Goal: Contribute content: Contribute content

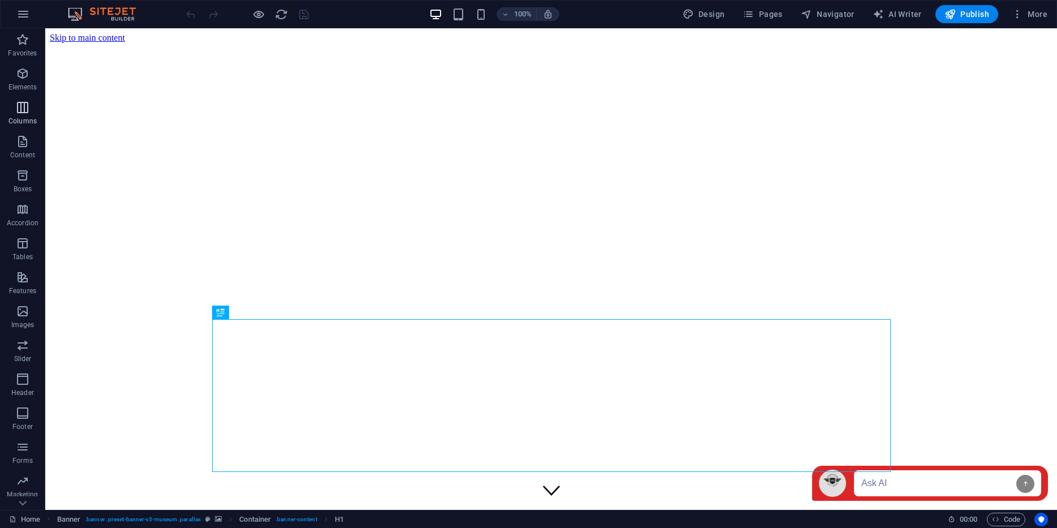
scroll to position [28, 0]
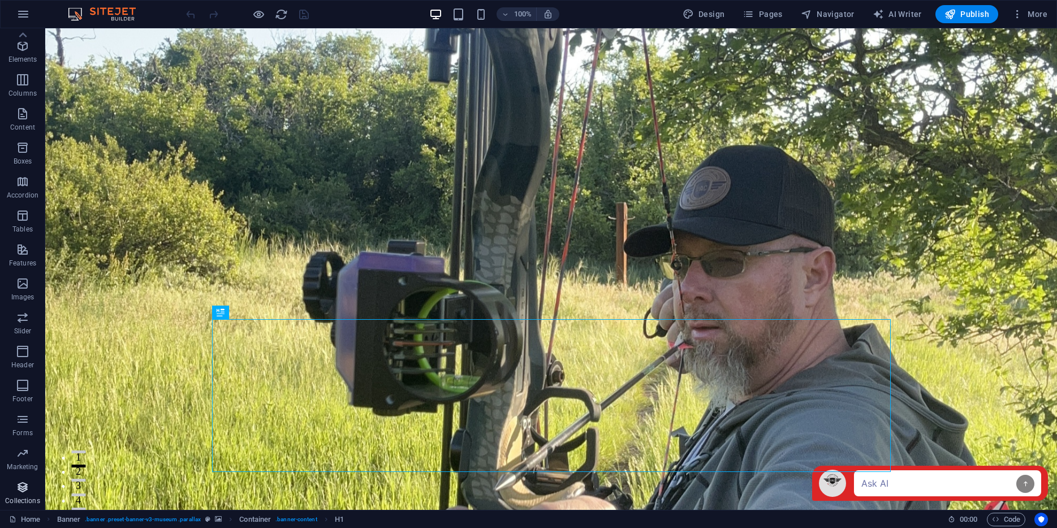
click at [27, 479] on button "Collections" at bounding box center [22, 493] width 45 height 34
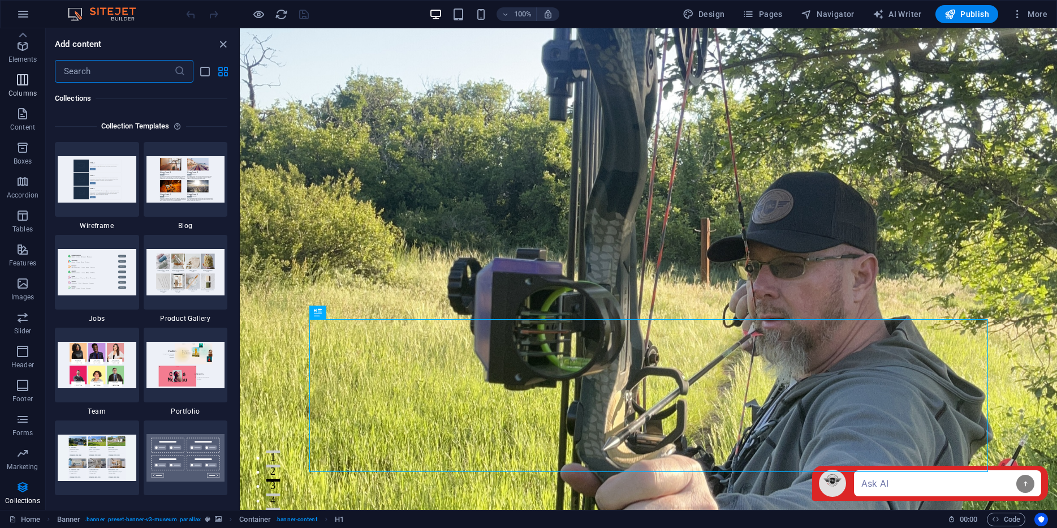
scroll to position [0, 0]
click at [23, 12] on icon "button" at bounding box center [23, 14] width 14 height 14
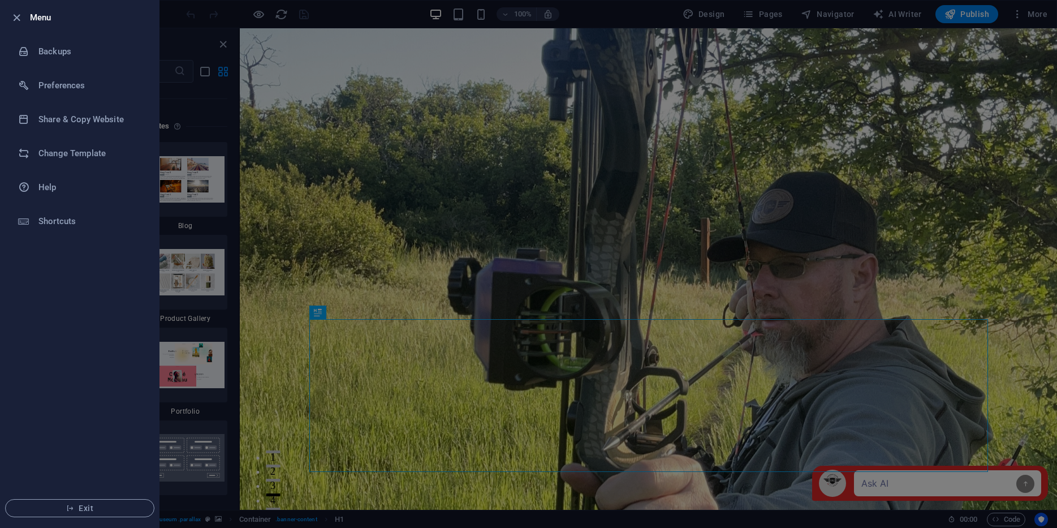
click at [23, 12] on icon "button" at bounding box center [16, 17] width 13 height 13
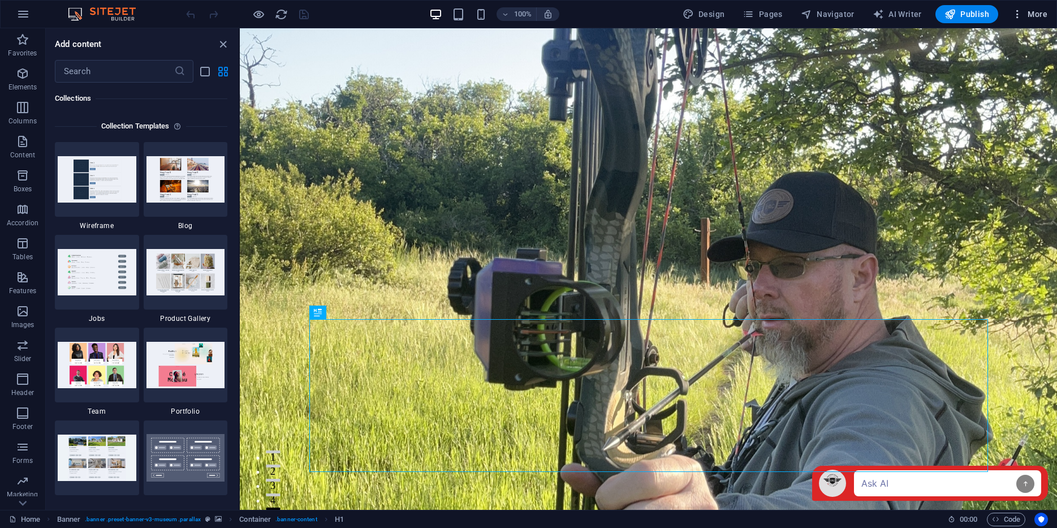
click at [1024, 17] on span "More" at bounding box center [1030, 13] width 36 height 11
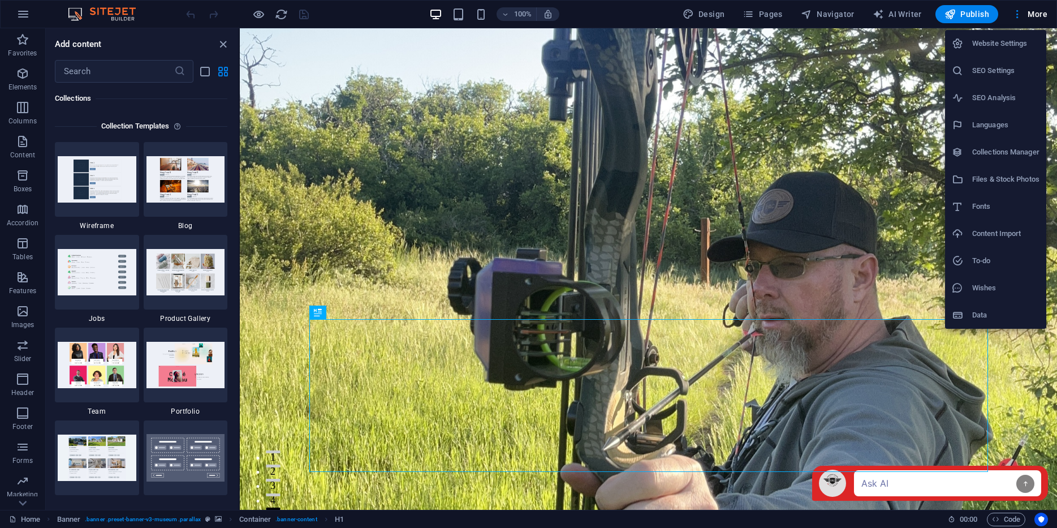
click at [990, 178] on h6 "Files & Stock Photos" at bounding box center [1005, 180] width 67 height 14
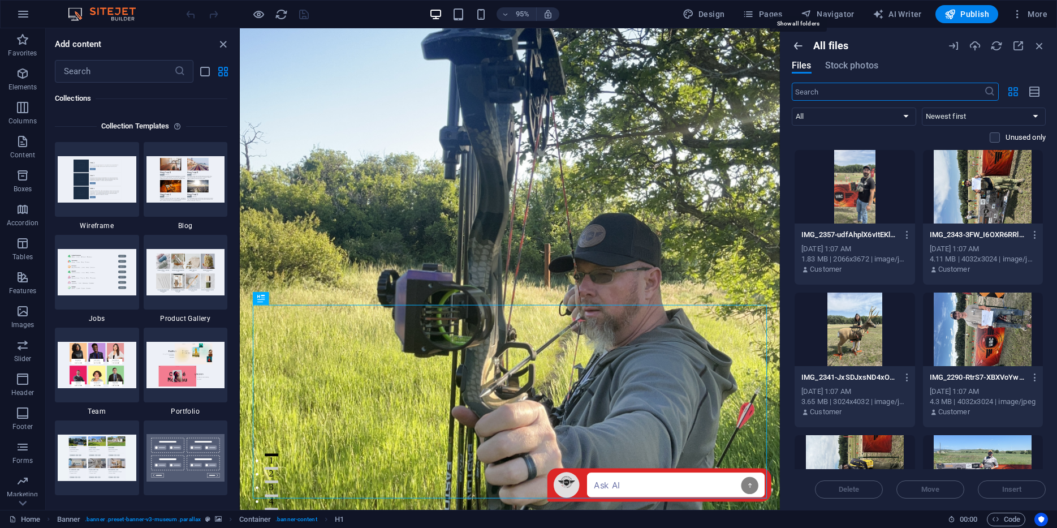
click at [798, 41] on icon "button" at bounding box center [798, 46] width 12 height 12
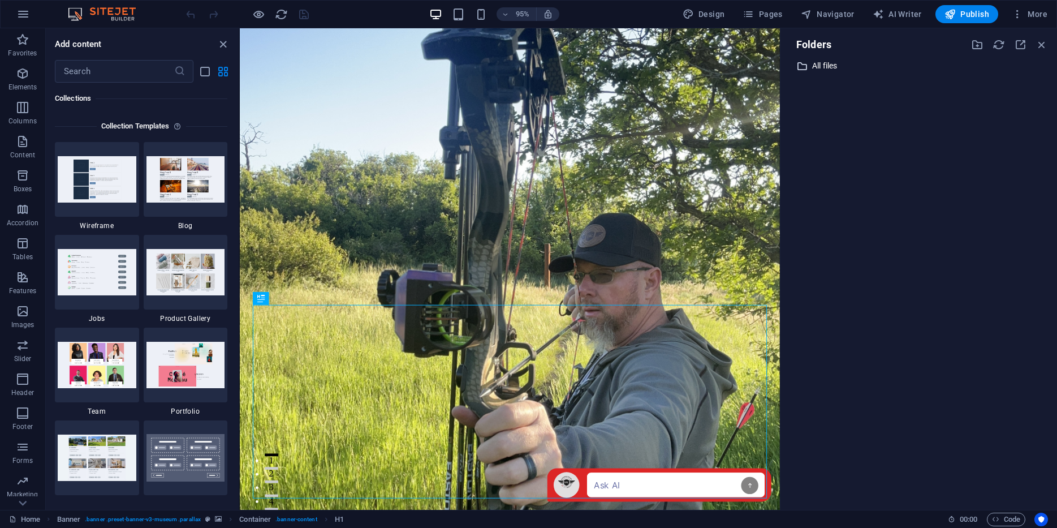
click at [805, 70] on icon at bounding box center [801, 66] width 11 height 11
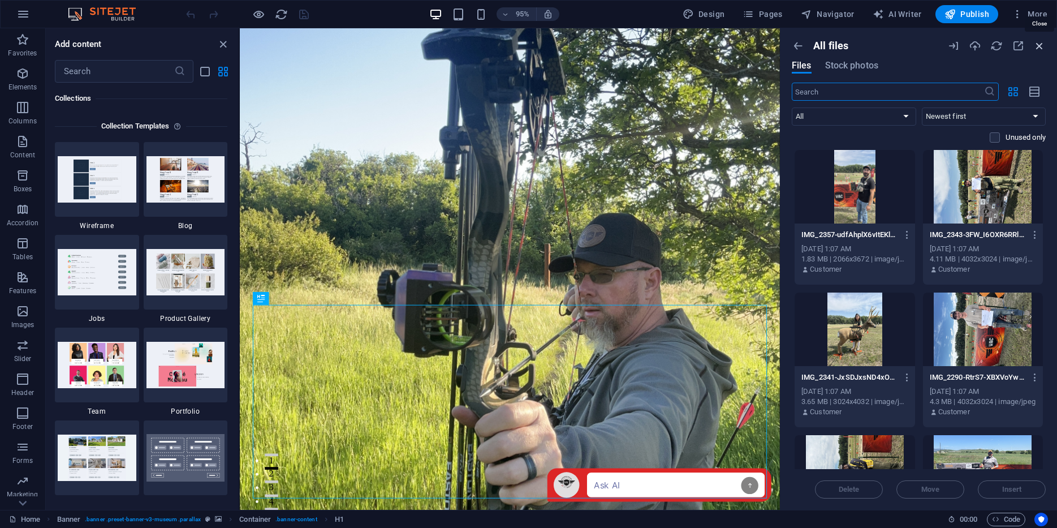
click at [1042, 44] on icon "button" at bounding box center [1039, 46] width 12 height 12
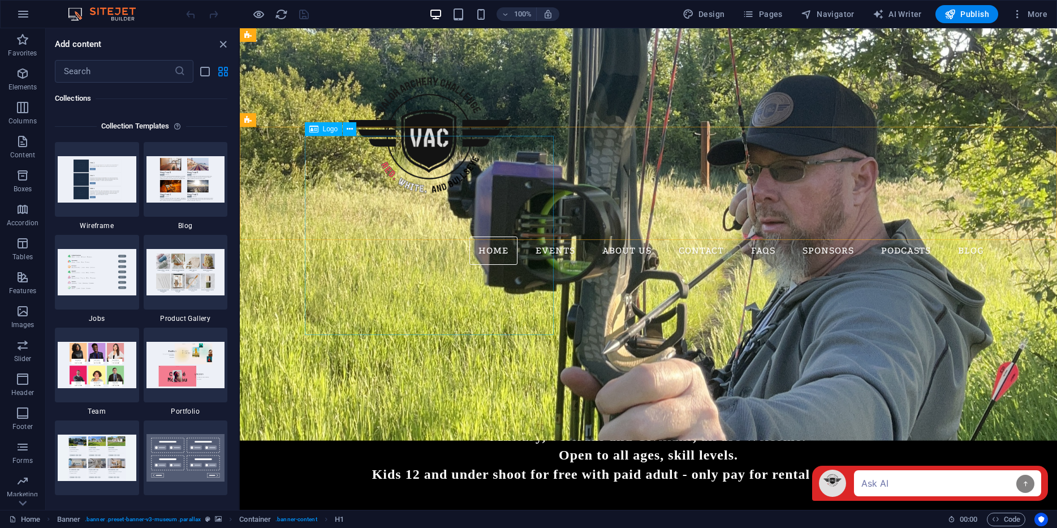
scroll to position [486, 0]
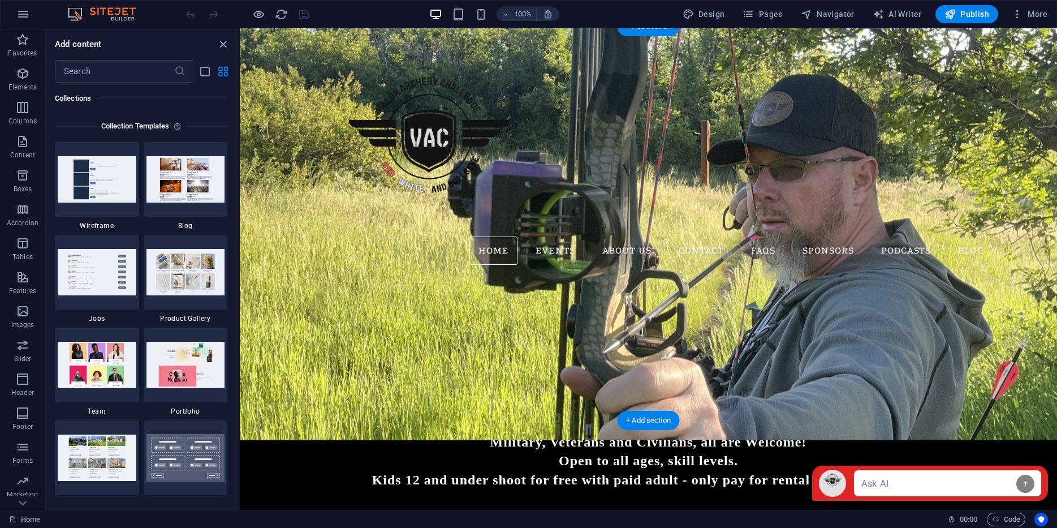
select select "px"
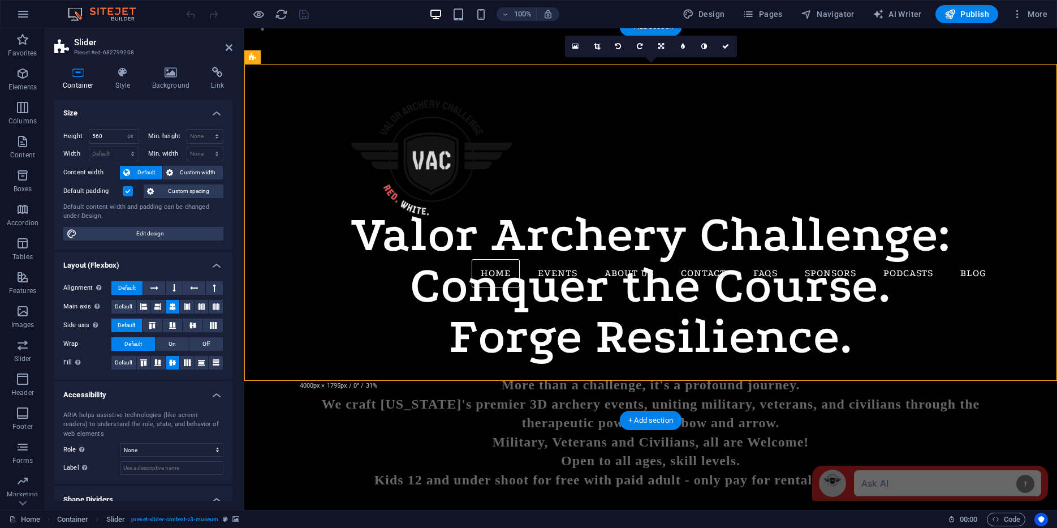
scroll to position [618, 0]
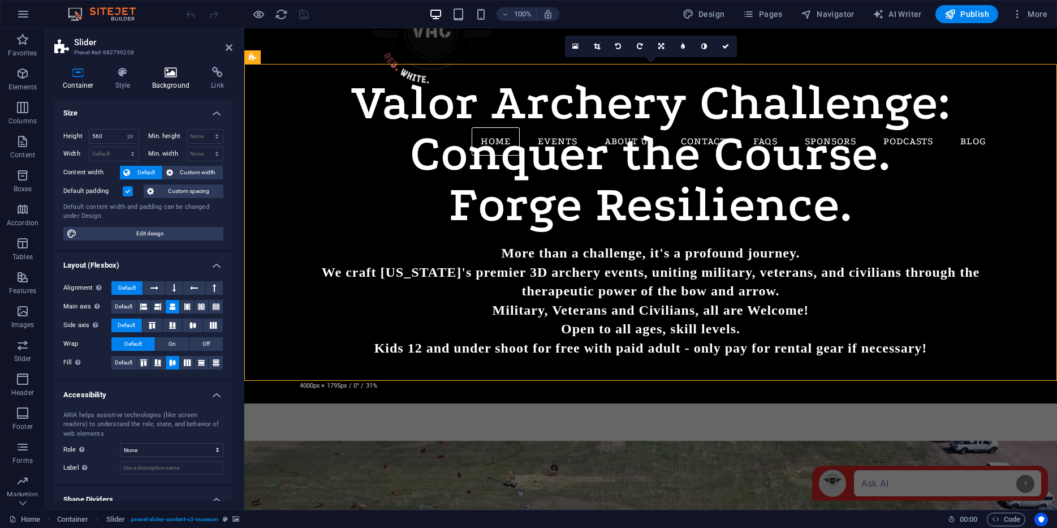
click at [171, 77] on icon at bounding box center [171, 72] width 55 height 11
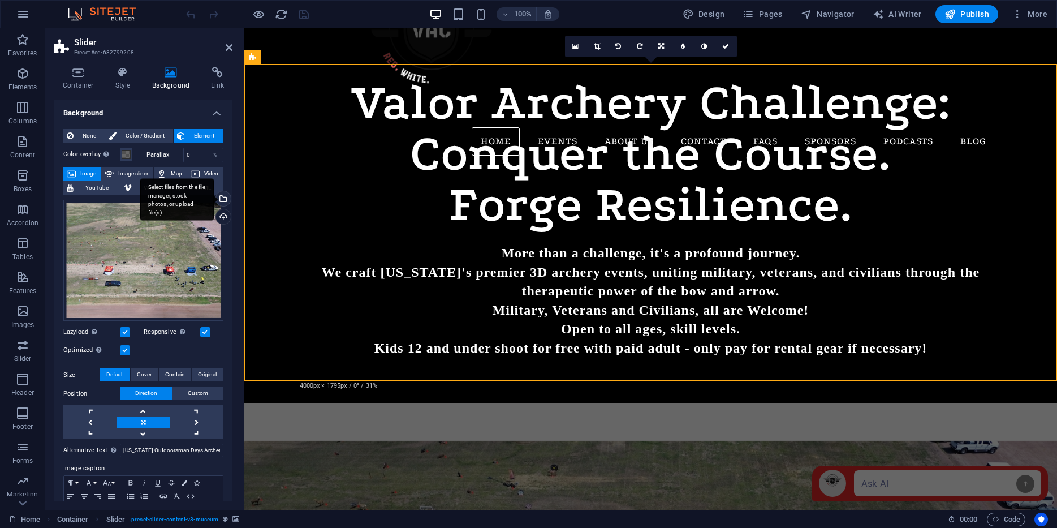
click at [220, 198] on div "Select files from the file manager, stock photos, or upload file(s)" at bounding box center [222, 199] width 17 height 17
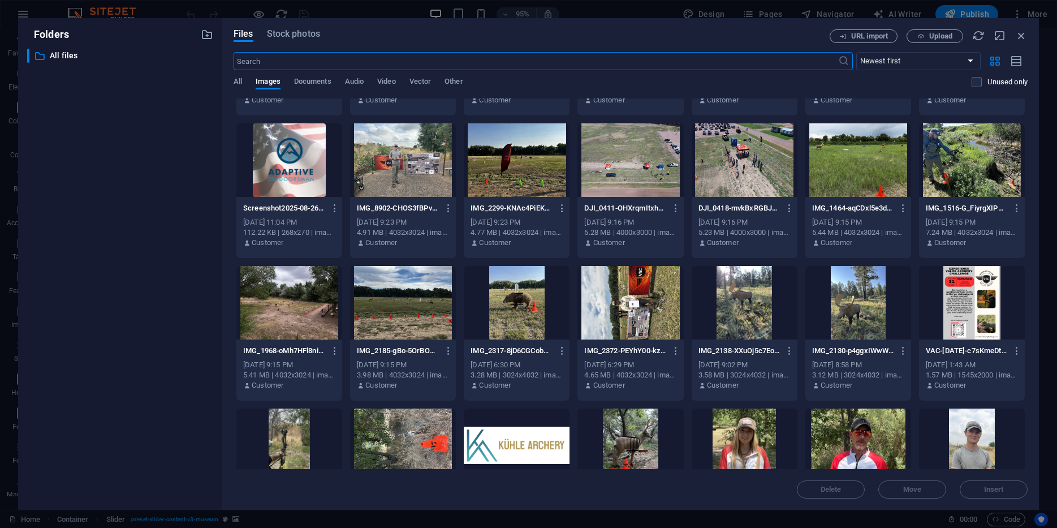
scroll to position [406, 0]
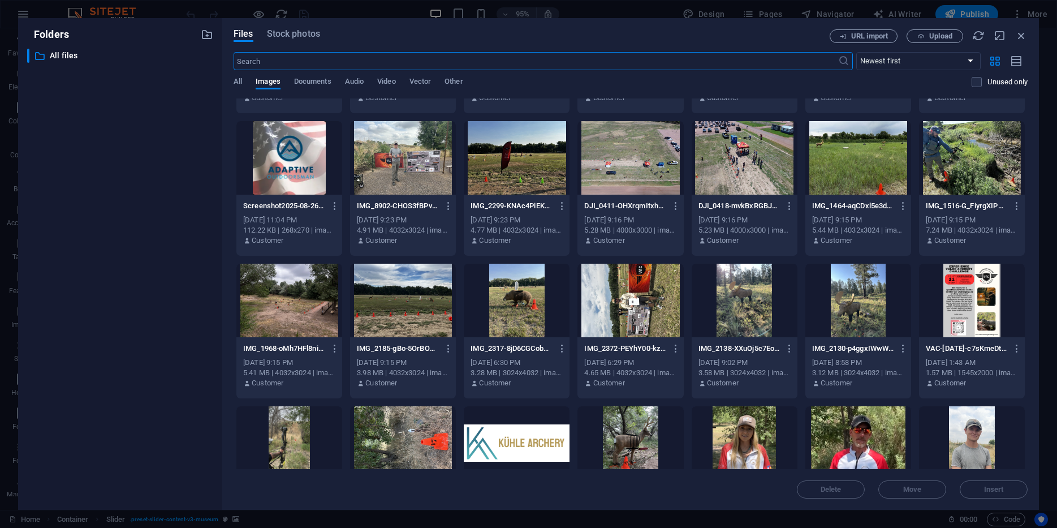
click at [756, 297] on div at bounding box center [745, 301] width 106 height 74
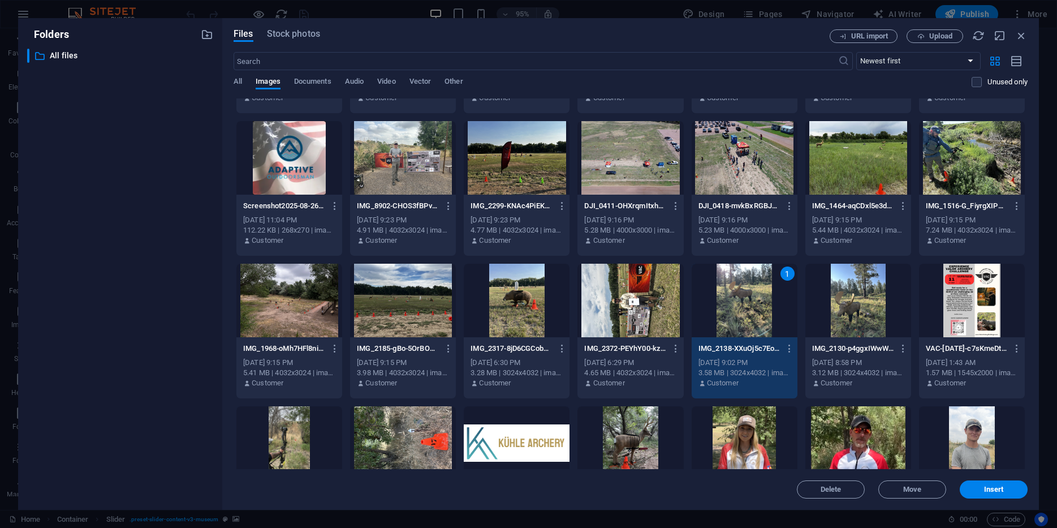
click at [847, 312] on div at bounding box center [858, 301] width 106 height 74
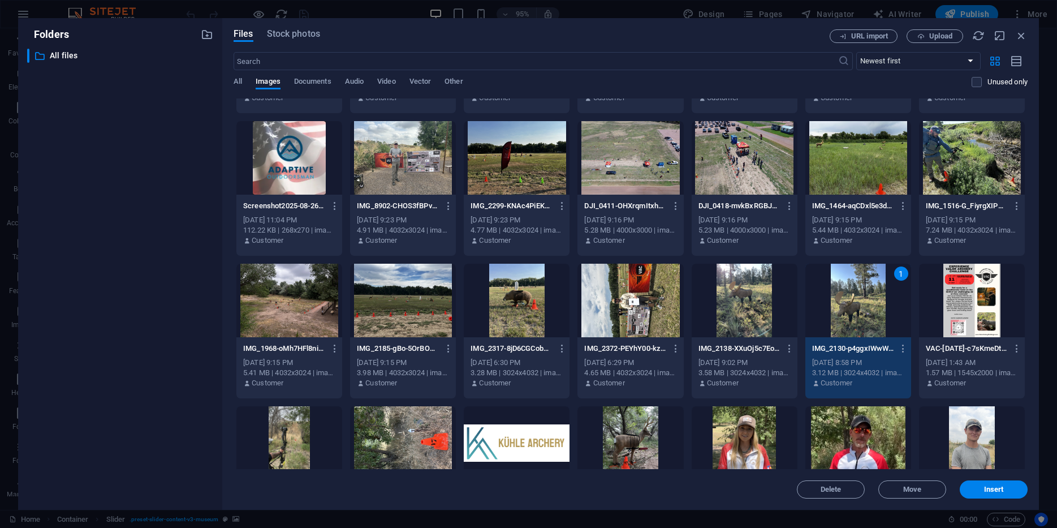
click at [727, 300] on div at bounding box center [745, 301] width 106 height 74
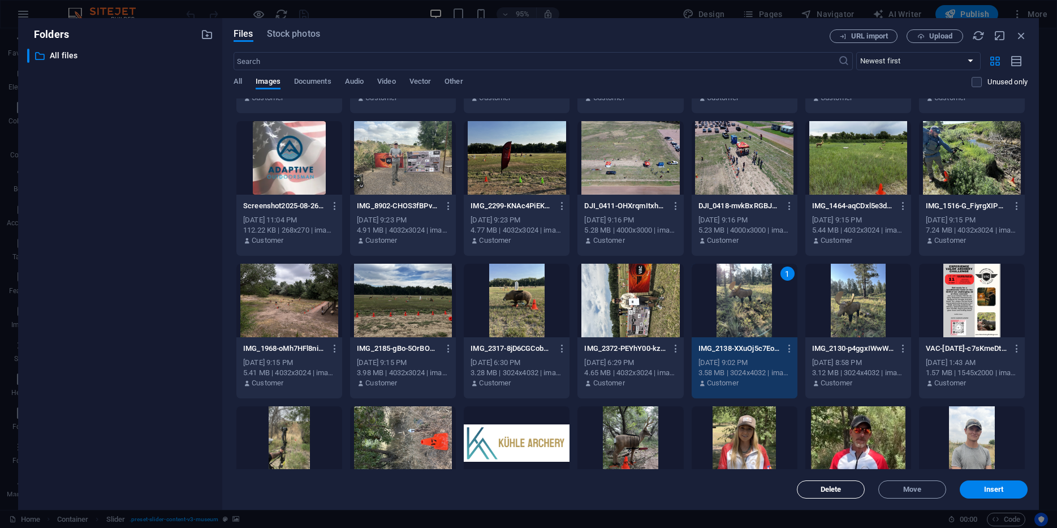
click at [823, 489] on span "Delete" at bounding box center [831, 489] width 21 height 7
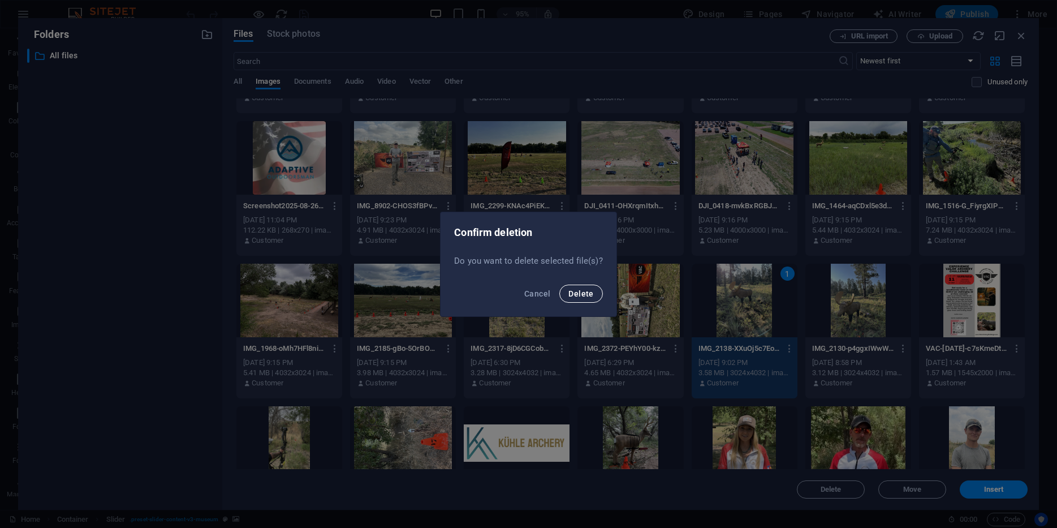
click at [577, 301] on button "Delete" at bounding box center [580, 294] width 43 height 18
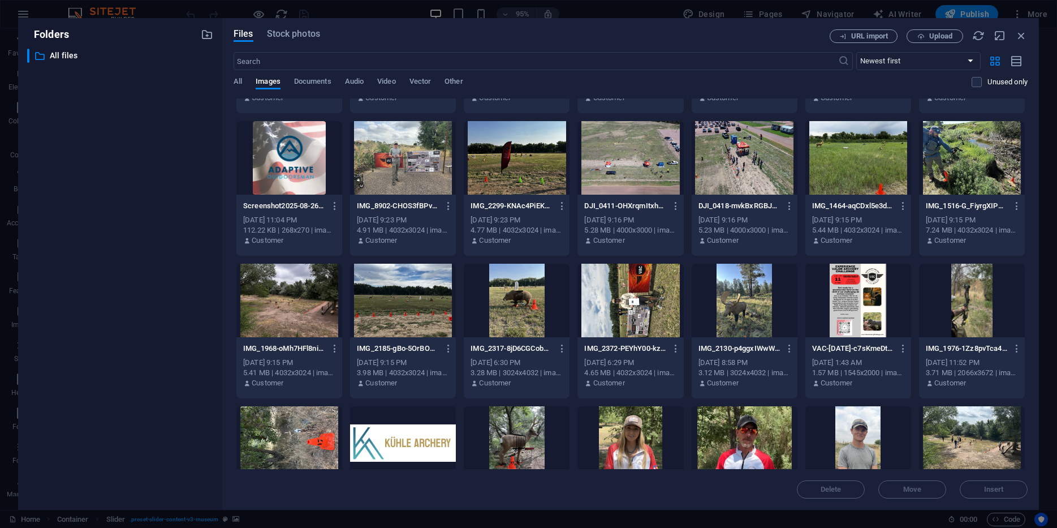
click at [756, 309] on div at bounding box center [745, 301] width 106 height 74
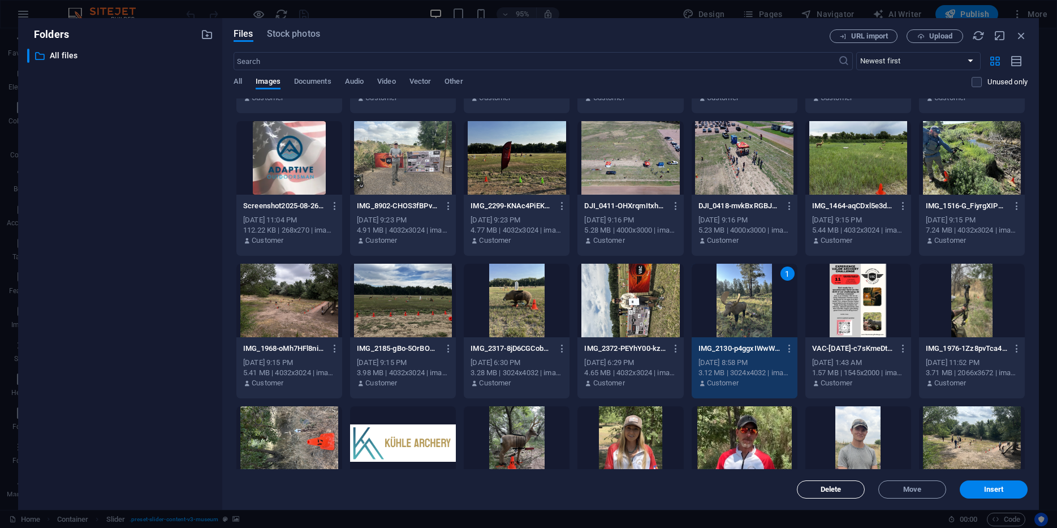
click at [826, 489] on span "Delete" at bounding box center [831, 489] width 21 height 7
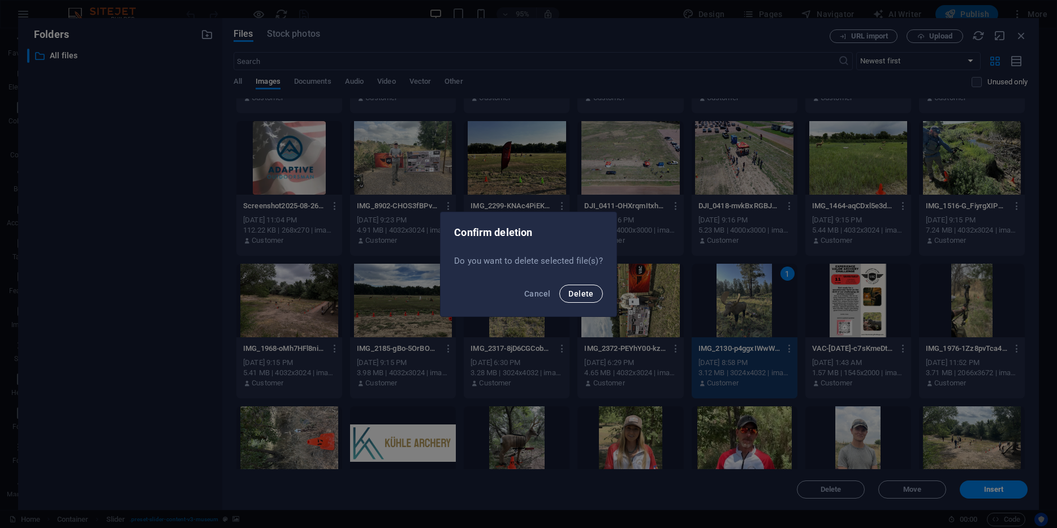
click at [592, 289] on span "Delete" at bounding box center [580, 293] width 25 height 9
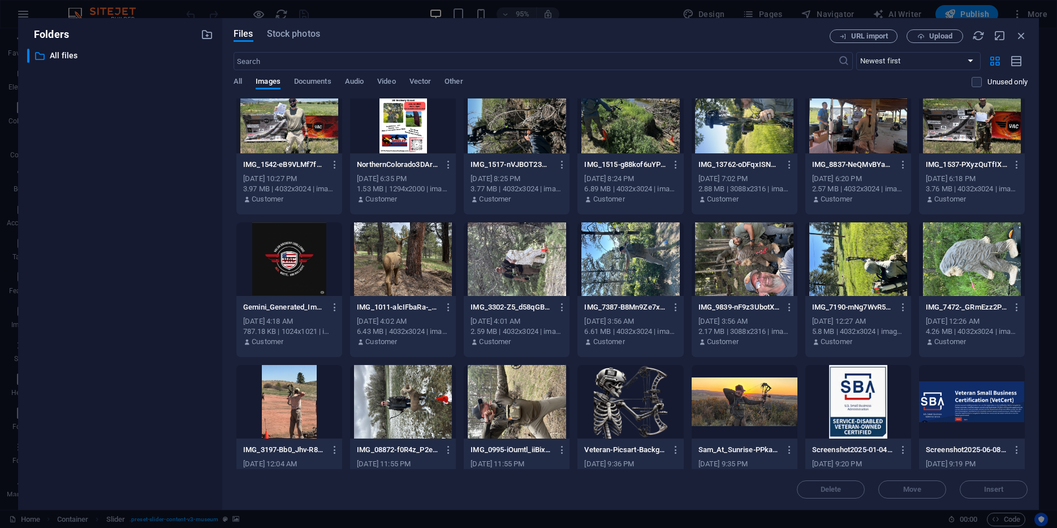
scroll to position [1019, 0]
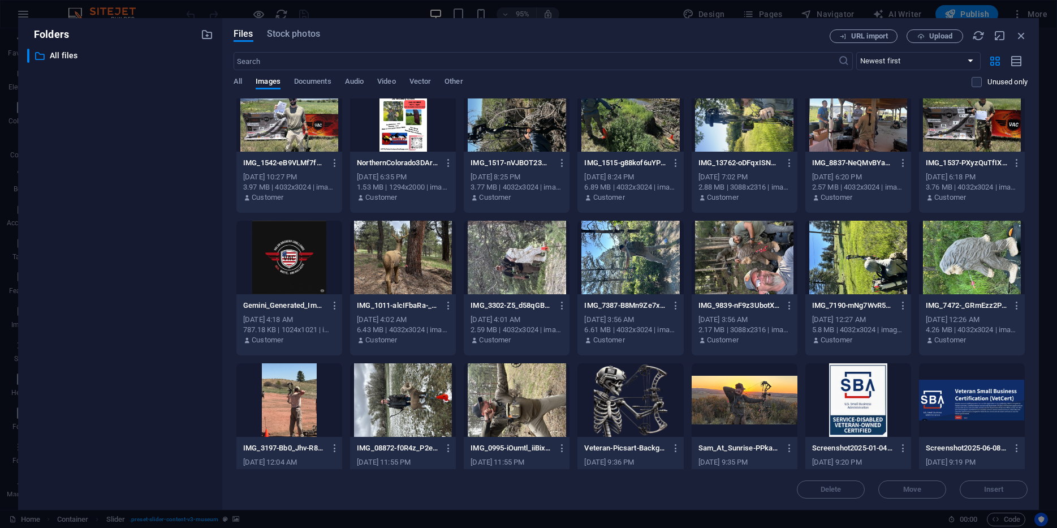
click at [860, 258] on div at bounding box center [858, 258] width 106 height 74
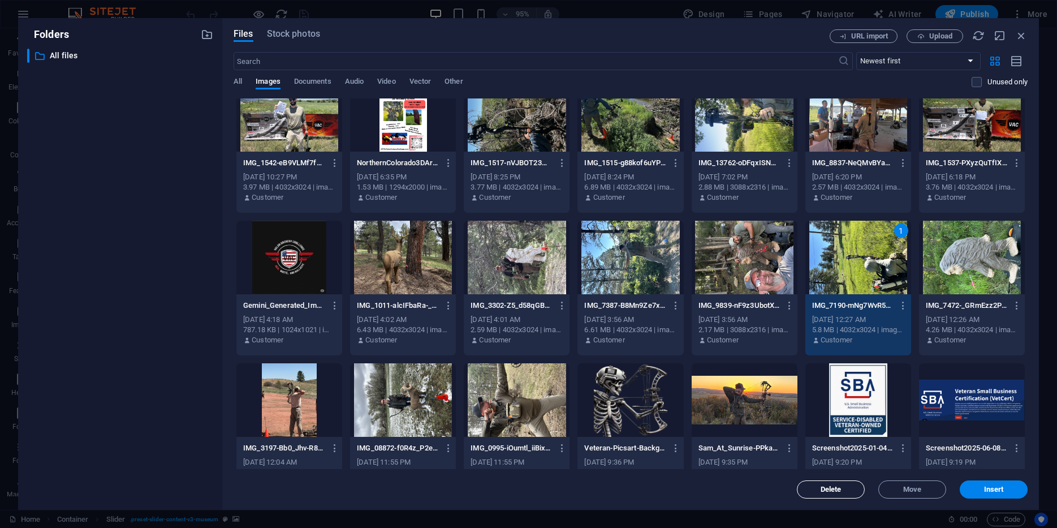
click at [821, 486] on span "Delete" at bounding box center [831, 489] width 21 height 7
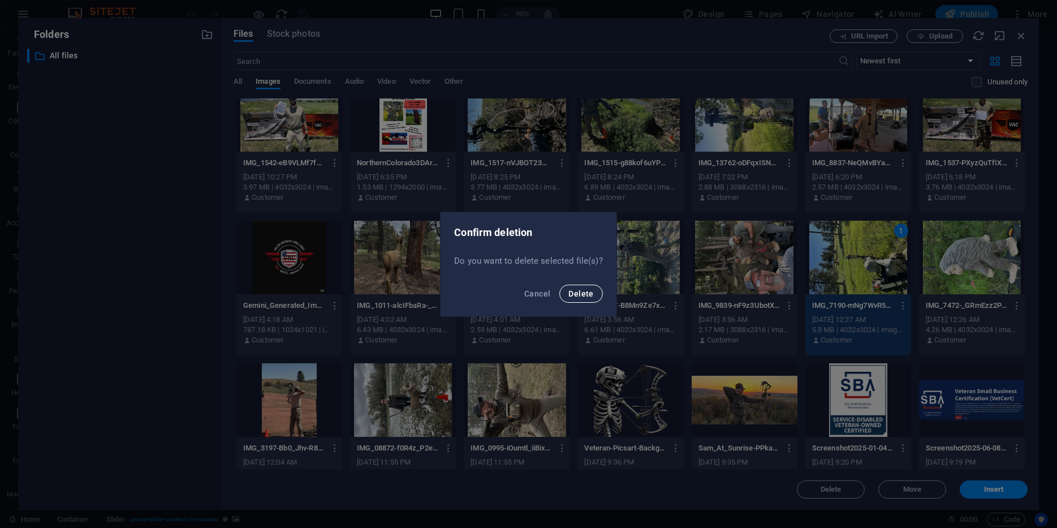
click at [583, 292] on span "Delete" at bounding box center [580, 293] width 25 height 9
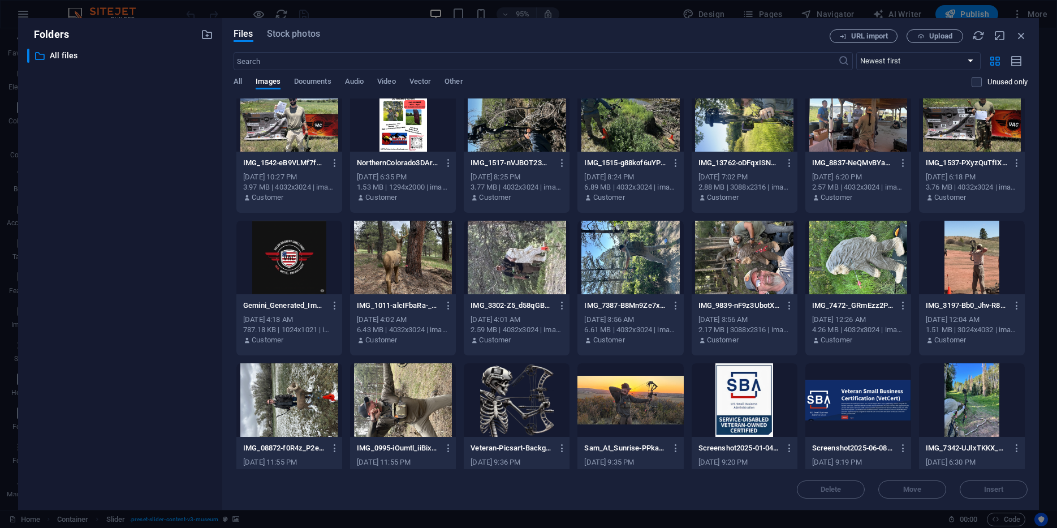
click at [755, 260] on div at bounding box center [745, 258] width 106 height 74
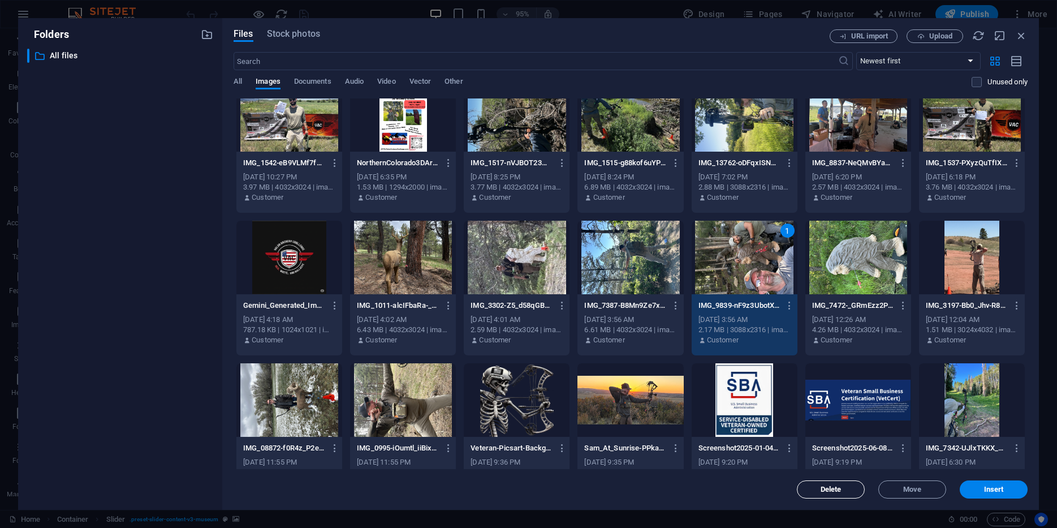
click at [825, 492] on span "Delete" at bounding box center [831, 489] width 21 height 7
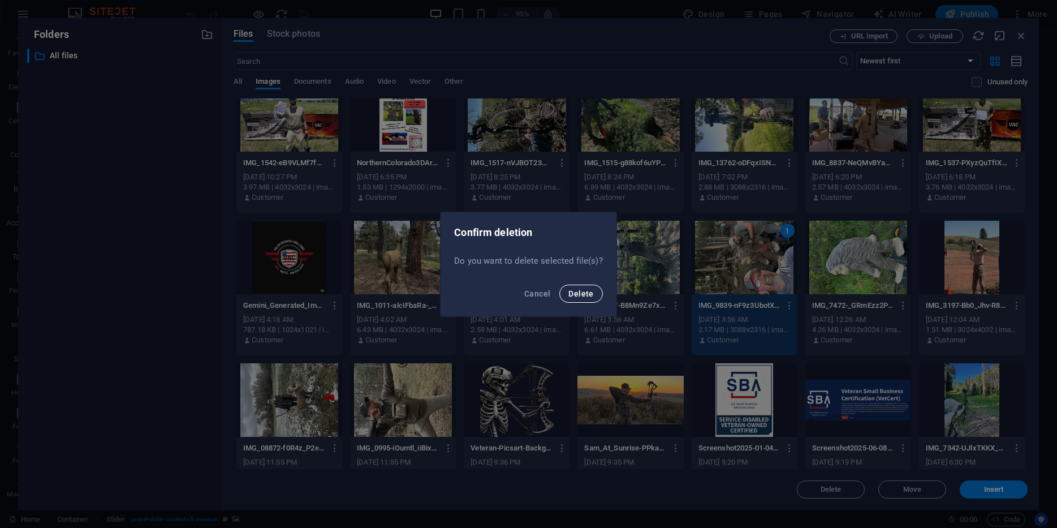
click at [580, 295] on span "Delete" at bounding box center [580, 293] width 25 height 9
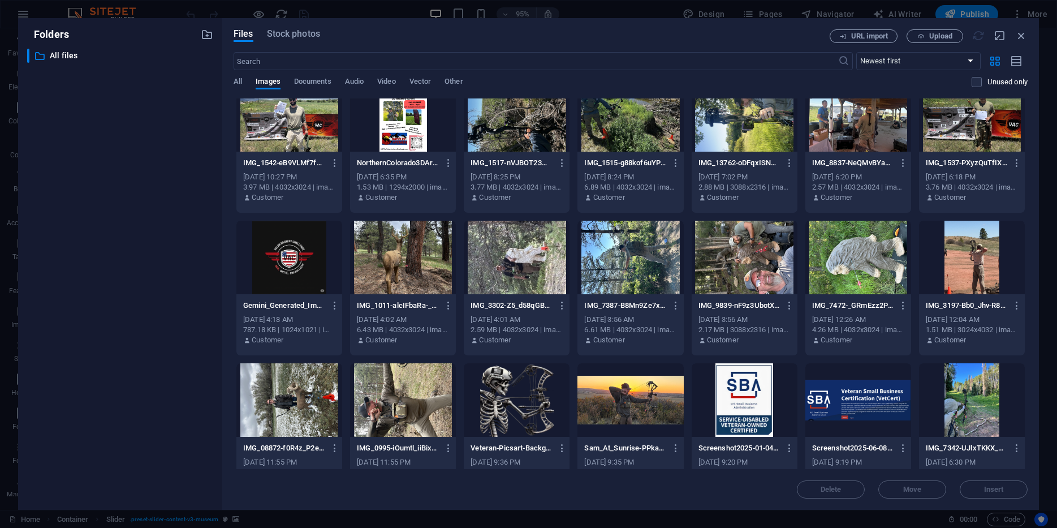
click at [306, 257] on div at bounding box center [289, 258] width 106 height 74
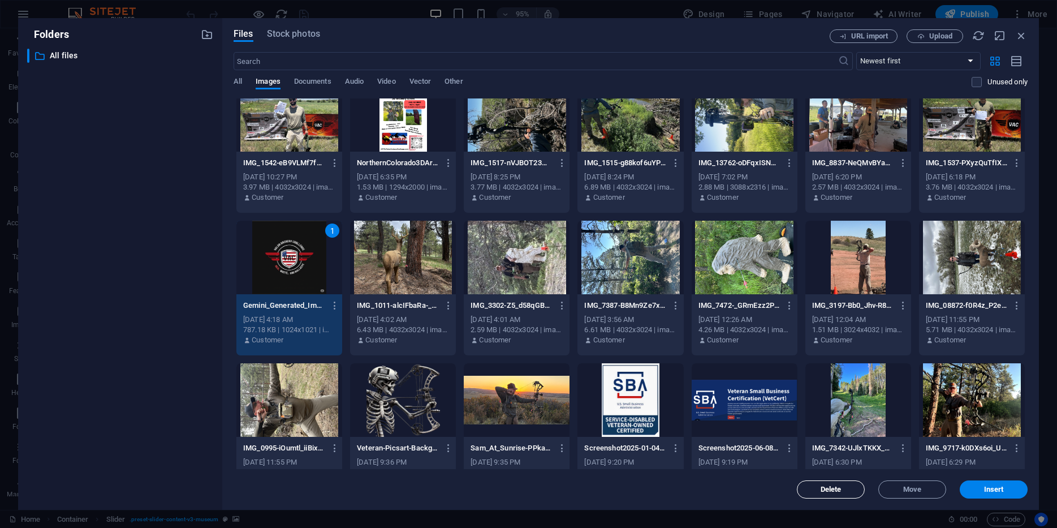
click at [819, 494] on button "Delete" at bounding box center [831, 489] width 68 height 18
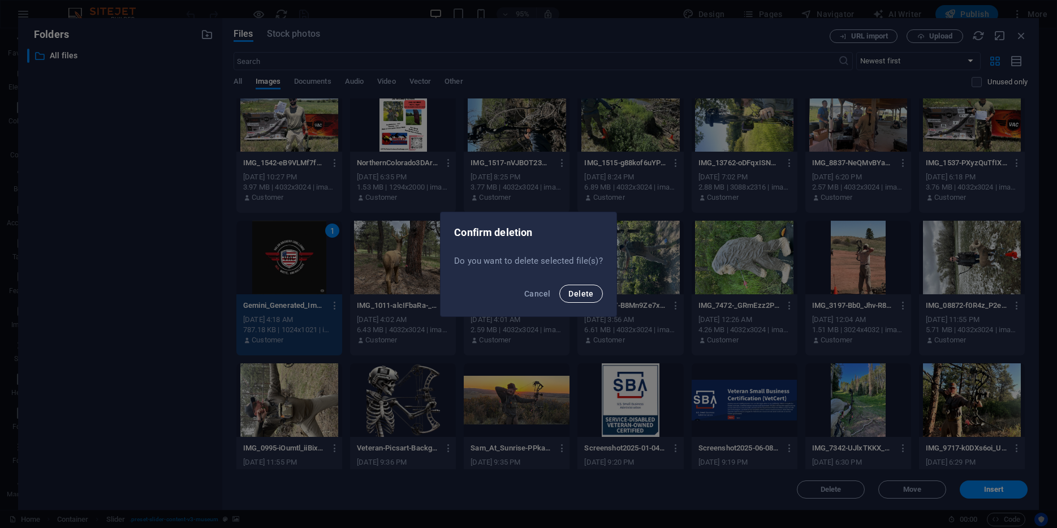
click at [592, 296] on span "Delete" at bounding box center [580, 293] width 25 height 9
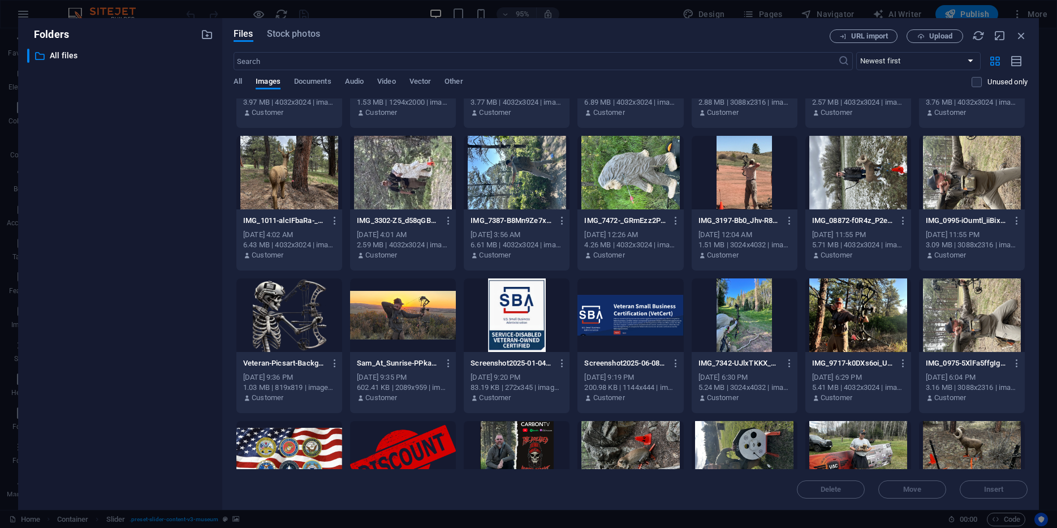
scroll to position [1113, 0]
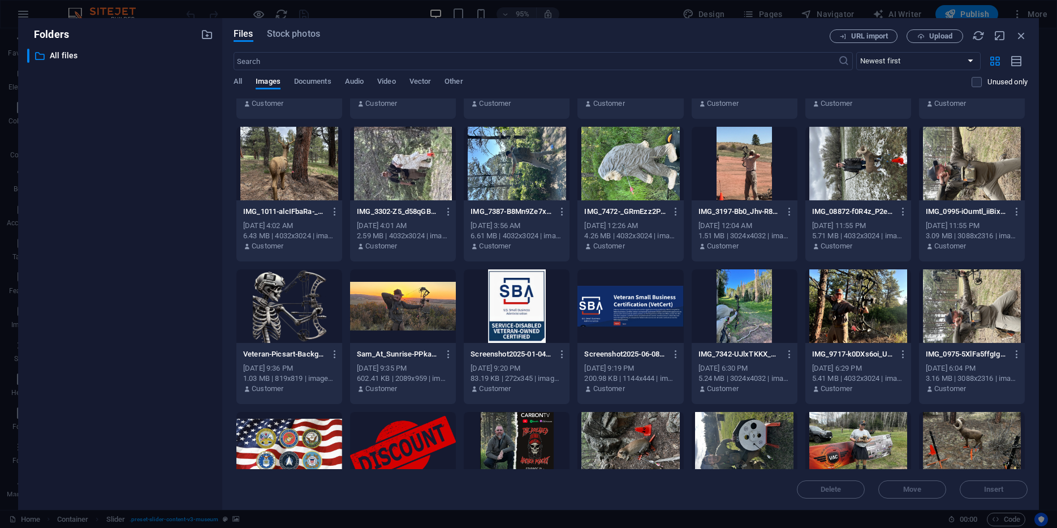
click at [727, 291] on div at bounding box center [745, 306] width 106 height 74
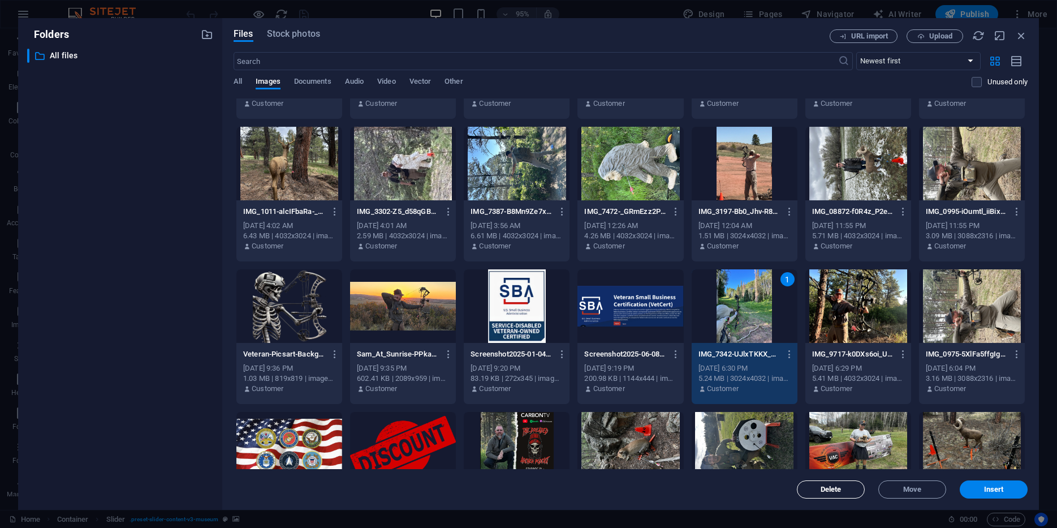
click at [818, 487] on span "Delete" at bounding box center [831, 489] width 58 height 7
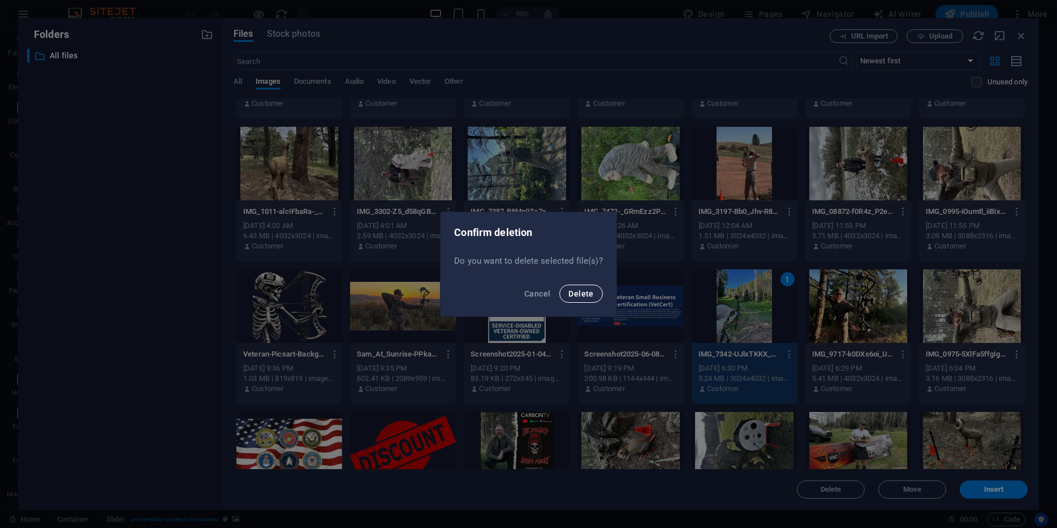
click at [593, 295] on button "Delete" at bounding box center [580, 294] width 43 height 18
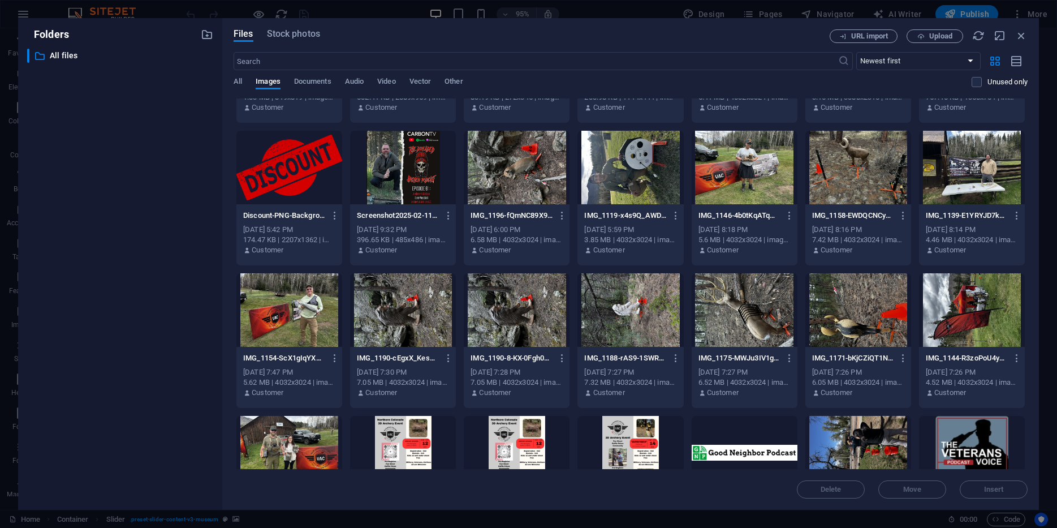
scroll to position [1396, 0]
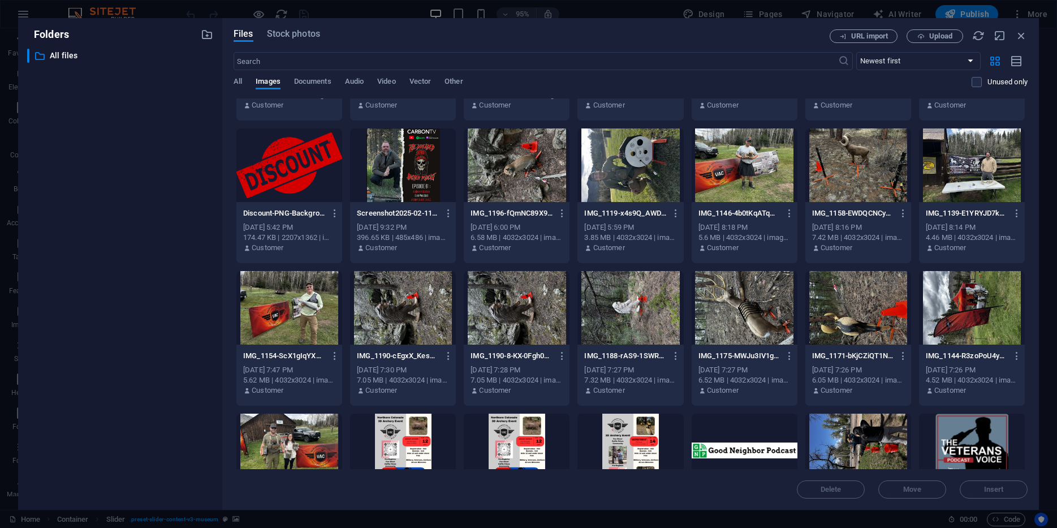
click at [520, 303] on div at bounding box center [517, 308] width 106 height 74
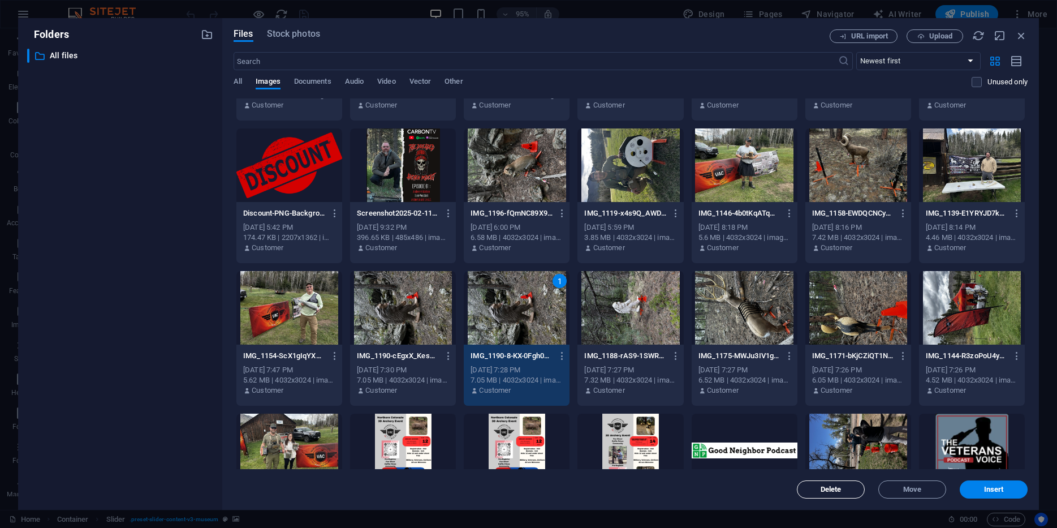
click at [838, 492] on span "Delete" at bounding box center [831, 489] width 21 height 7
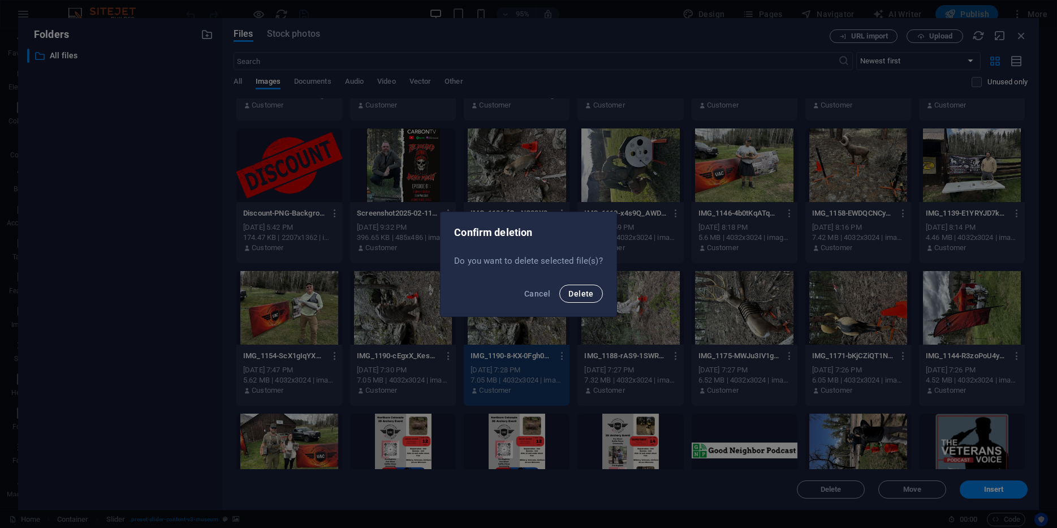
click at [590, 298] on button "Delete" at bounding box center [580, 294] width 43 height 18
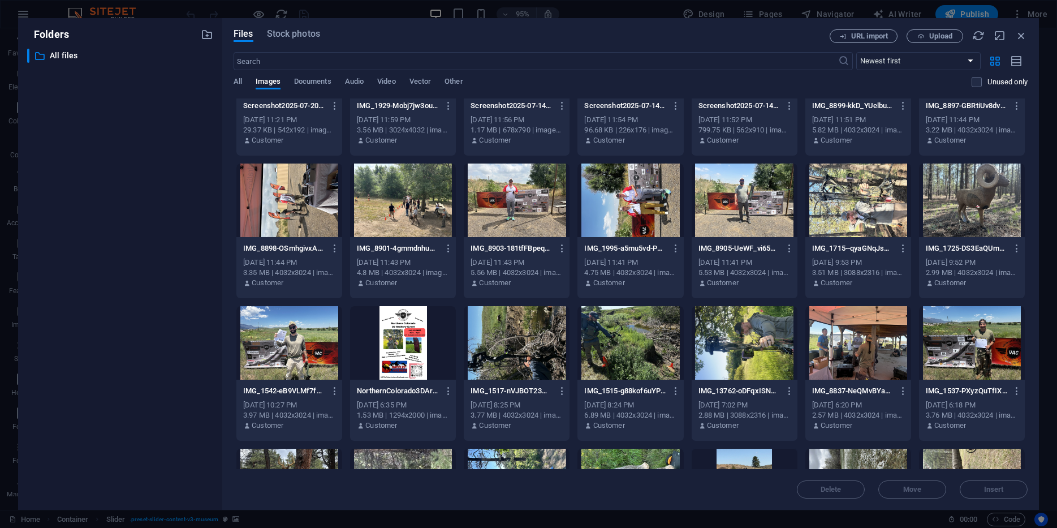
scroll to position [824, 0]
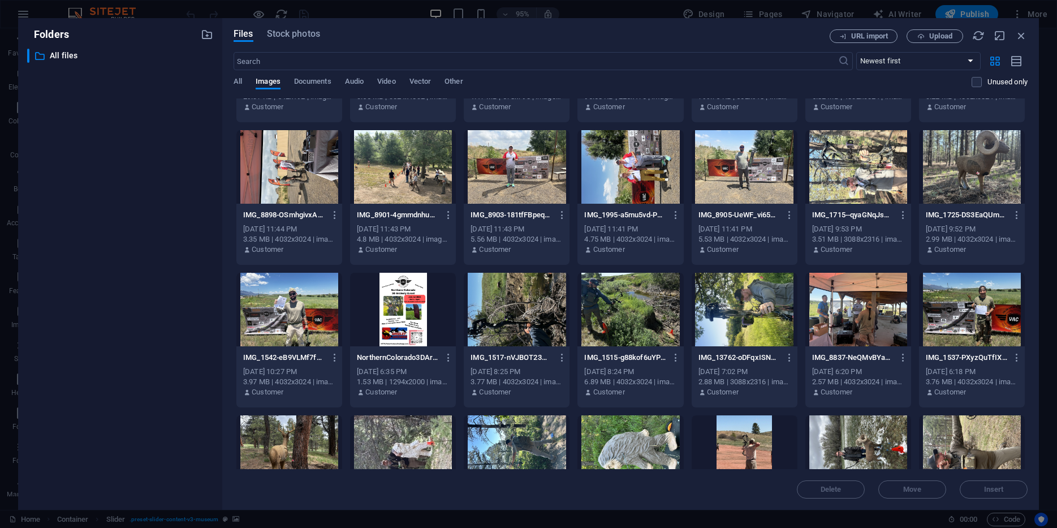
click at [403, 295] on div at bounding box center [403, 310] width 106 height 74
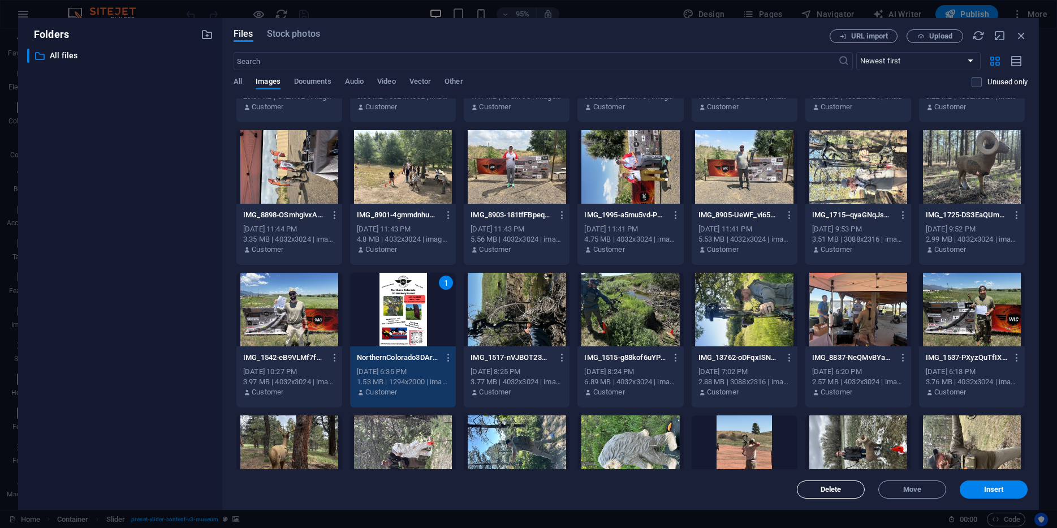
click at [817, 490] on span "Delete" at bounding box center [831, 489] width 58 height 7
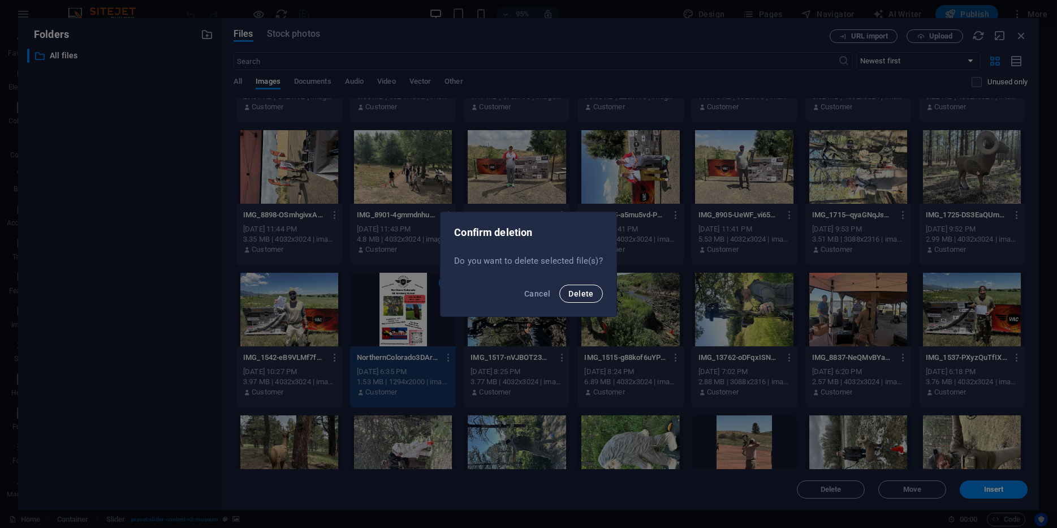
click at [593, 298] on button "Delete" at bounding box center [580, 294] width 43 height 18
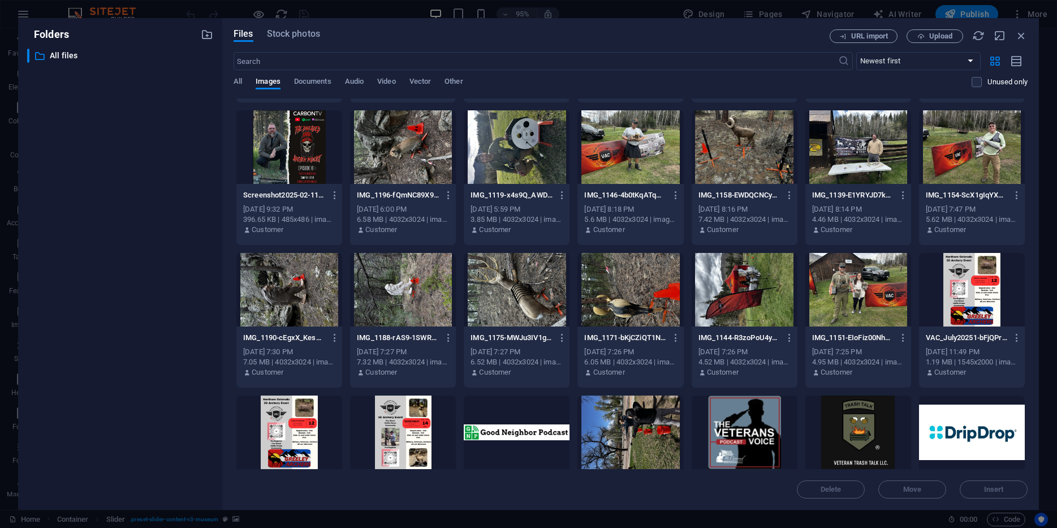
scroll to position [1415, 0]
click at [990, 291] on div at bounding box center [972, 289] width 106 height 74
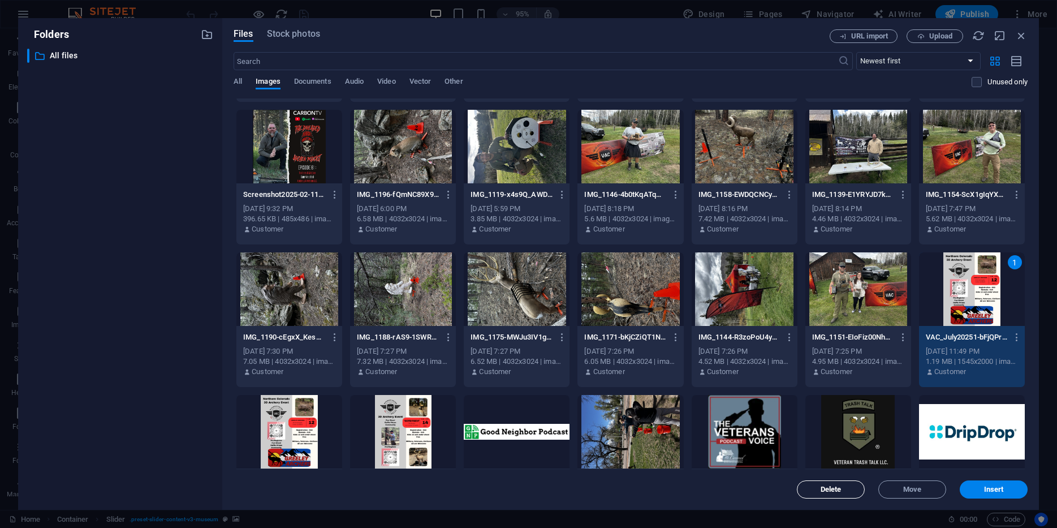
click at [809, 490] on span "Delete" at bounding box center [831, 489] width 58 height 7
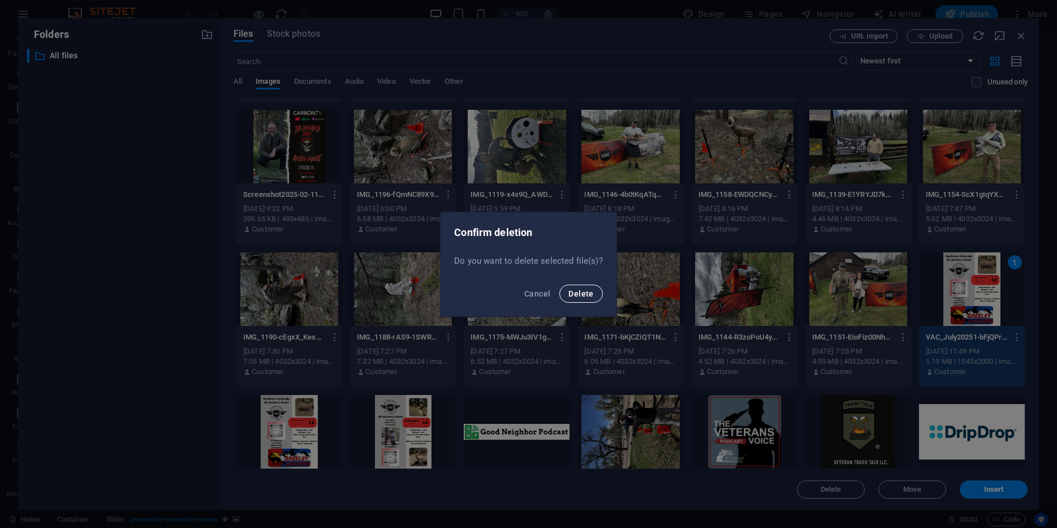
click at [572, 295] on span "Delete" at bounding box center [580, 293] width 25 height 9
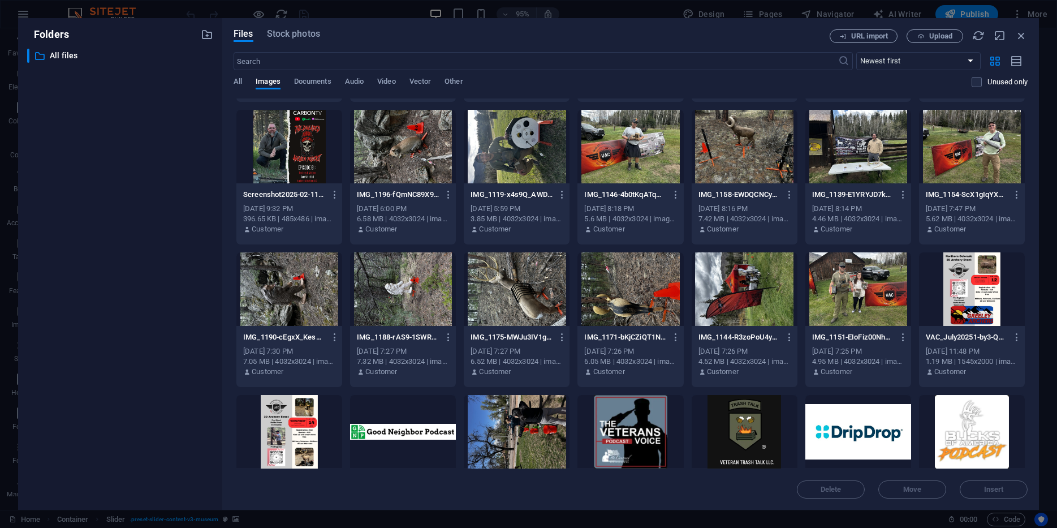
click at [304, 420] on div at bounding box center [289, 432] width 106 height 74
click at [810, 490] on span "Delete" at bounding box center [831, 489] width 58 height 7
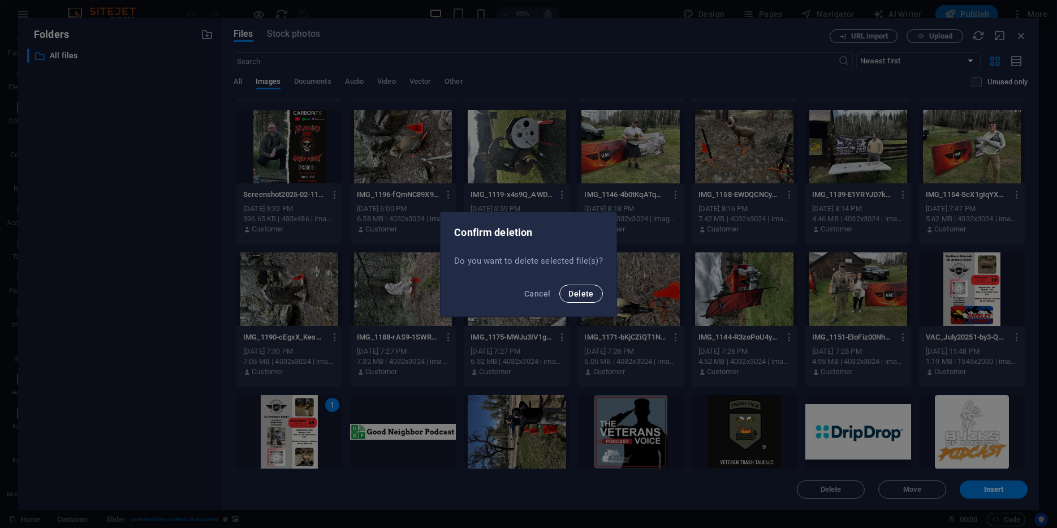
click at [595, 294] on button "Delete" at bounding box center [580, 294] width 43 height 18
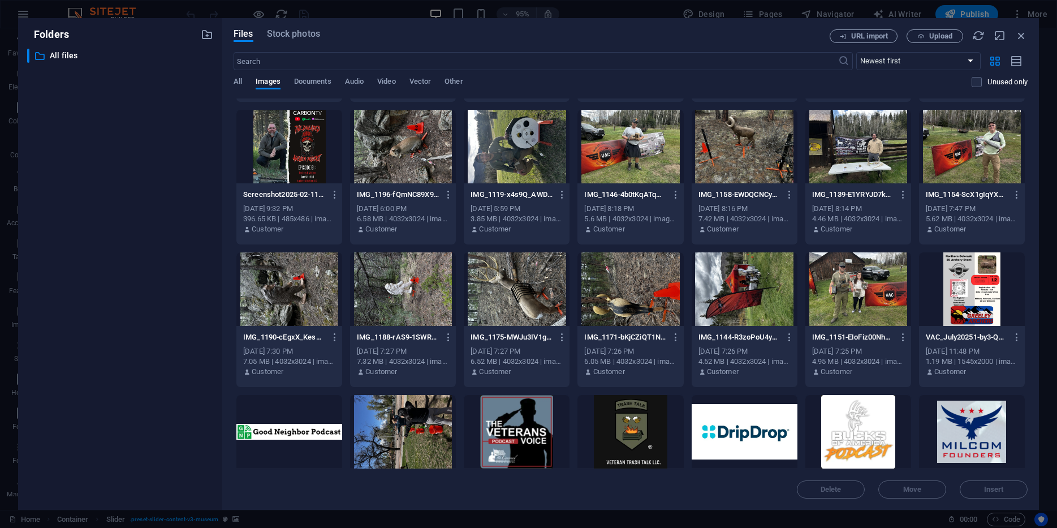
click at [951, 284] on div at bounding box center [972, 289] width 106 height 74
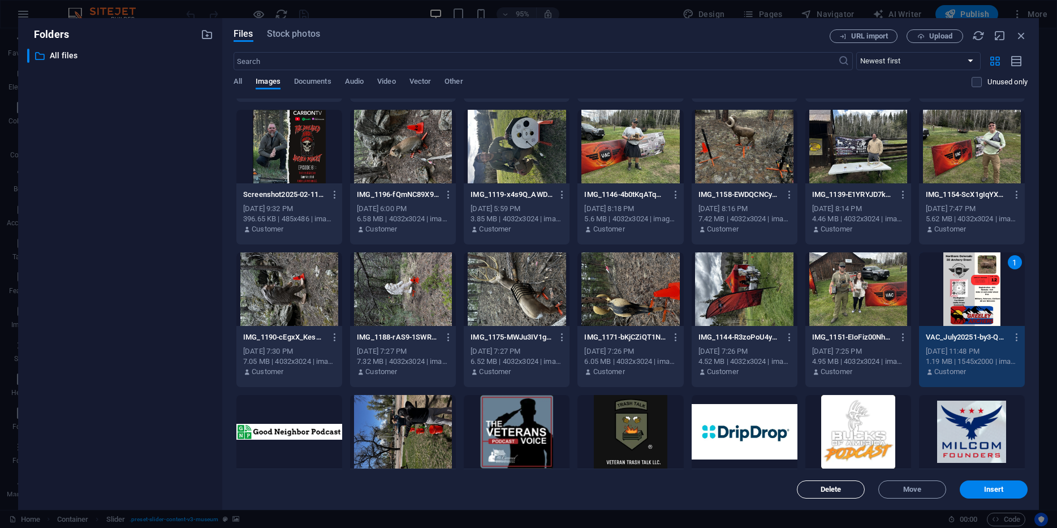
click at [847, 486] on span "Delete" at bounding box center [831, 489] width 58 height 7
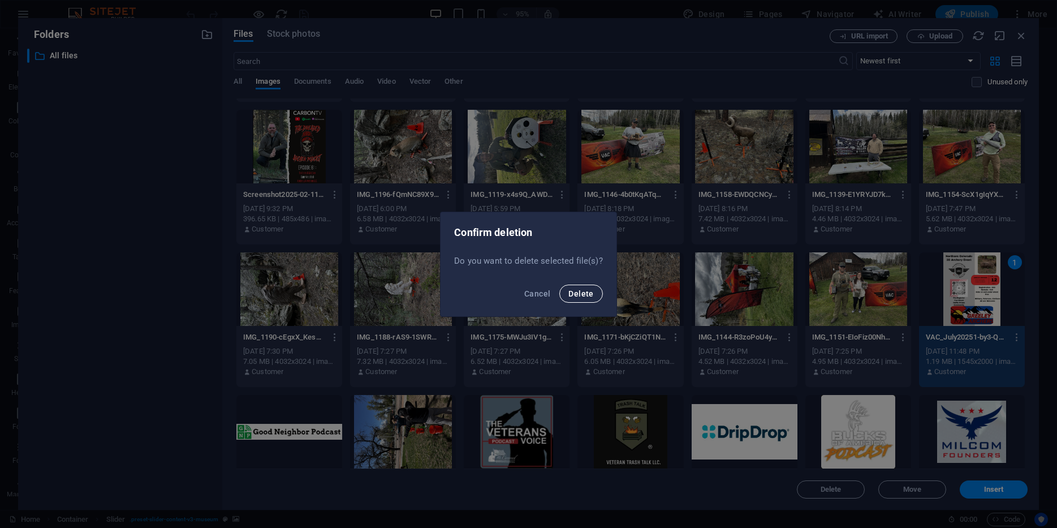
click at [595, 297] on button "Delete" at bounding box center [580, 294] width 43 height 18
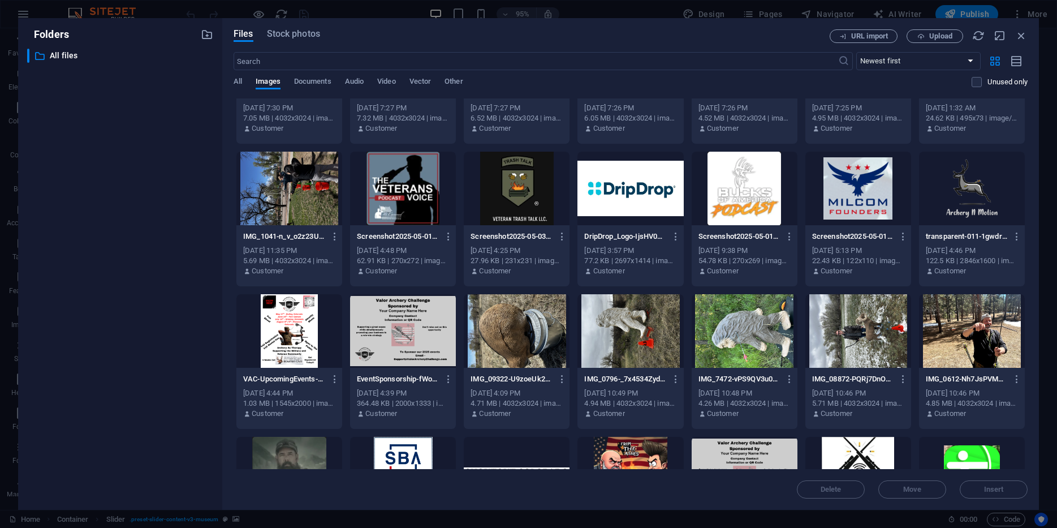
scroll to position [1660, 0]
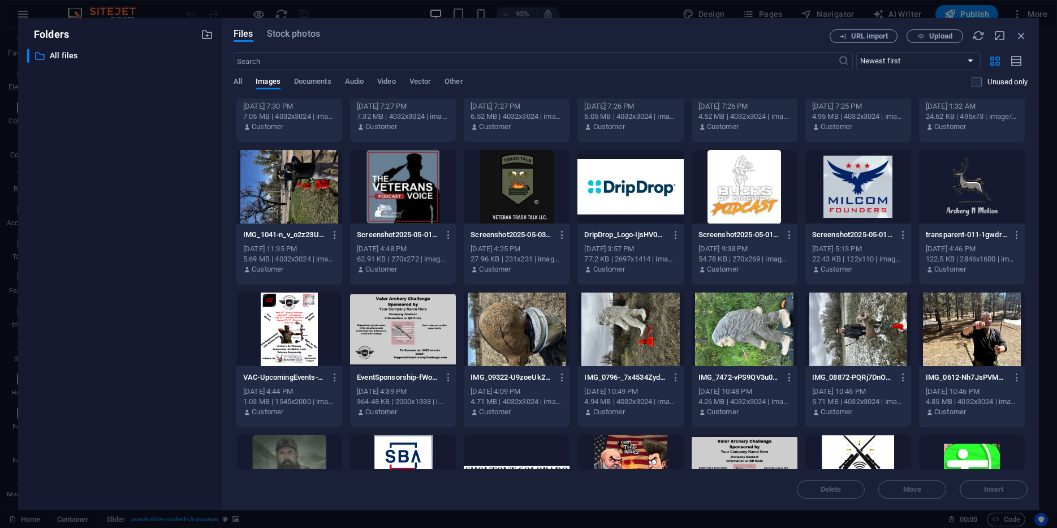
click at [274, 331] on div at bounding box center [289, 329] width 106 height 74
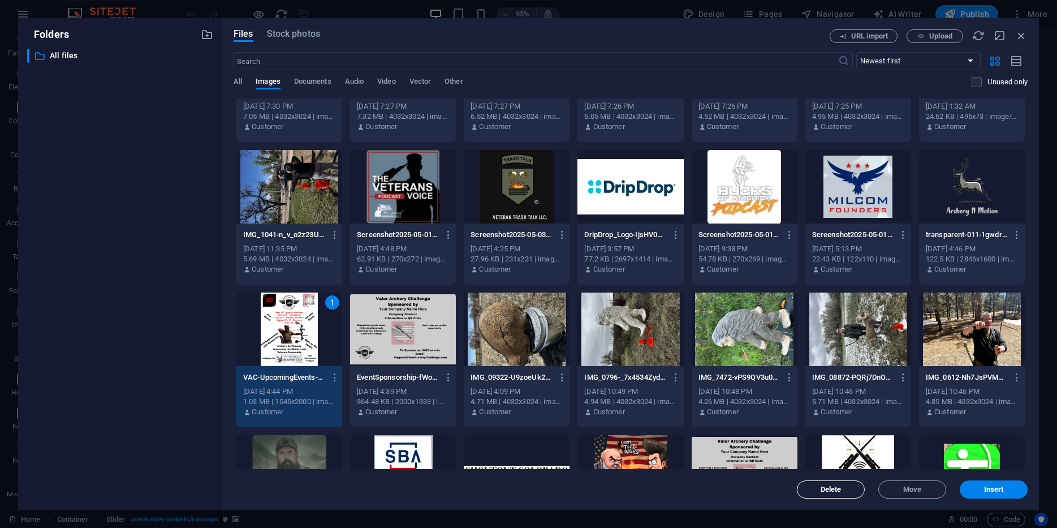
click at [838, 487] on span "Delete" at bounding box center [831, 489] width 21 height 7
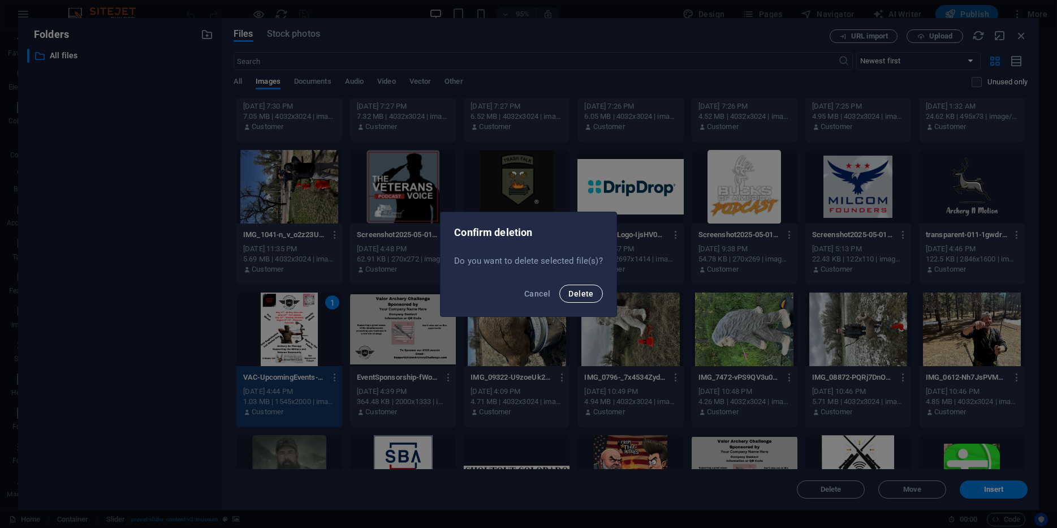
click at [584, 292] on span "Delete" at bounding box center [580, 293] width 25 height 9
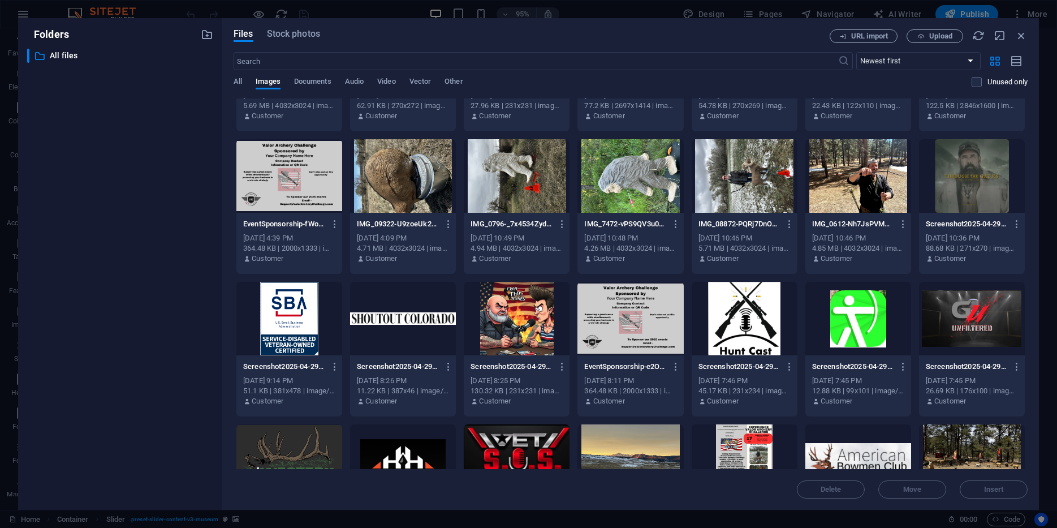
scroll to position [1816, 0]
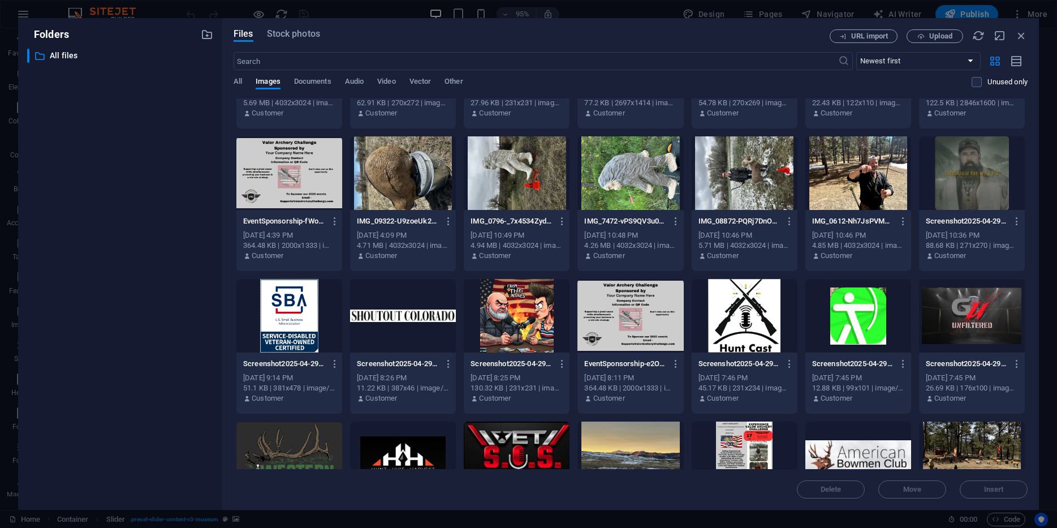
click at [866, 169] on div at bounding box center [858, 173] width 106 height 74
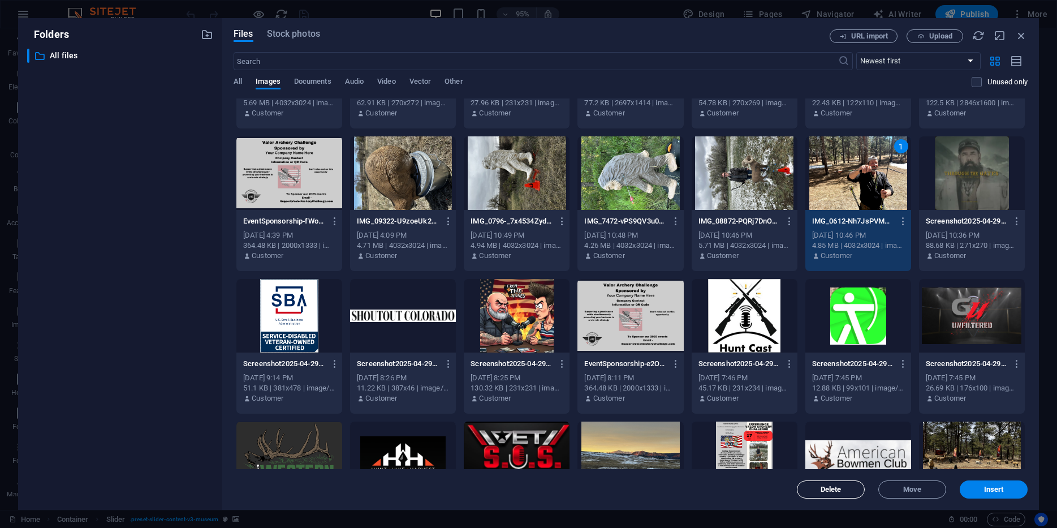
click at [848, 485] on button "Delete" at bounding box center [831, 489] width 68 height 18
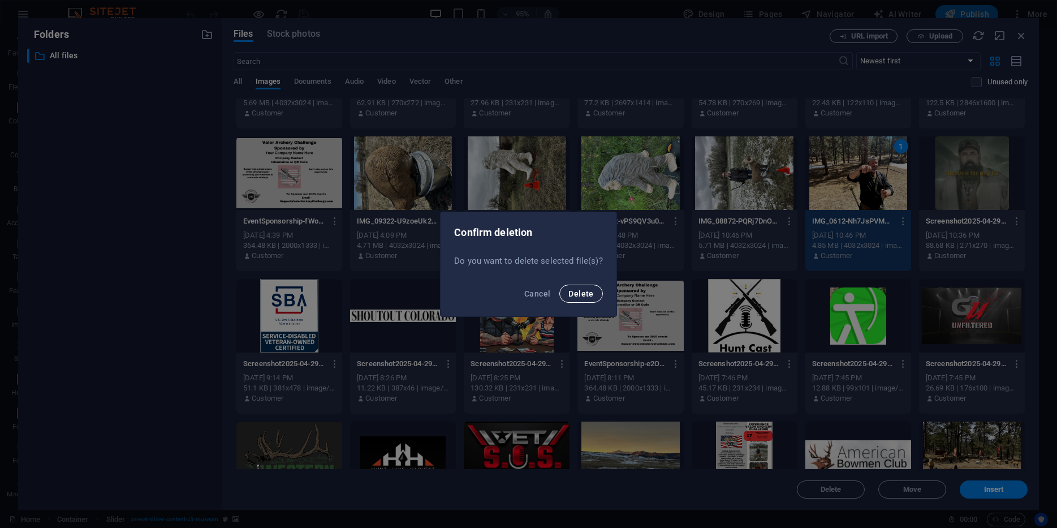
click at [597, 299] on button "Delete" at bounding box center [580, 294] width 43 height 18
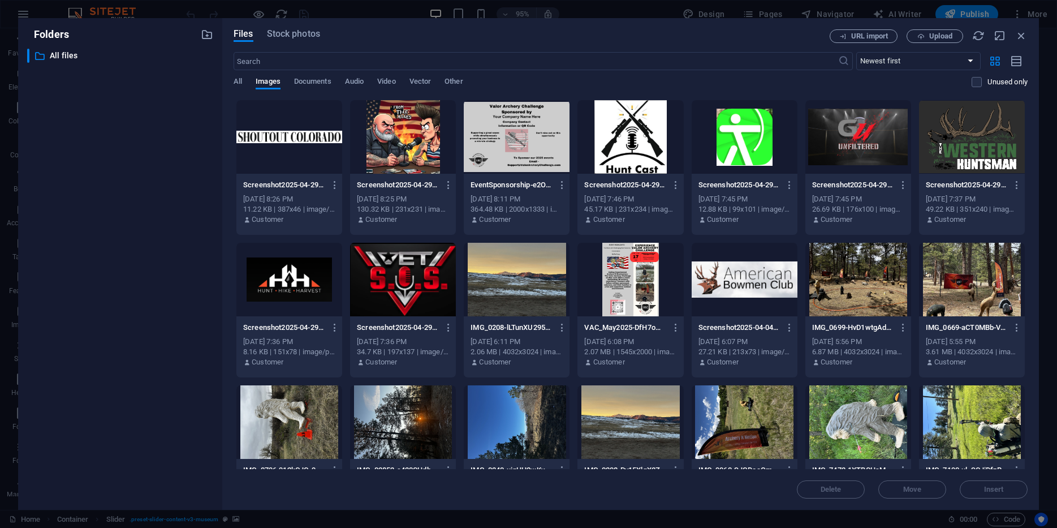
scroll to position [1998, 0]
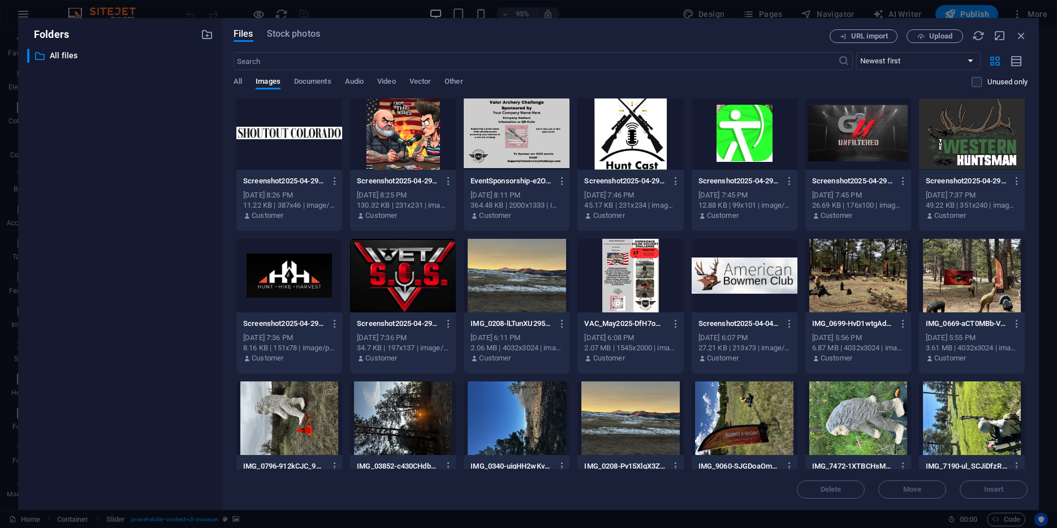
click at [635, 258] on div at bounding box center [631, 276] width 106 height 74
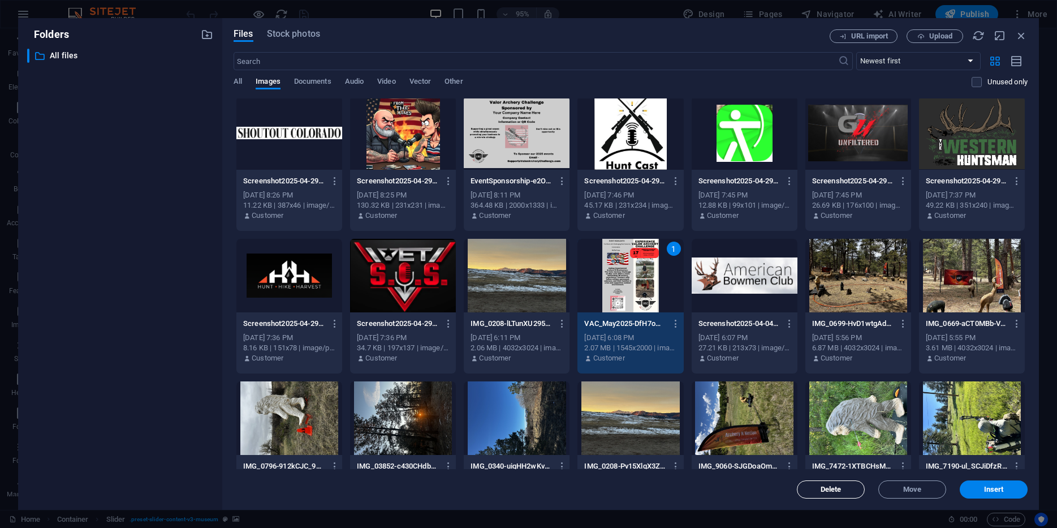
click at [842, 490] on span "Delete" at bounding box center [831, 489] width 58 height 7
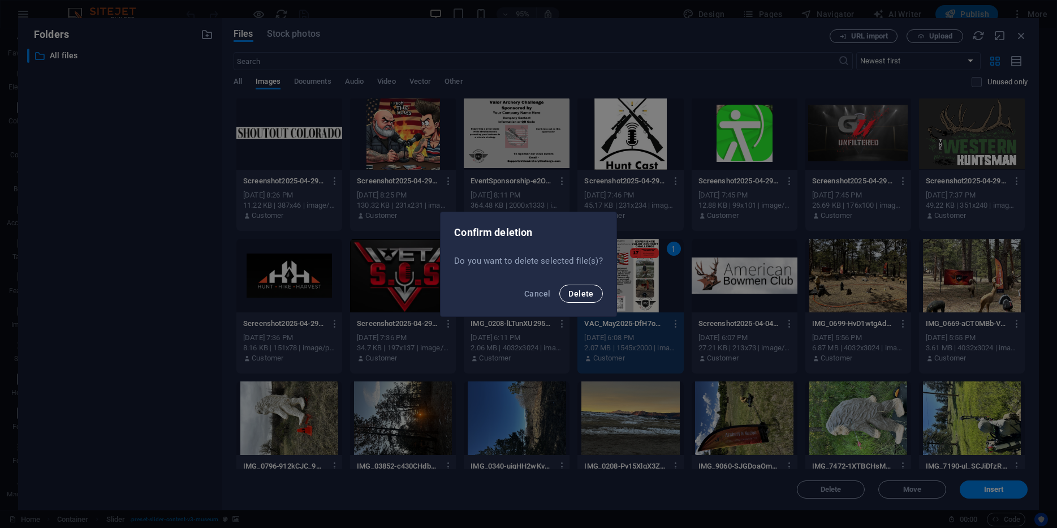
click at [579, 299] on button "Delete" at bounding box center [580, 294] width 43 height 18
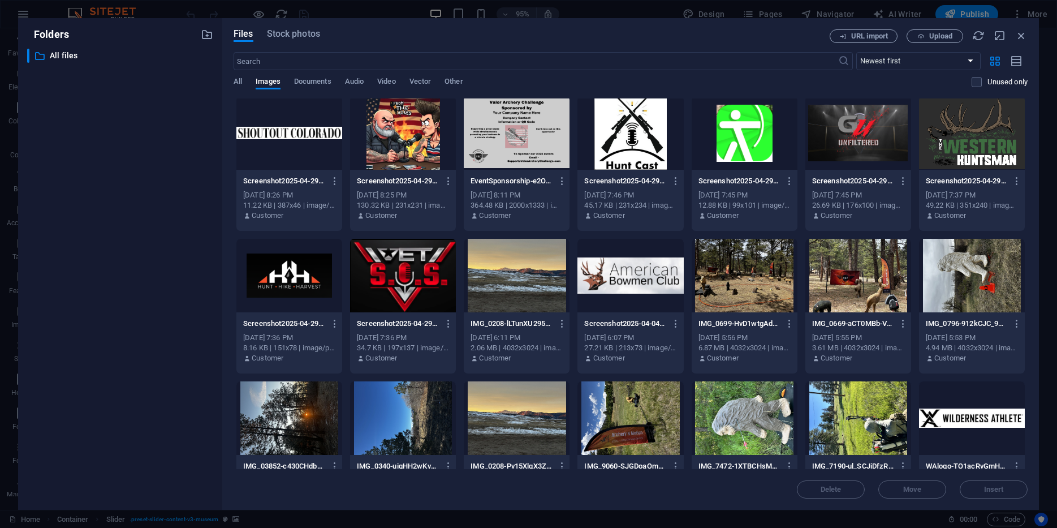
click at [608, 272] on div at bounding box center [631, 276] width 106 height 74
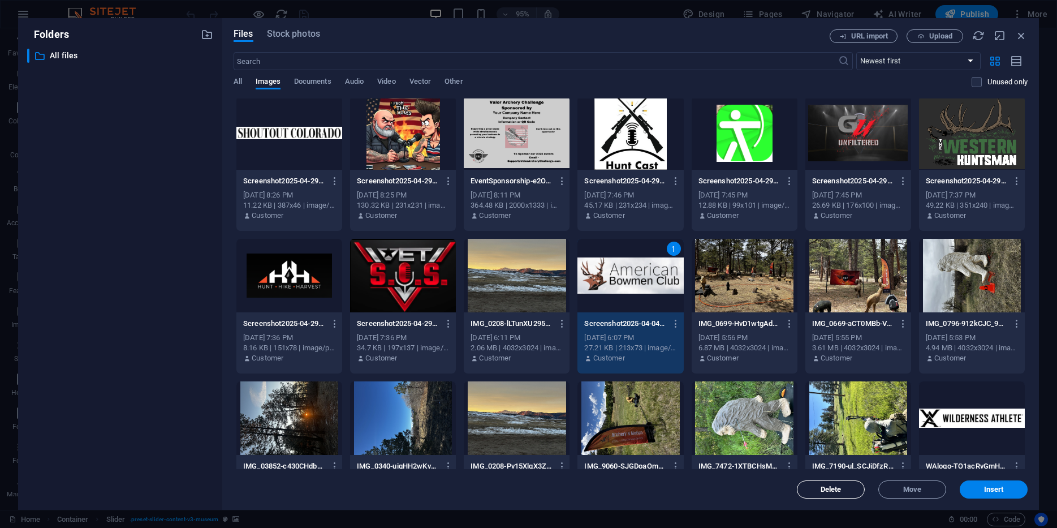
click at [813, 486] on span "Delete" at bounding box center [831, 489] width 58 height 7
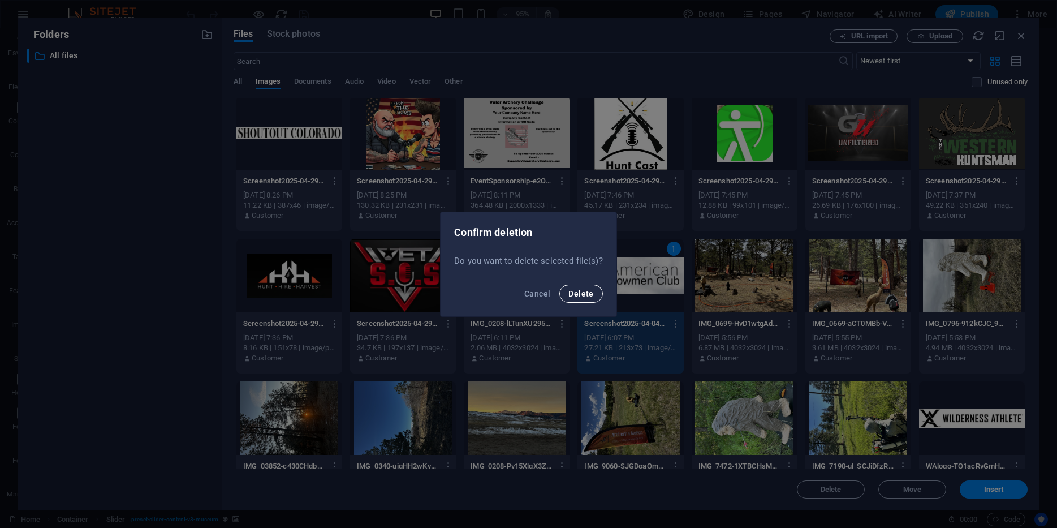
click at [580, 295] on span "Delete" at bounding box center [580, 293] width 25 height 9
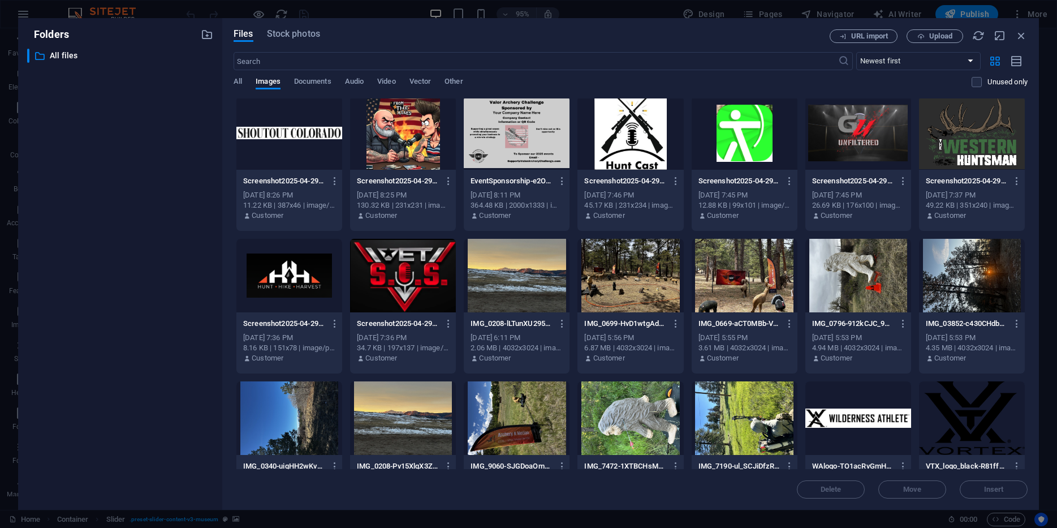
click at [835, 287] on div at bounding box center [858, 276] width 106 height 74
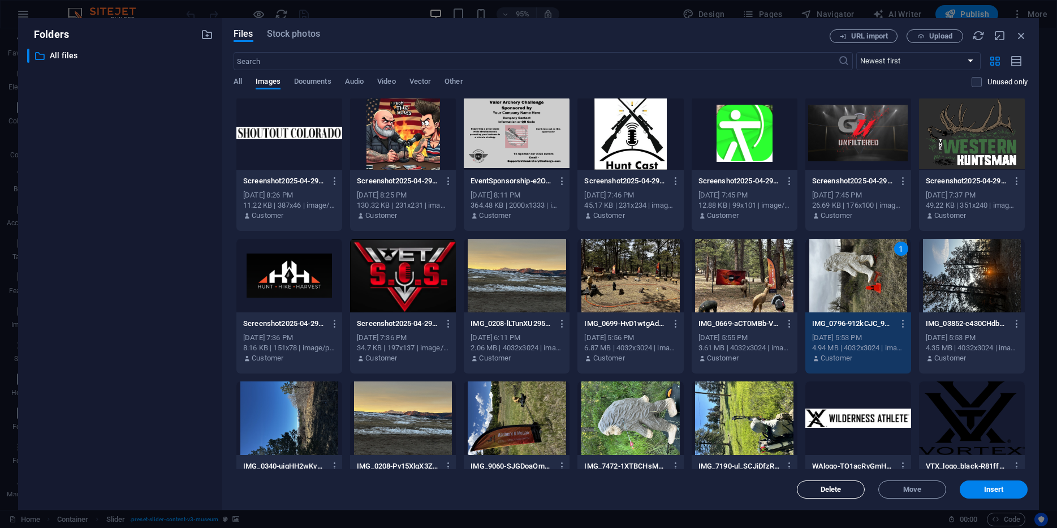
click at [854, 490] on span "Delete" at bounding box center [831, 489] width 58 height 7
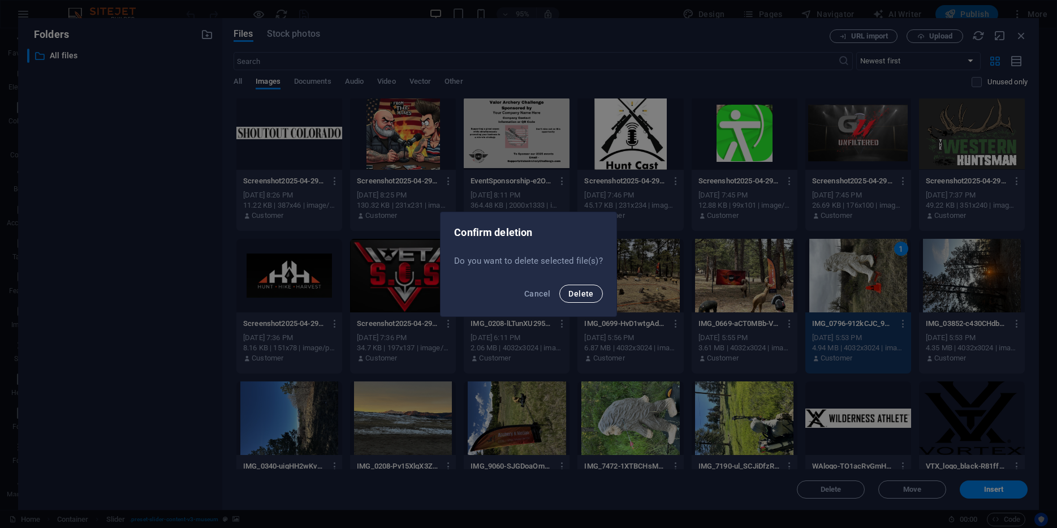
click at [590, 291] on span "Delete" at bounding box center [580, 293] width 25 height 9
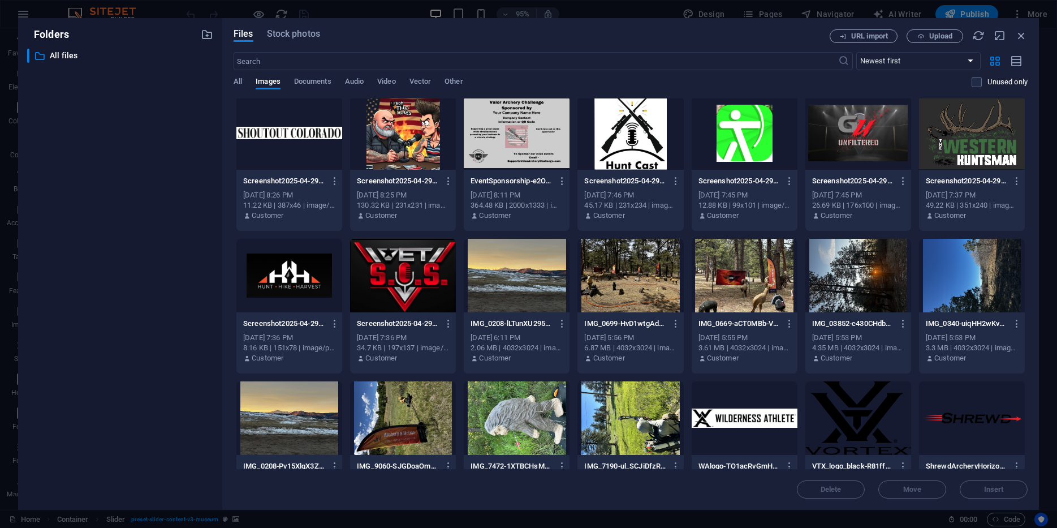
click at [858, 264] on div at bounding box center [858, 276] width 106 height 74
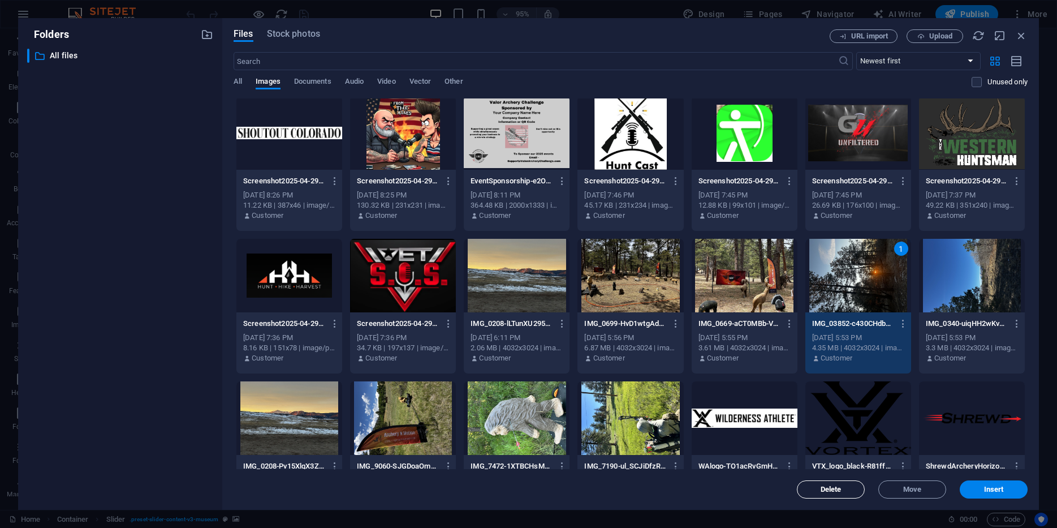
click at [844, 495] on button "Delete" at bounding box center [831, 489] width 68 height 18
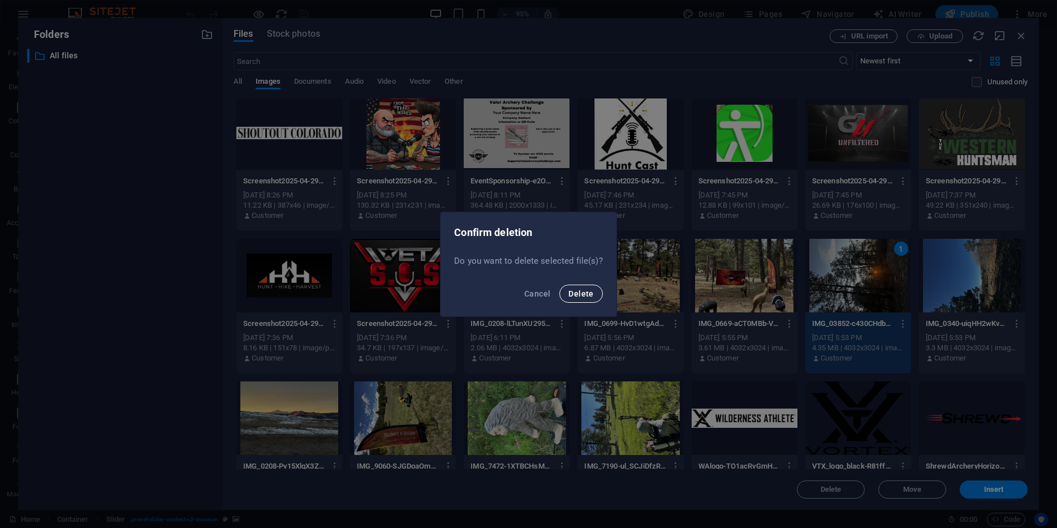
click at [593, 292] on button "Delete" at bounding box center [580, 294] width 43 height 18
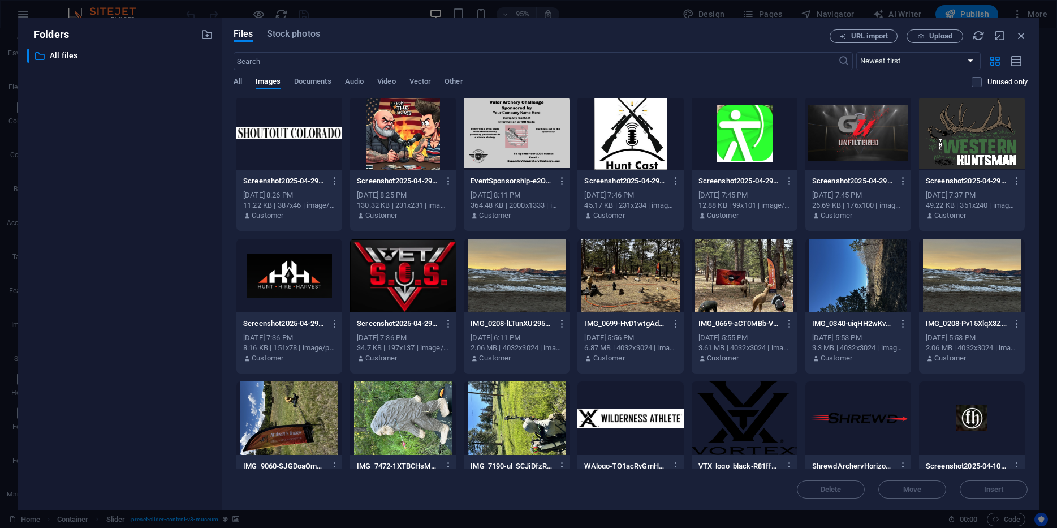
click at [825, 273] on div at bounding box center [858, 276] width 106 height 74
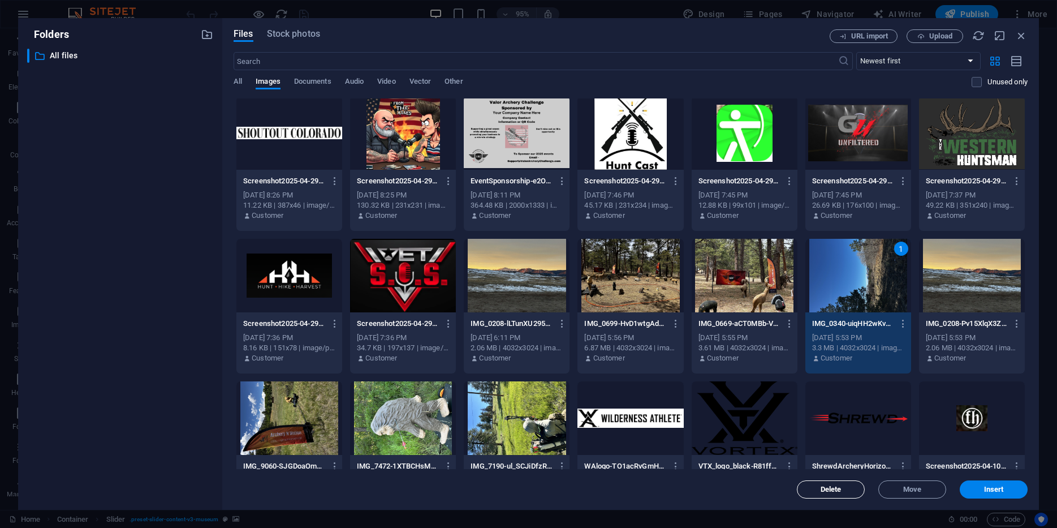
click at [809, 493] on button "Delete" at bounding box center [831, 489] width 68 height 18
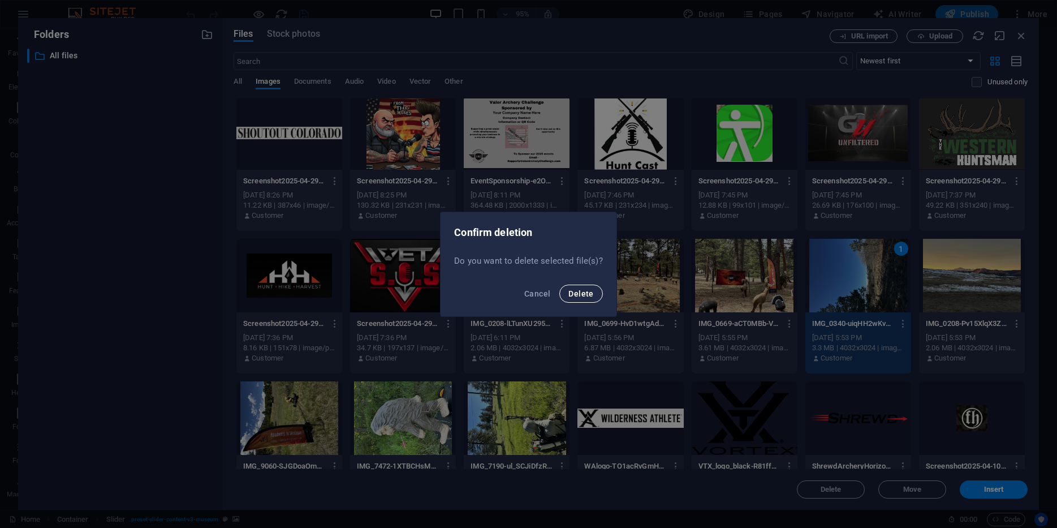
click at [578, 290] on span "Delete" at bounding box center [580, 293] width 25 height 9
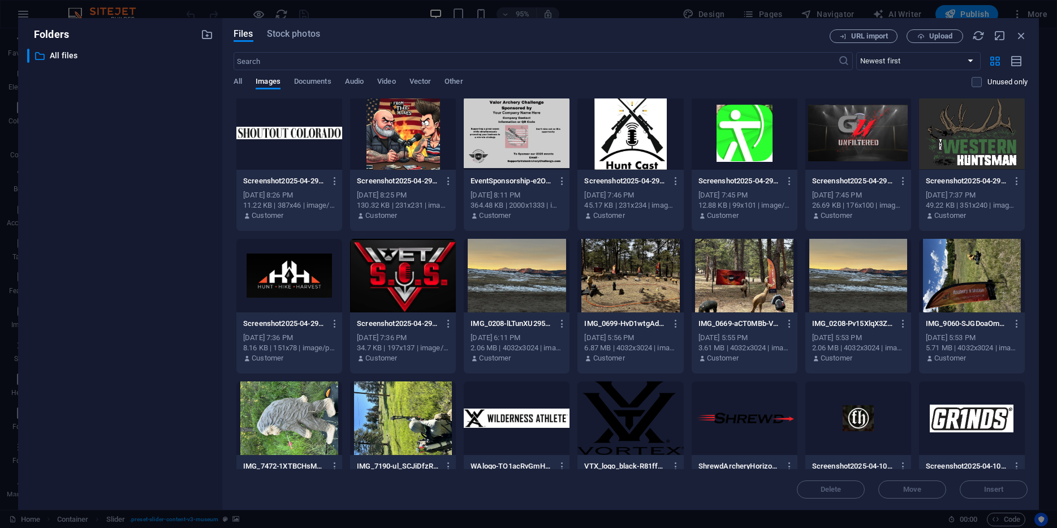
click at [846, 268] on div at bounding box center [858, 276] width 106 height 74
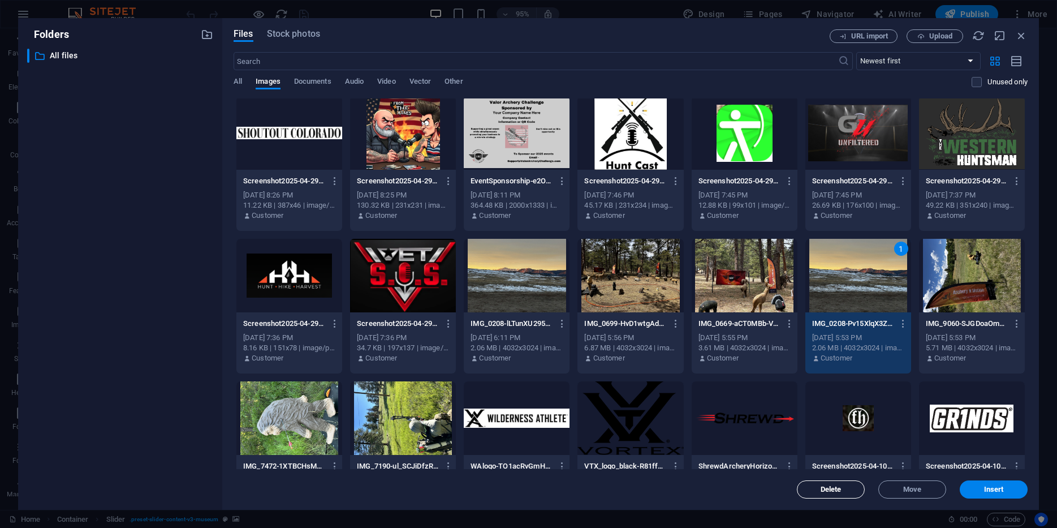
click at [819, 490] on span "Delete" at bounding box center [831, 489] width 58 height 7
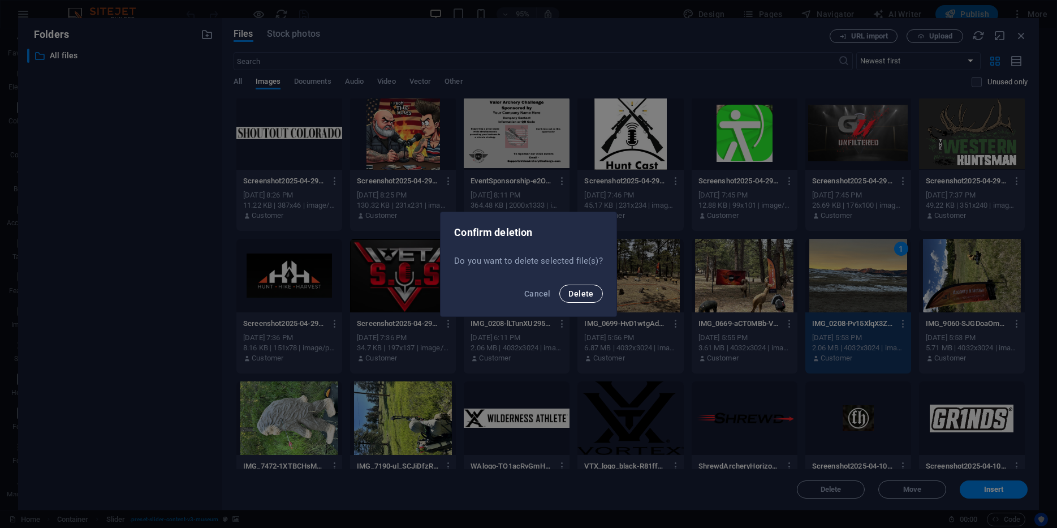
click at [580, 296] on span "Delete" at bounding box center [580, 293] width 25 height 9
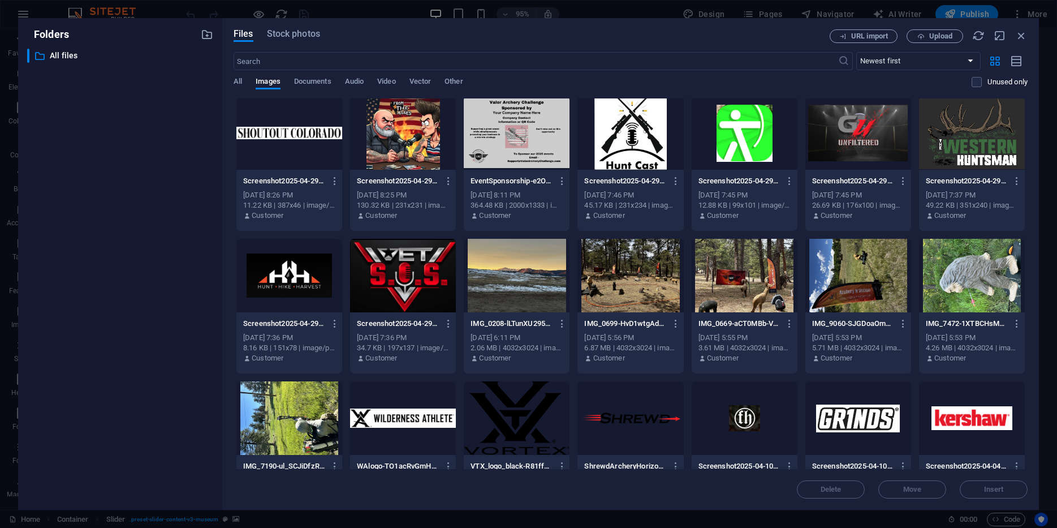
click at [316, 395] on div at bounding box center [289, 418] width 106 height 74
click at [815, 488] on span "Delete" at bounding box center [831, 489] width 58 height 7
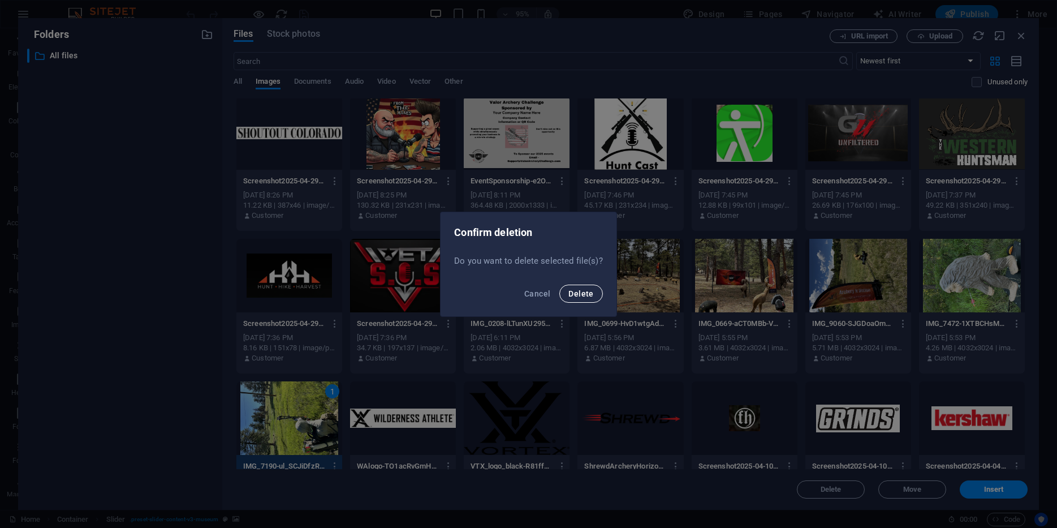
click at [593, 299] on button "Delete" at bounding box center [580, 294] width 43 height 18
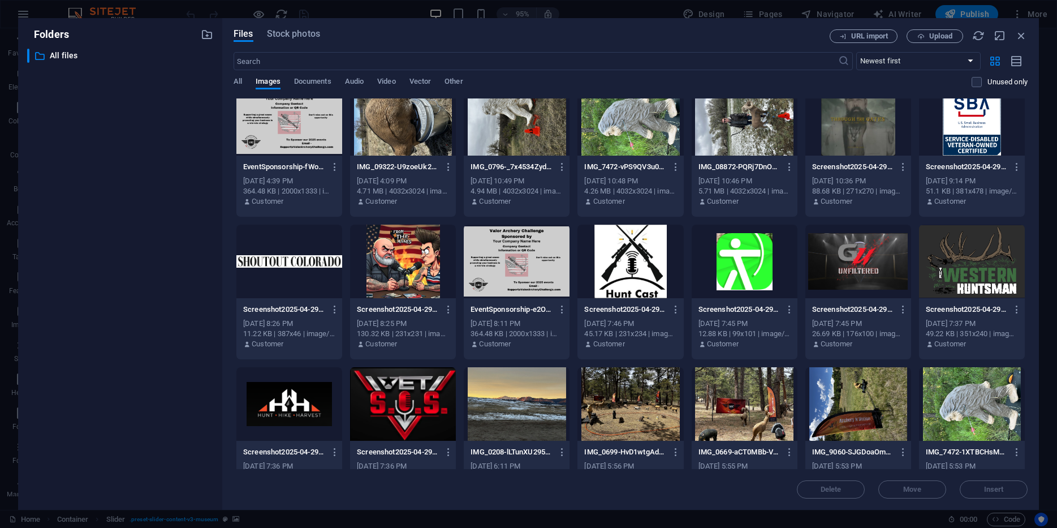
scroll to position [1915, 0]
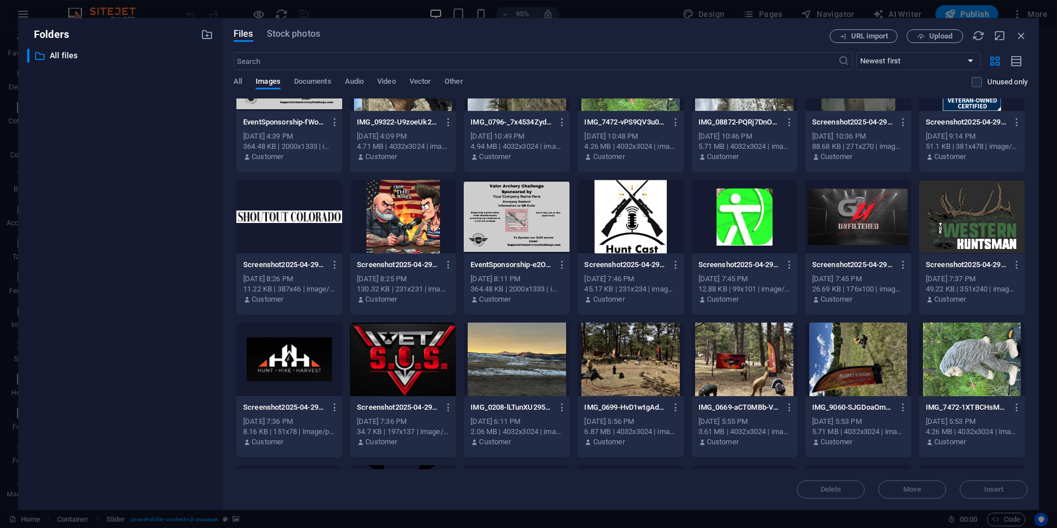
click at [982, 361] on div at bounding box center [972, 359] width 106 height 74
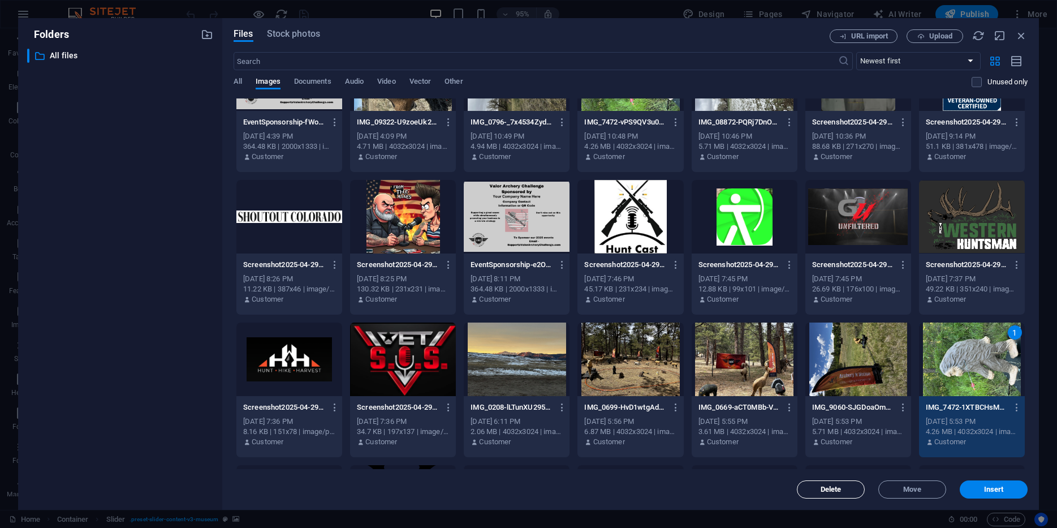
click at [814, 489] on span "Delete" at bounding box center [831, 489] width 58 height 7
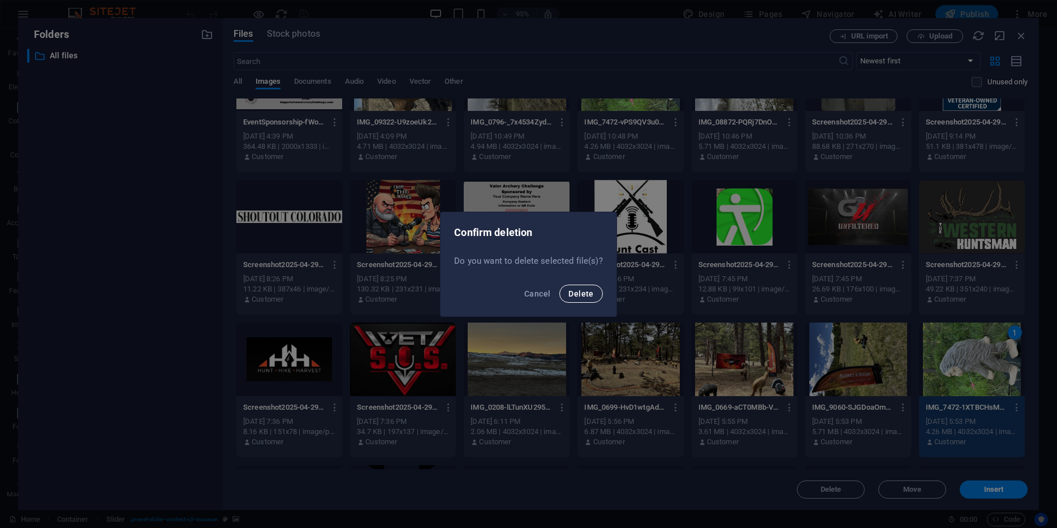
click at [573, 289] on span "Delete" at bounding box center [580, 293] width 25 height 9
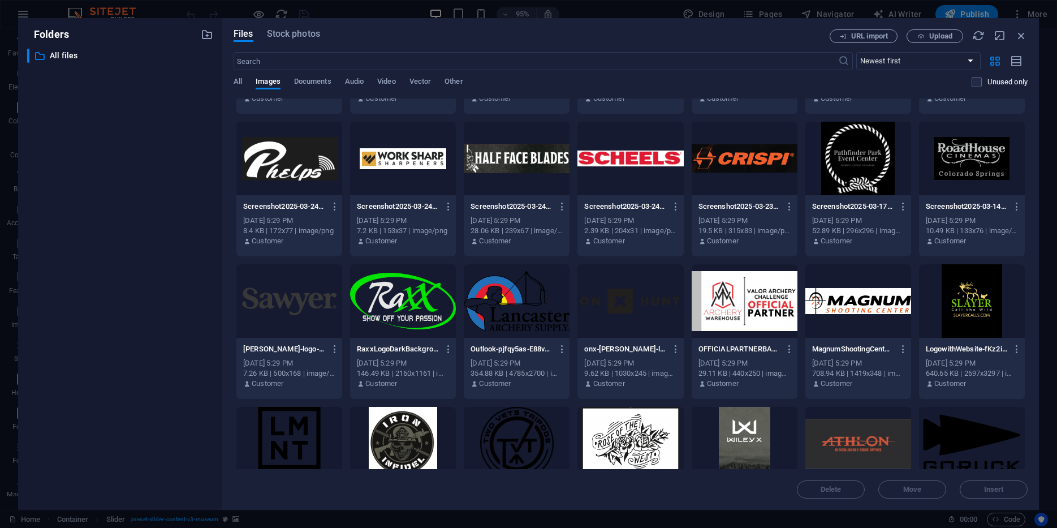
scroll to position [2383, 0]
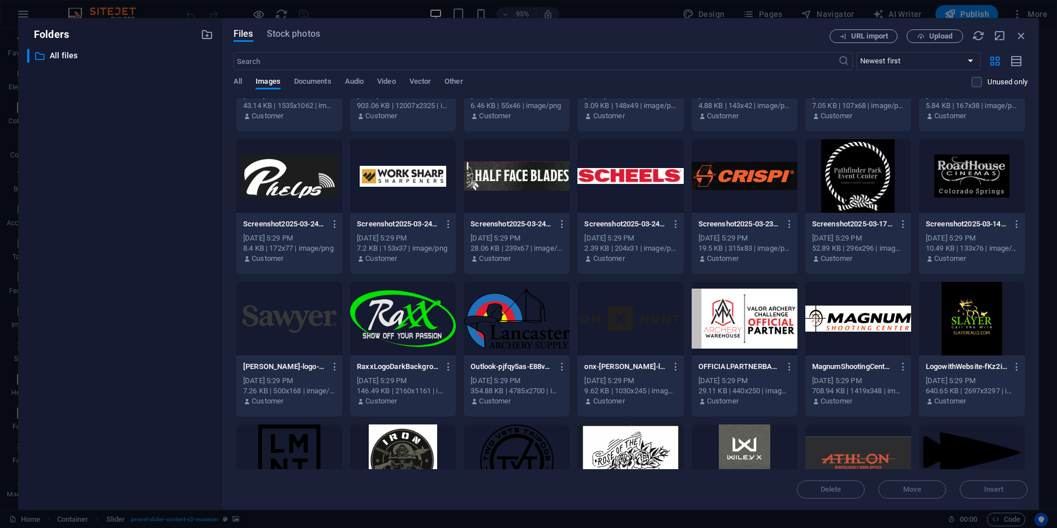
click at [847, 171] on div at bounding box center [858, 176] width 106 height 74
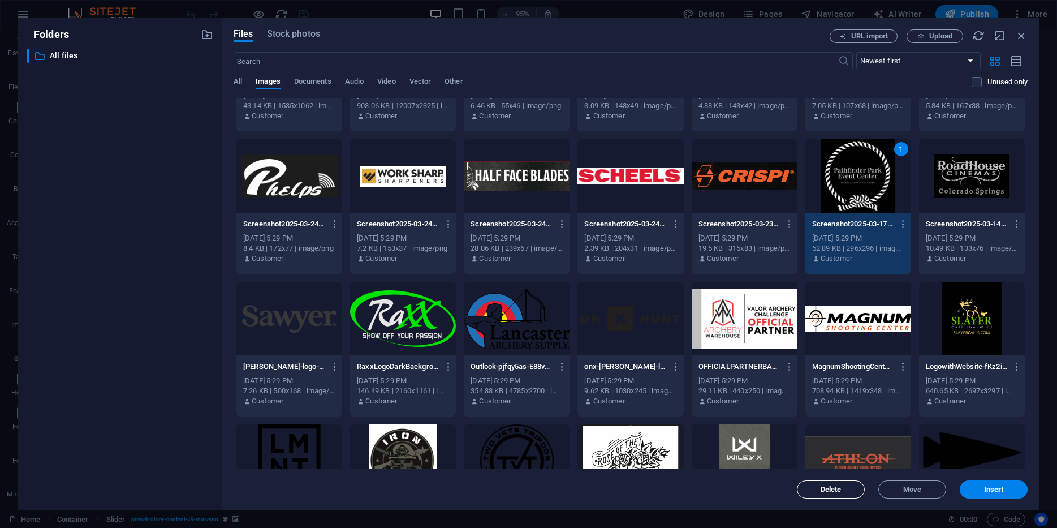
click at [841, 487] on span "Delete" at bounding box center [831, 489] width 21 height 7
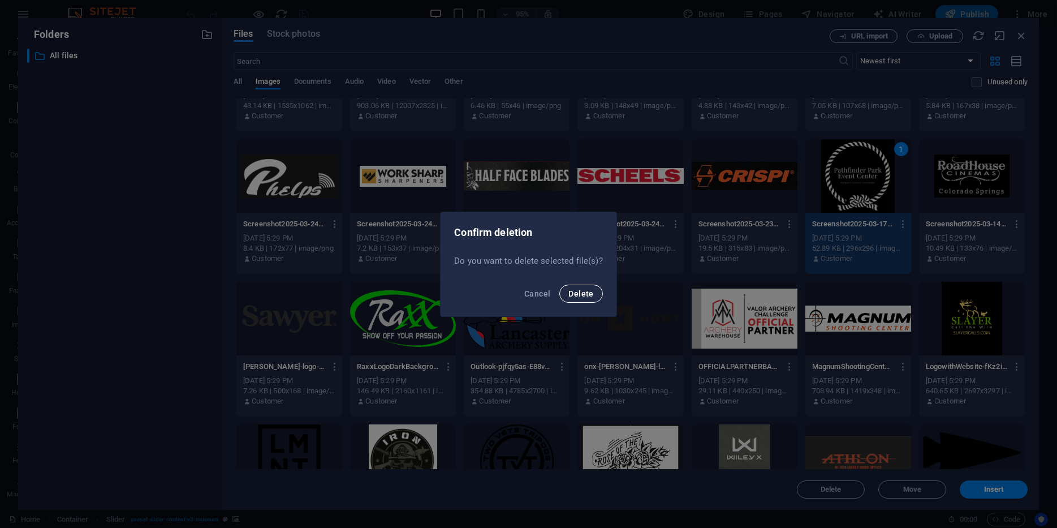
click at [593, 290] on button "Delete" at bounding box center [580, 294] width 43 height 18
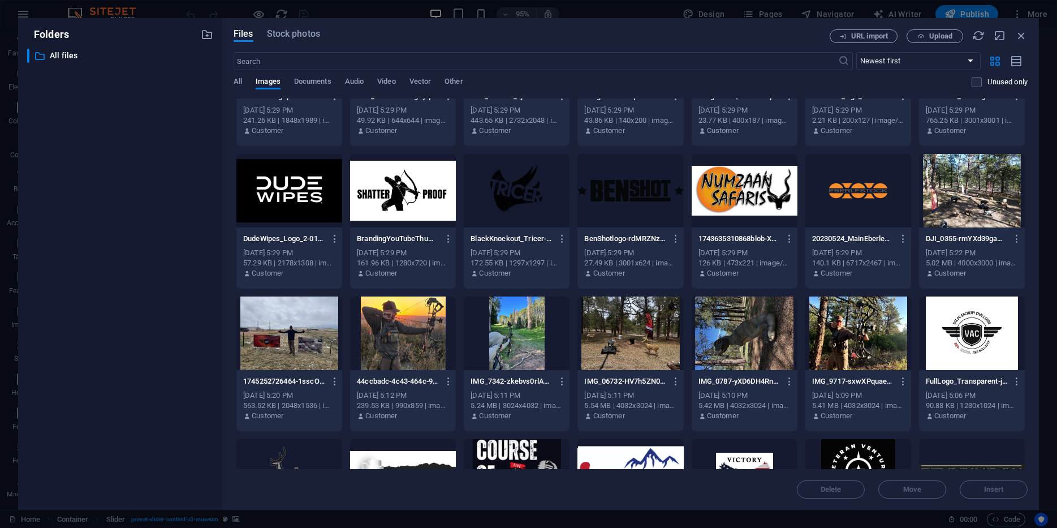
scroll to position [2799, 0]
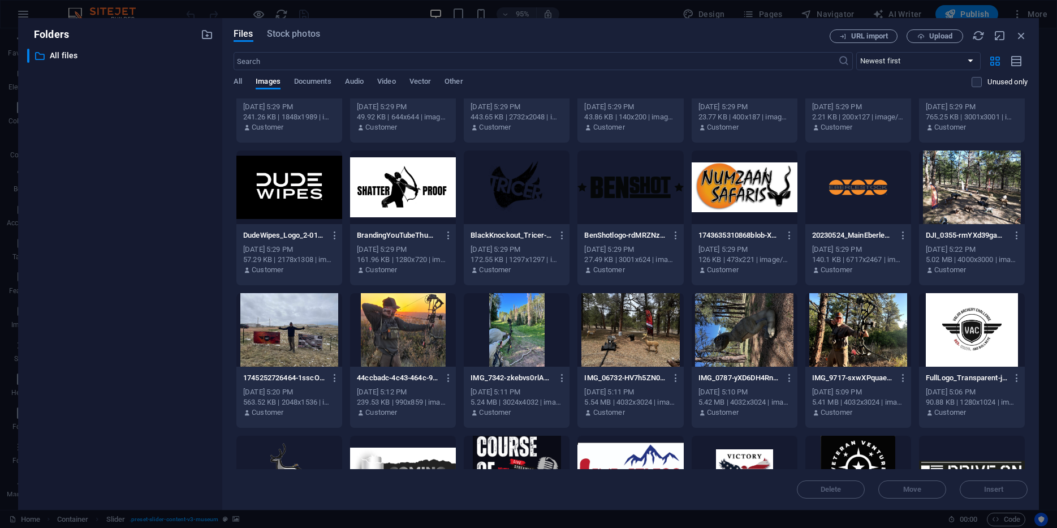
click at [969, 192] on div at bounding box center [972, 187] width 106 height 74
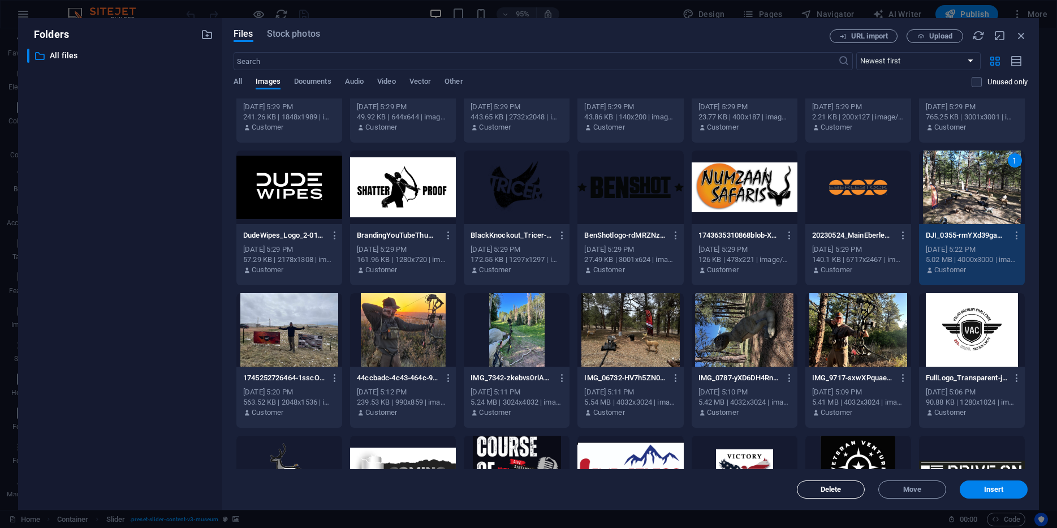
click at [822, 483] on button "Delete" at bounding box center [831, 489] width 68 height 18
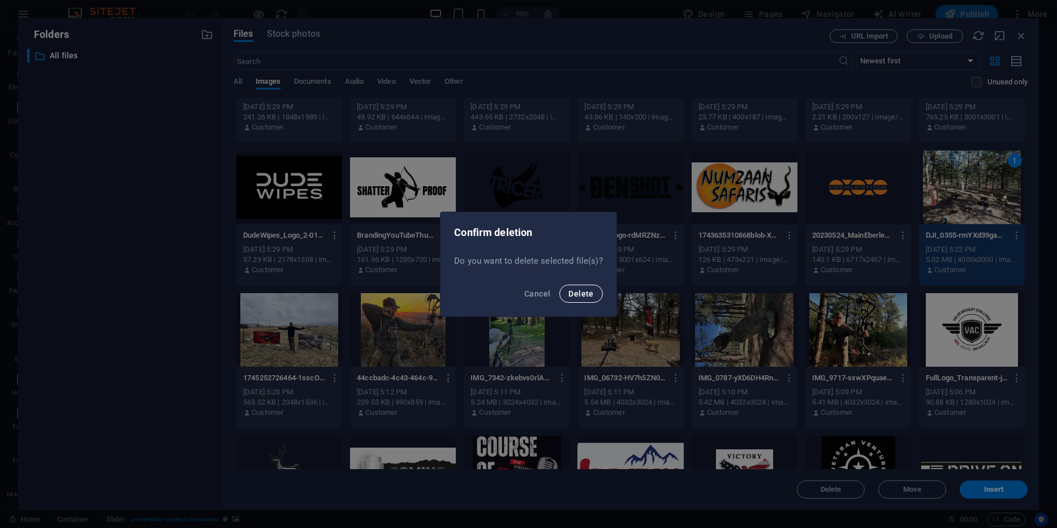
click at [583, 297] on span "Delete" at bounding box center [580, 293] width 25 height 9
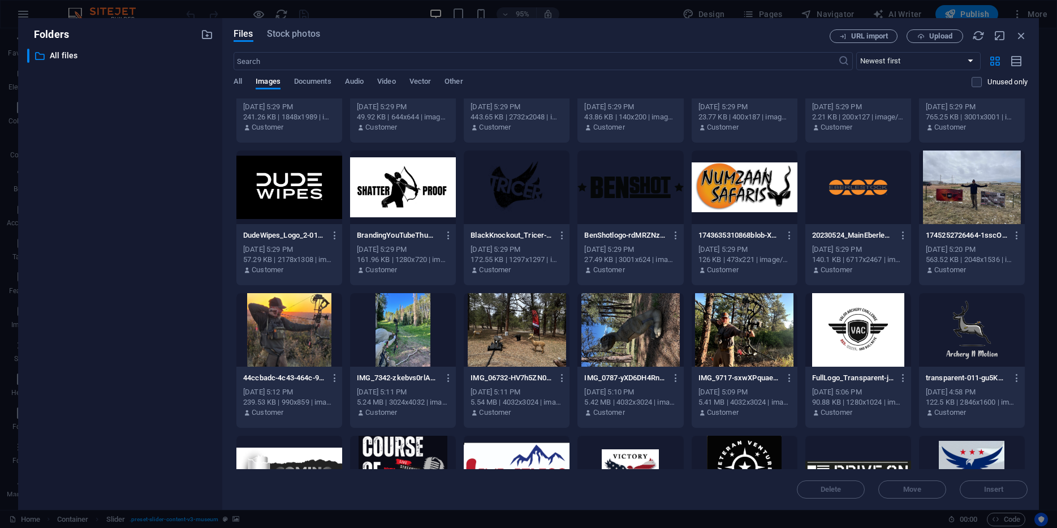
click at [522, 325] on div at bounding box center [517, 330] width 106 height 74
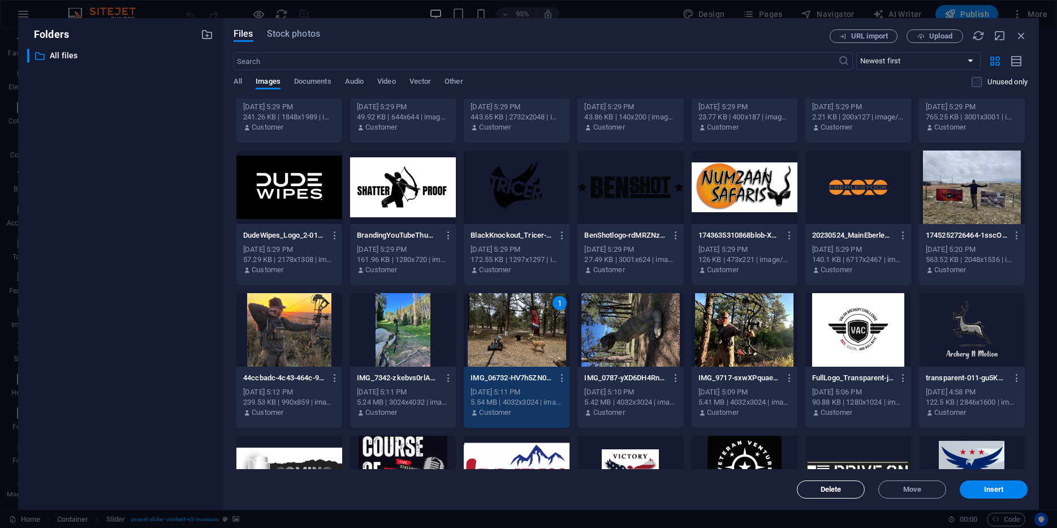
click at [847, 484] on button "Delete" at bounding box center [831, 489] width 68 height 18
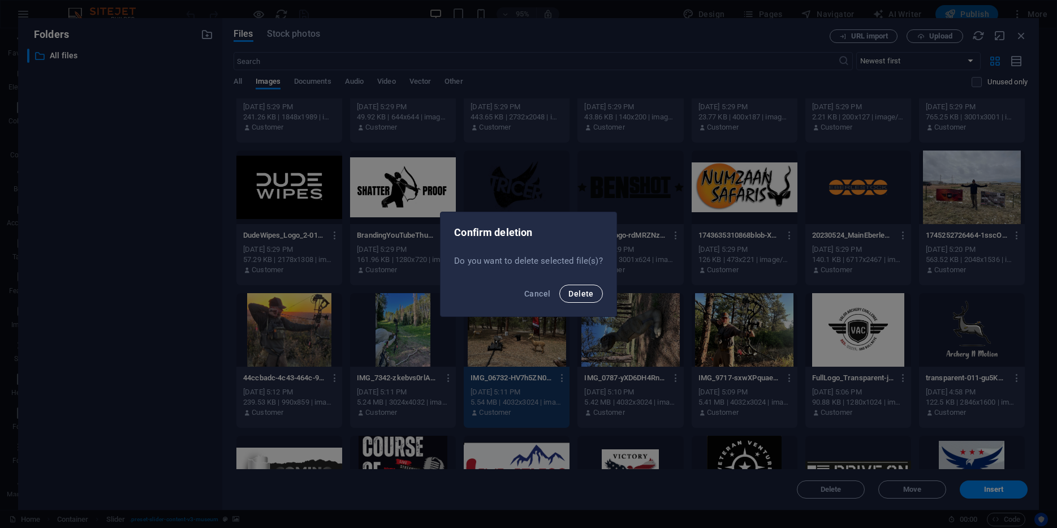
click at [576, 291] on span "Delete" at bounding box center [580, 293] width 25 height 9
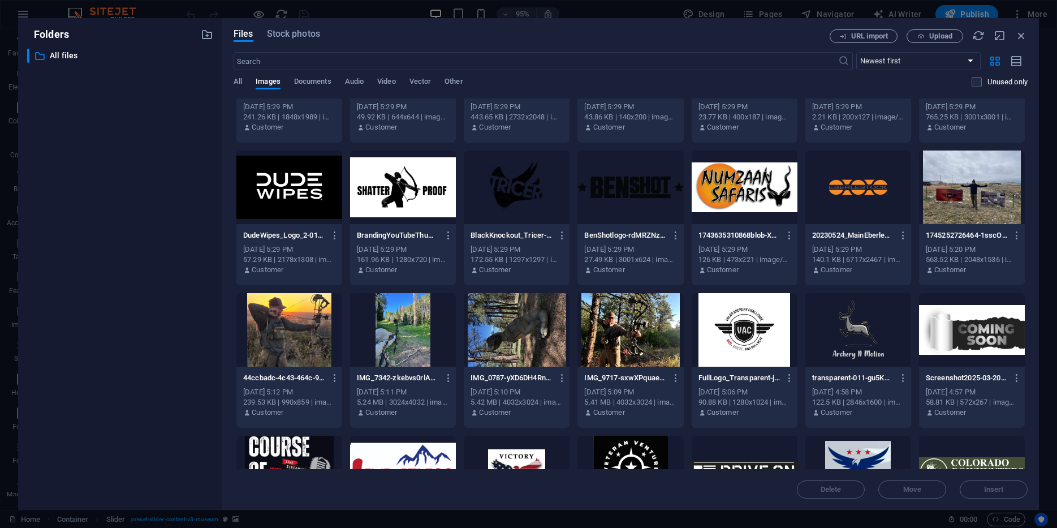
click at [416, 319] on div at bounding box center [403, 330] width 106 height 74
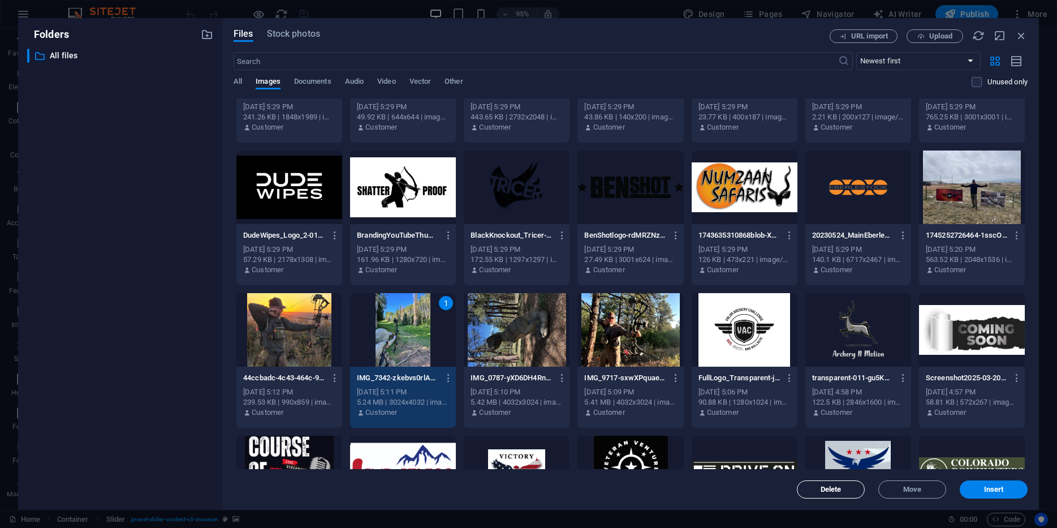
click at [832, 489] on span "Delete" at bounding box center [831, 489] width 21 height 7
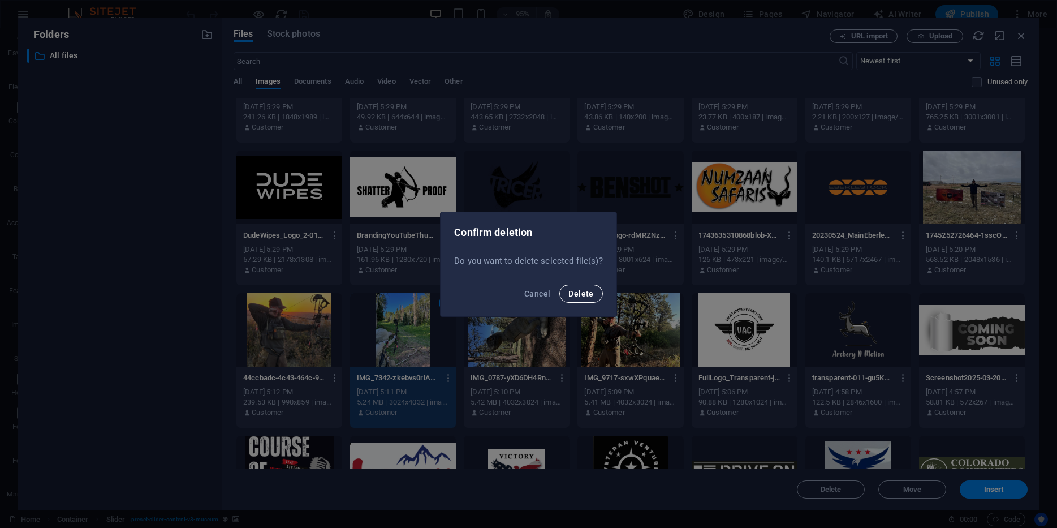
click at [587, 289] on span "Delete" at bounding box center [580, 293] width 25 height 9
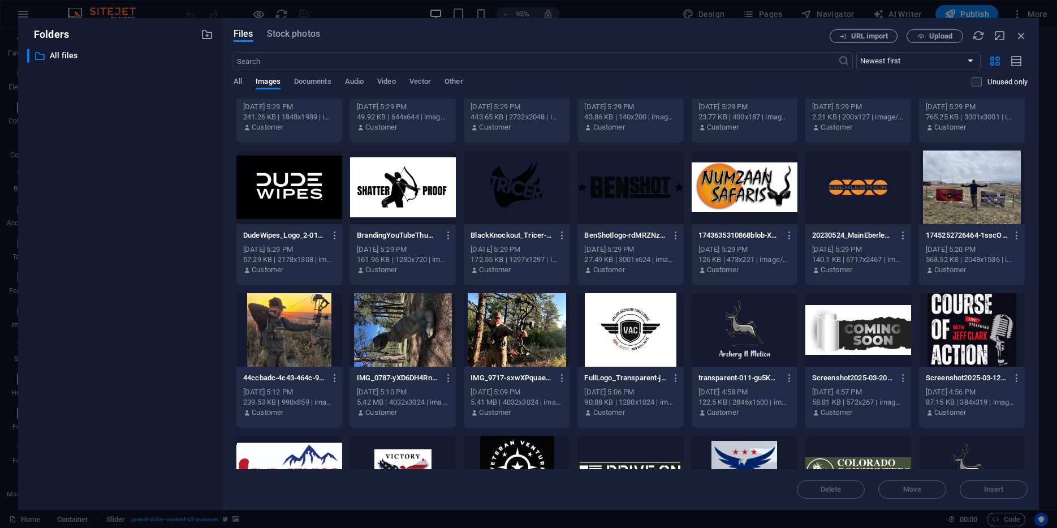
click at [406, 329] on div at bounding box center [403, 330] width 106 height 74
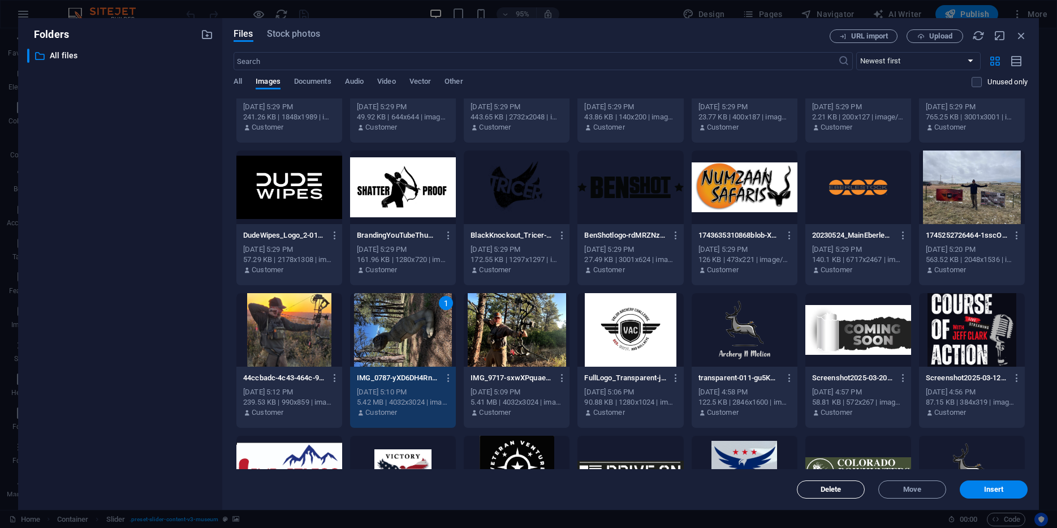
click at [831, 489] on span "Delete" at bounding box center [831, 489] width 21 height 7
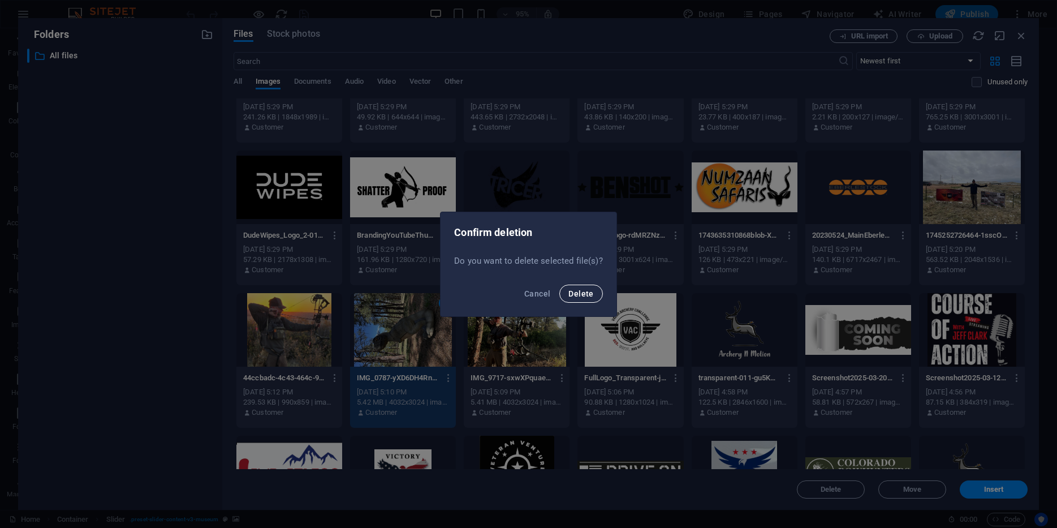
click at [586, 291] on span "Delete" at bounding box center [580, 293] width 25 height 9
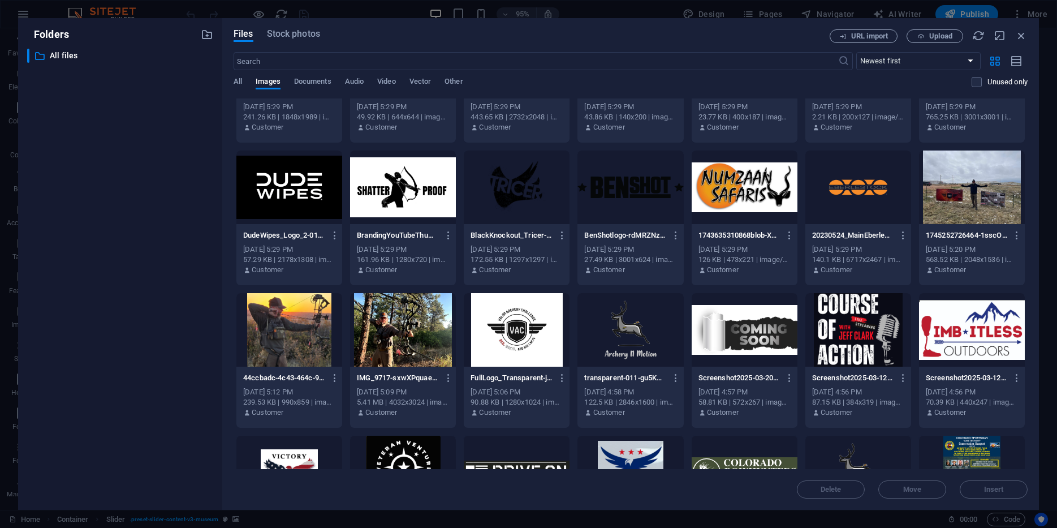
click at [751, 450] on div at bounding box center [745, 473] width 106 height 74
click at [825, 486] on span "Delete" at bounding box center [831, 489] width 21 height 7
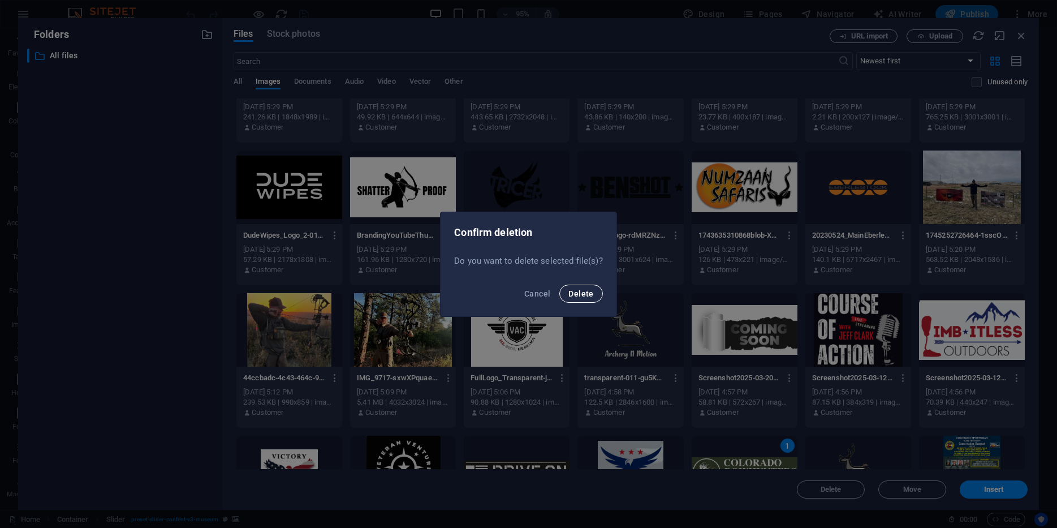
click at [576, 291] on span "Delete" at bounding box center [580, 293] width 25 height 9
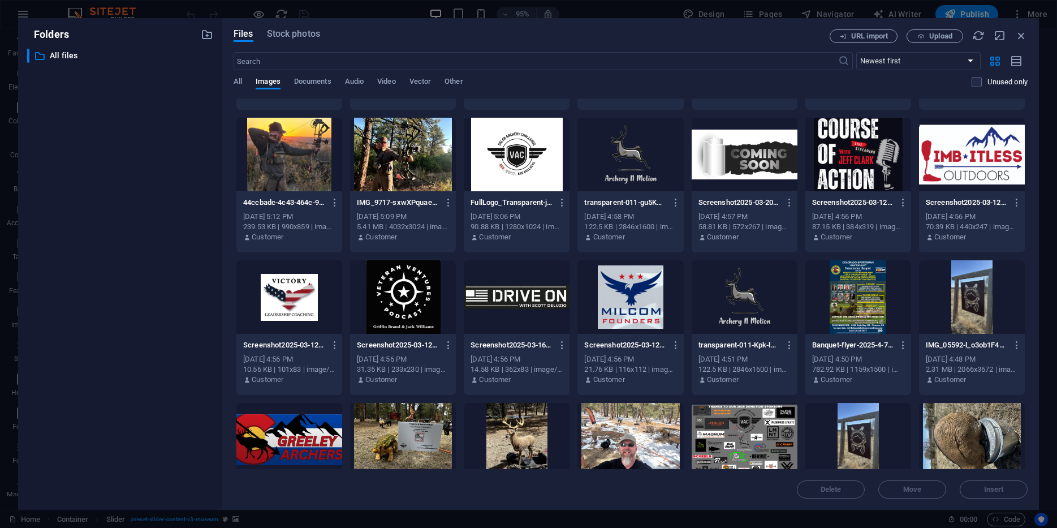
scroll to position [2976, 0]
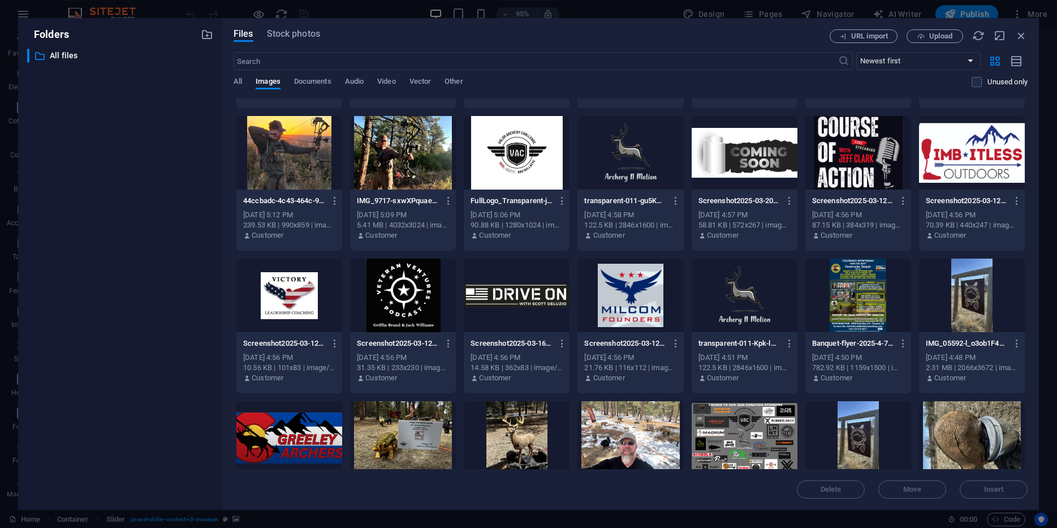
click at [937, 292] on div at bounding box center [972, 295] width 106 height 74
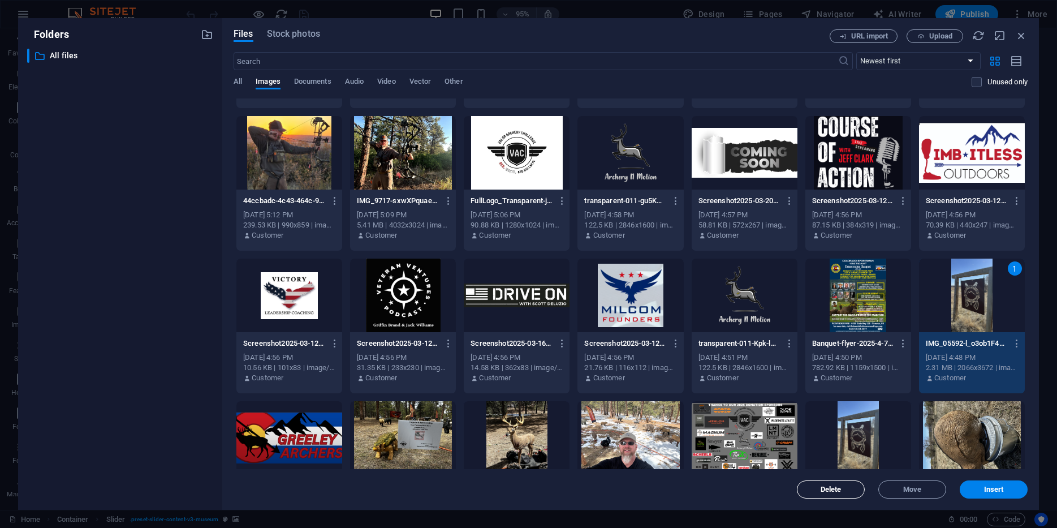
click at [817, 489] on span "Delete" at bounding box center [831, 489] width 58 height 7
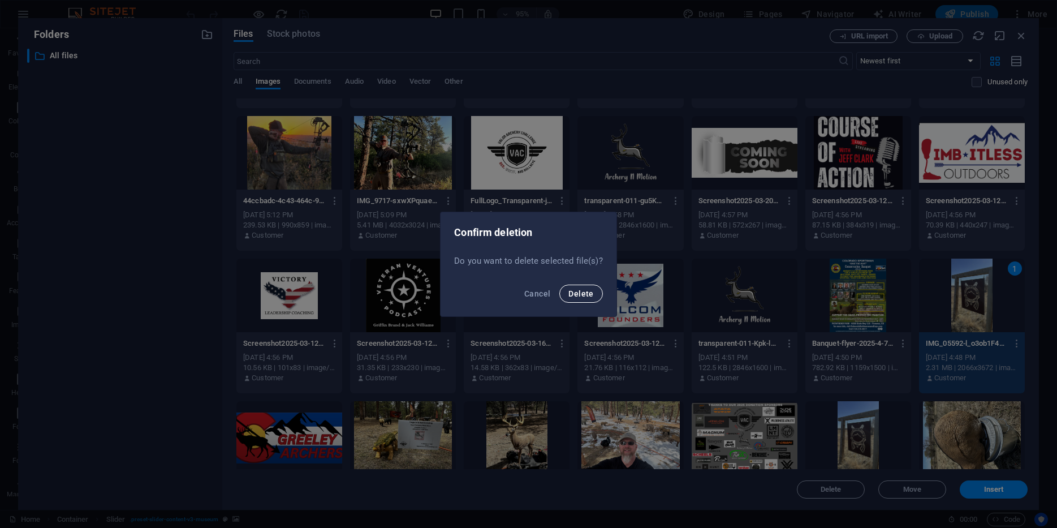
click at [585, 289] on span "Delete" at bounding box center [580, 293] width 25 height 9
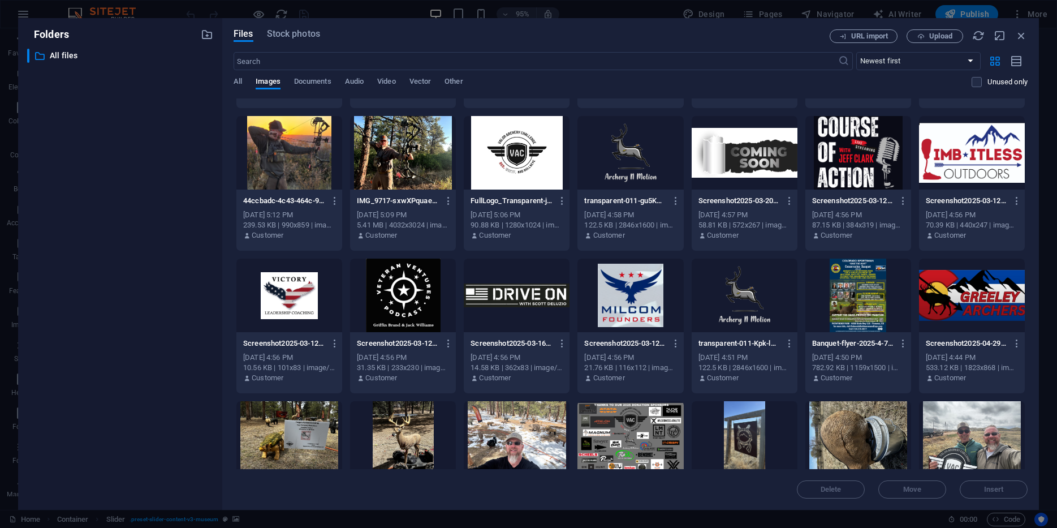
click at [738, 411] on div at bounding box center [745, 438] width 106 height 74
click at [843, 498] on div "Files Stock photos URL import Upload ​ Newest first Oldest first Name (A-Z) Nam…" at bounding box center [630, 264] width 817 height 492
click at [843, 486] on span "Delete" at bounding box center [831, 489] width 58 height 7
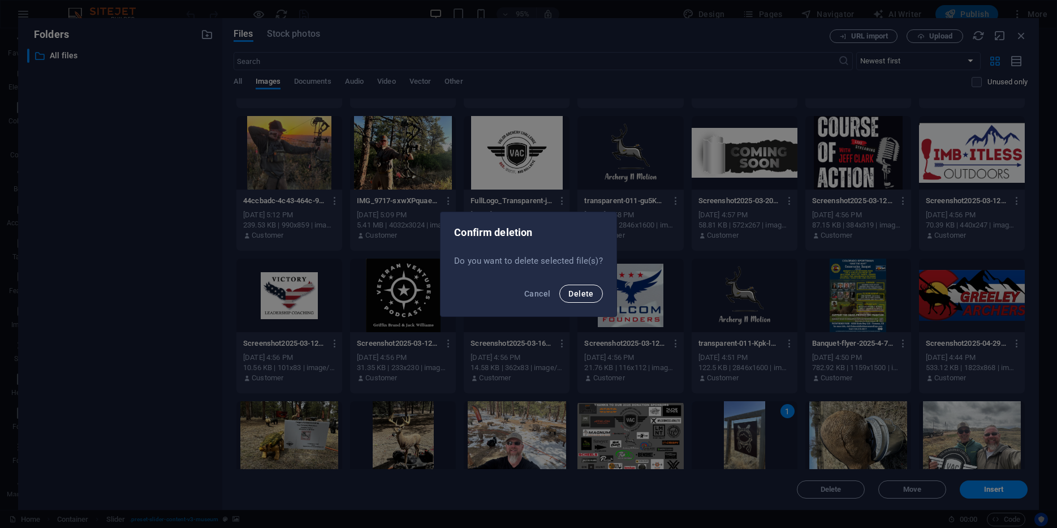
click at [576, 298] on button "Delete" at bounding box center [580, 294] width 43 height 18
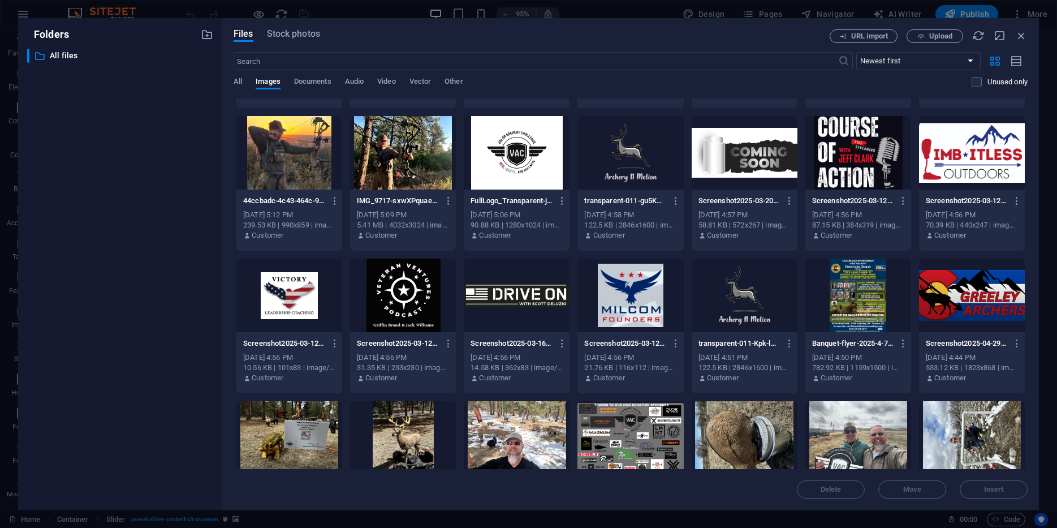
click at [926, 301] on div at bounding box center [972, 295] width 106 height 74
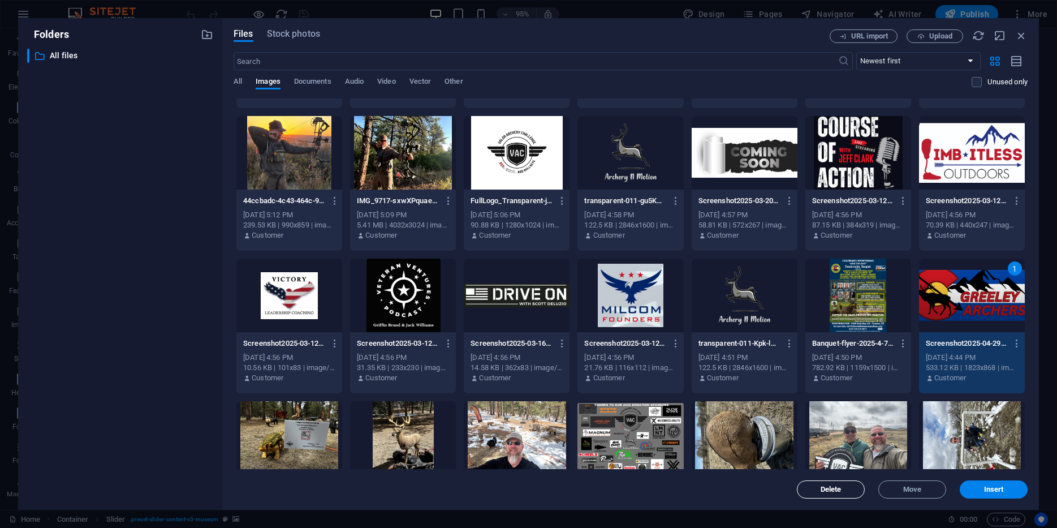
click at [830, 486] on span "Delete" at bounding box center [831, 489] width 21 height 7
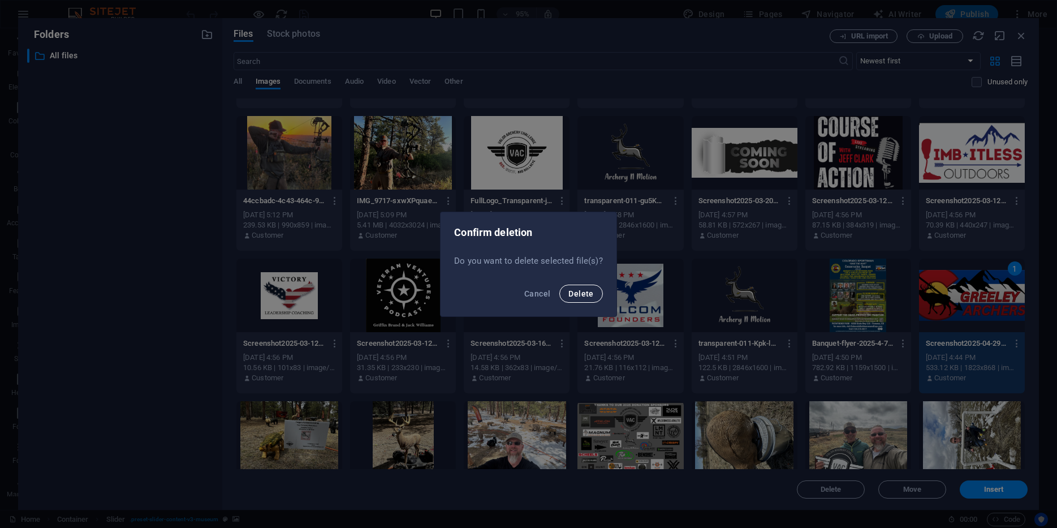
click at [581, 288] on button "Delete" at bounding box center [580, 294] width 43 height 18
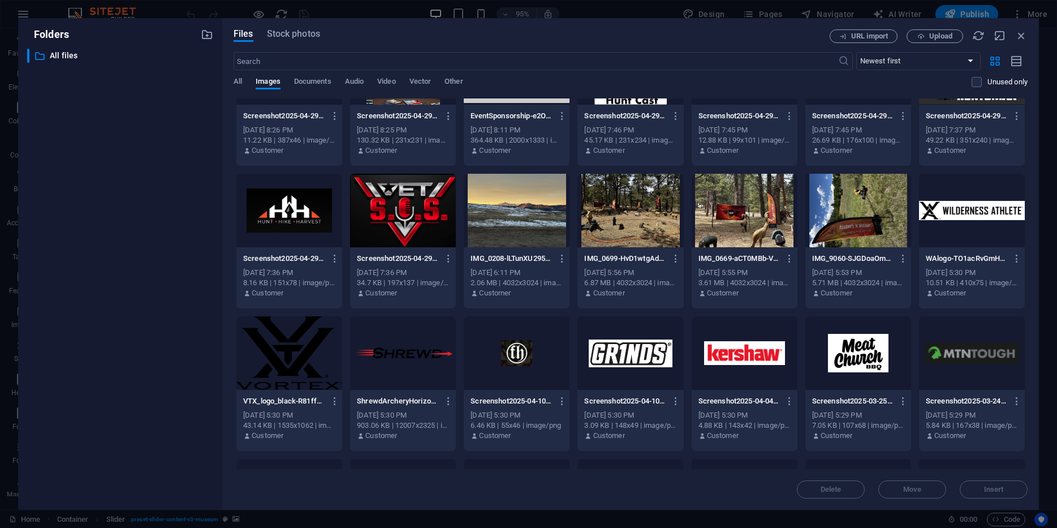
scroll to position [2055, 0]
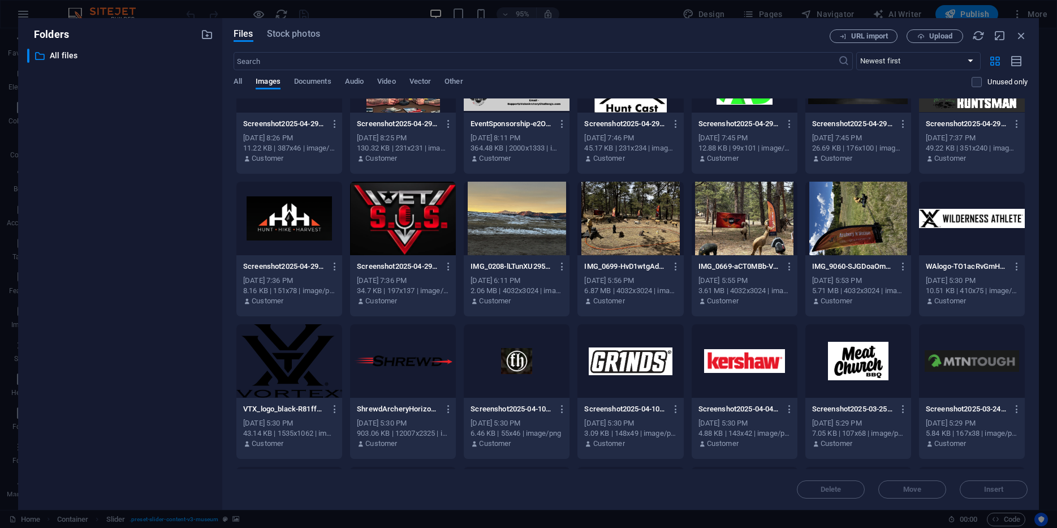
click at [622, 212] on div at bounding box center [631, 219] width 106 height 74
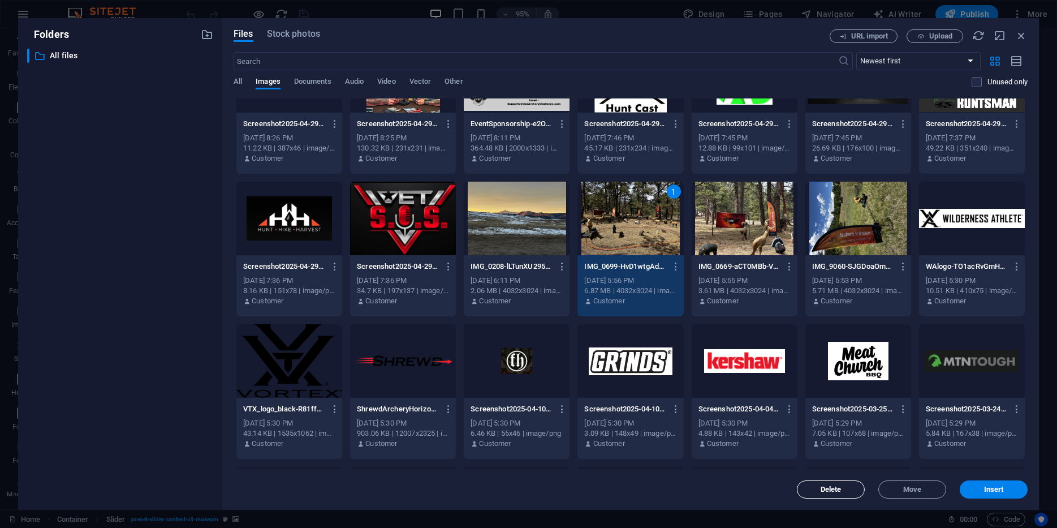
click at [848, 493] on button "Delete" at bounding box center [831, 489] width 68 height 18
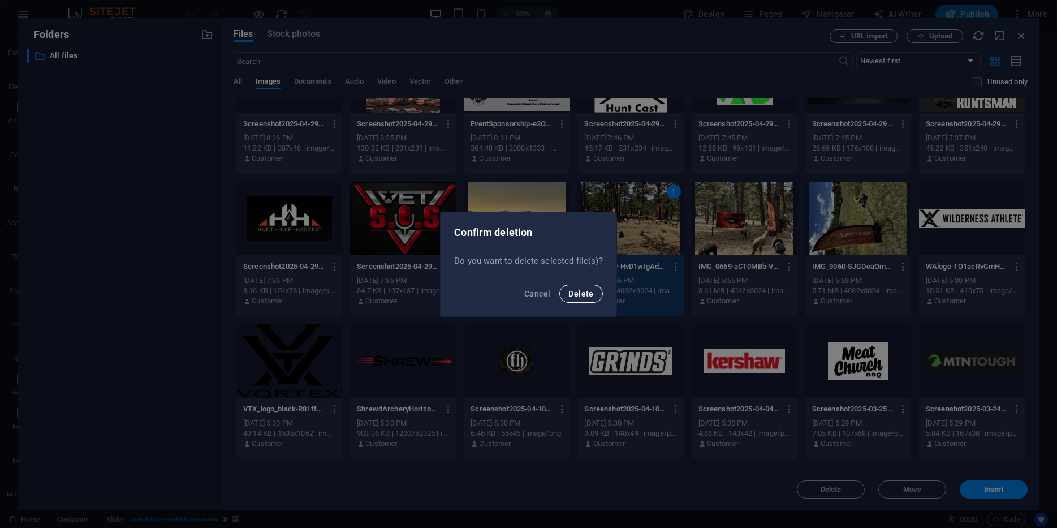
click at [568, 298] on button "Delete" at bounding box center [580, 294] width 43 height 18
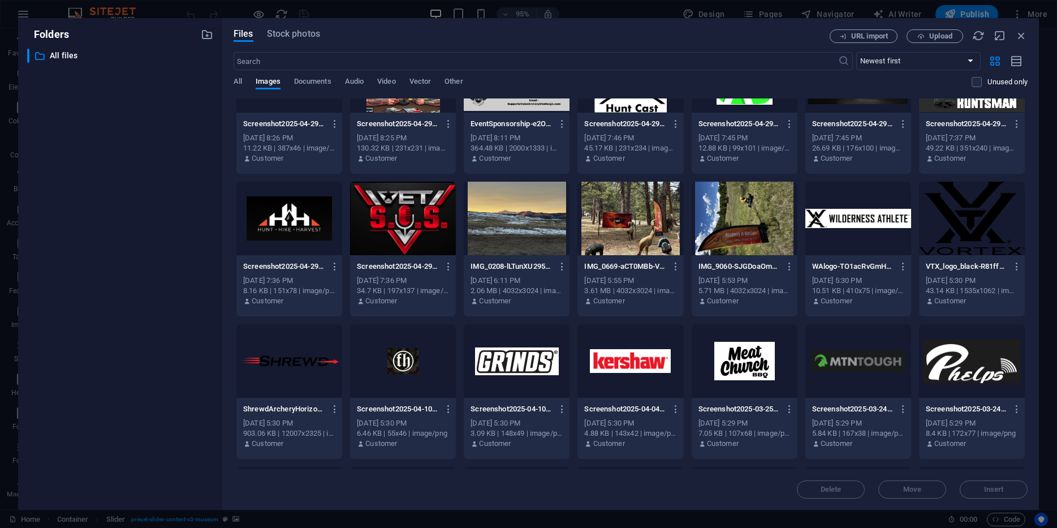
click at [511, 229] on div at bounding box center [517, 219] width 106 height 74
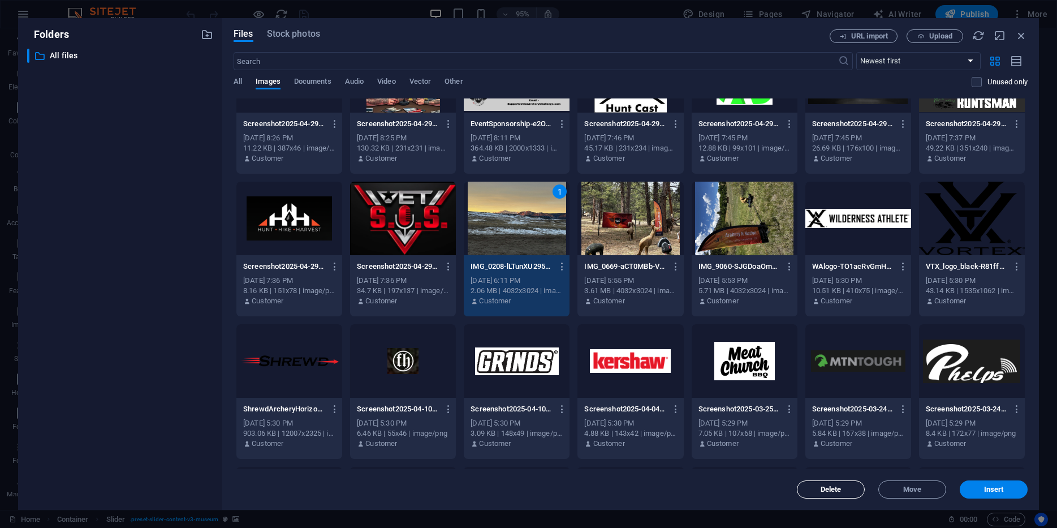
click at [822, 486] on span "Delete" at bounding box center [831, 489] width 21 height 7
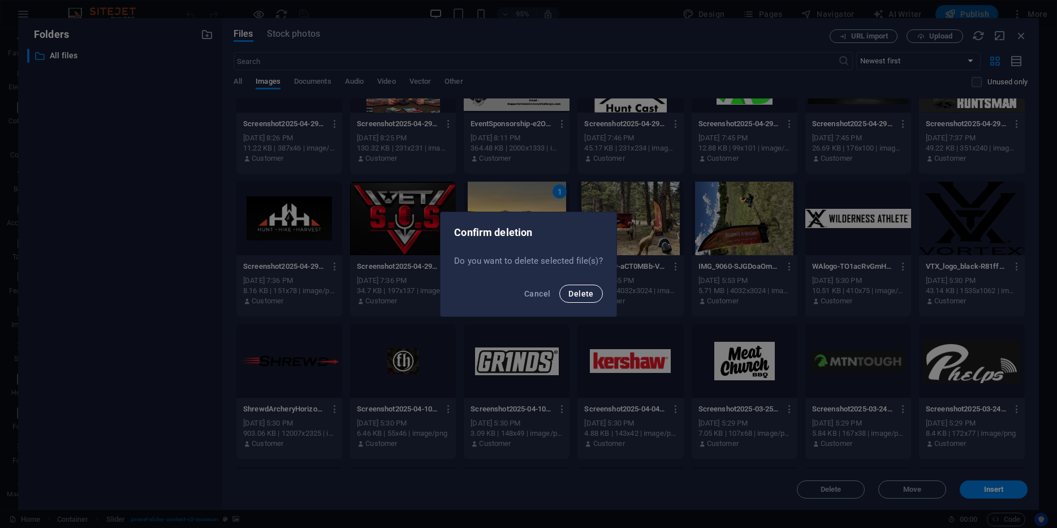
click at [580, 294] on span "Delete" at bounding box center [580, 293] width 25 height 9
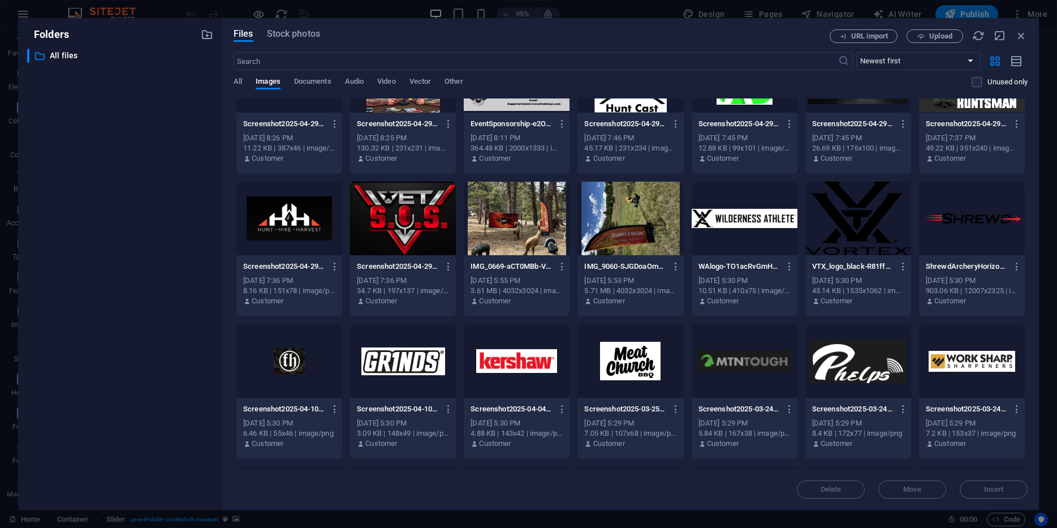
click at [545, 231] on div at bounding box center [517, 219] width 106 height 74
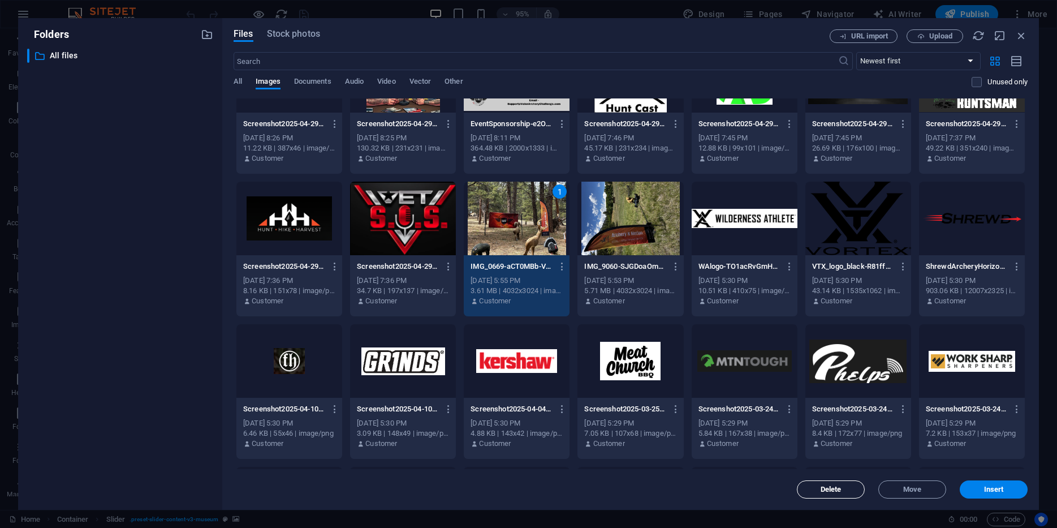
click at [838, 488] on span "Delete" at bounding box center [831, 489] width 21 height 7
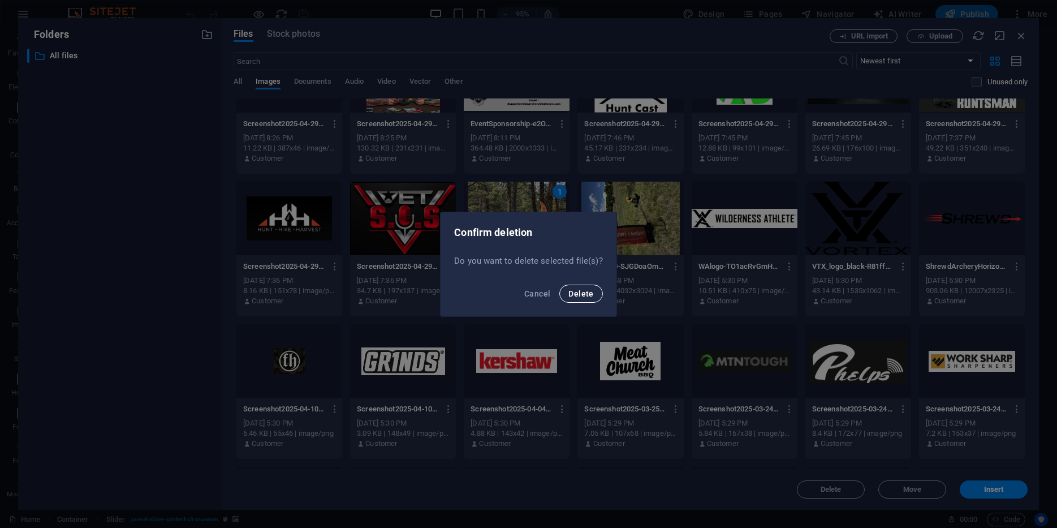
click at [575, 292] on span "Delete" at bounding box center [580, 293] width 25 height 9
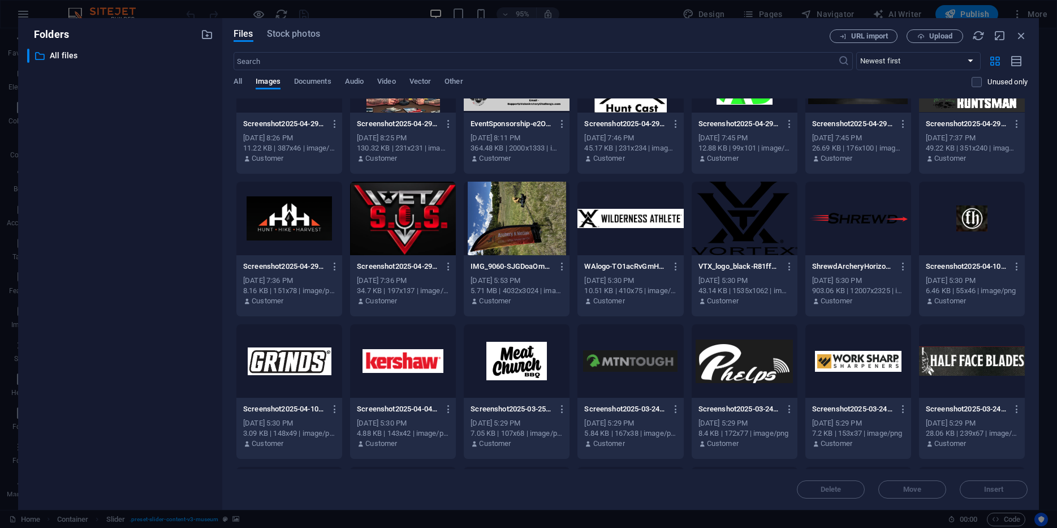
click at [536, 235] on div at bounding box center [517, 219] width 106 height 74
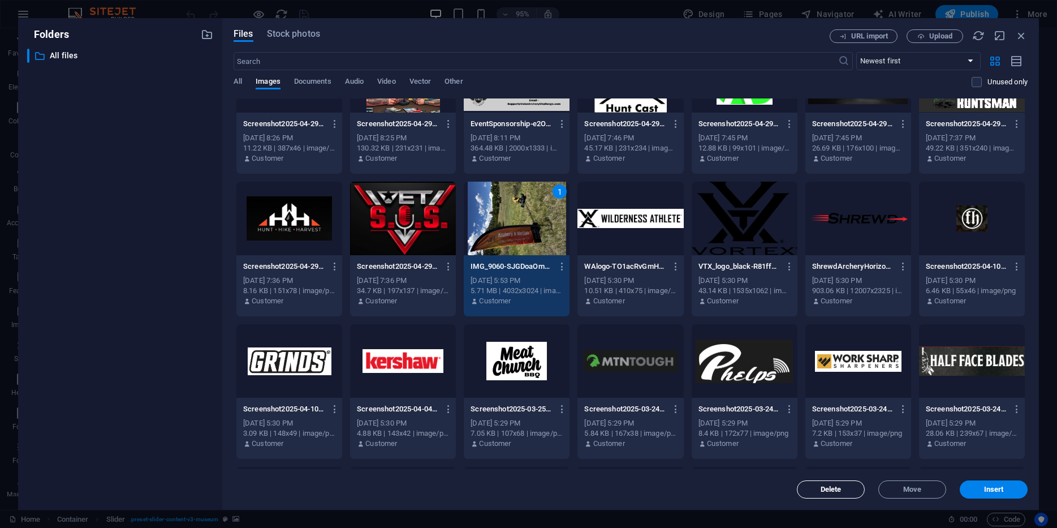
click at [811, 490] on span "Delete" at bounding box center [831, 489] width 58 height 7
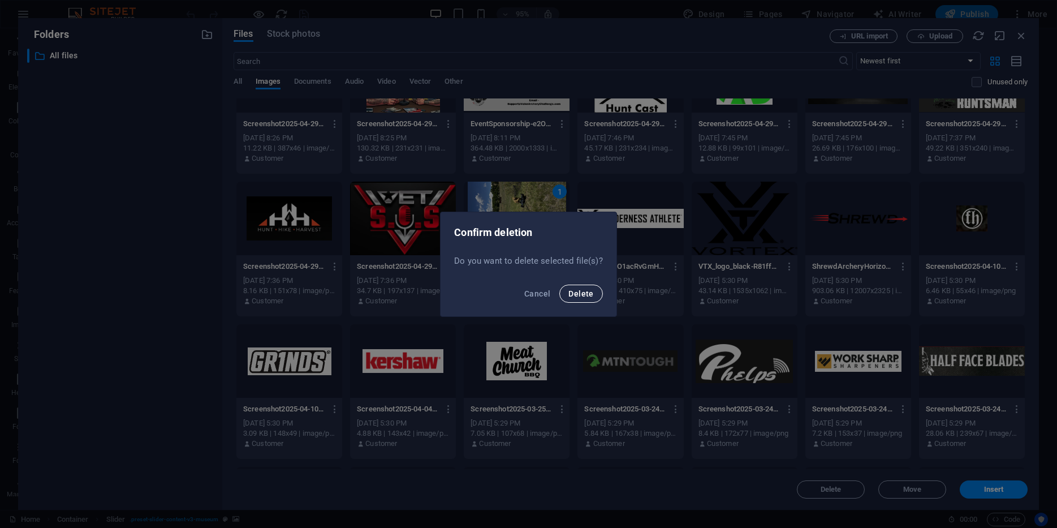
click at [580, 290] on span "Delete" at bounding box center [580, 293] width 25 height 9
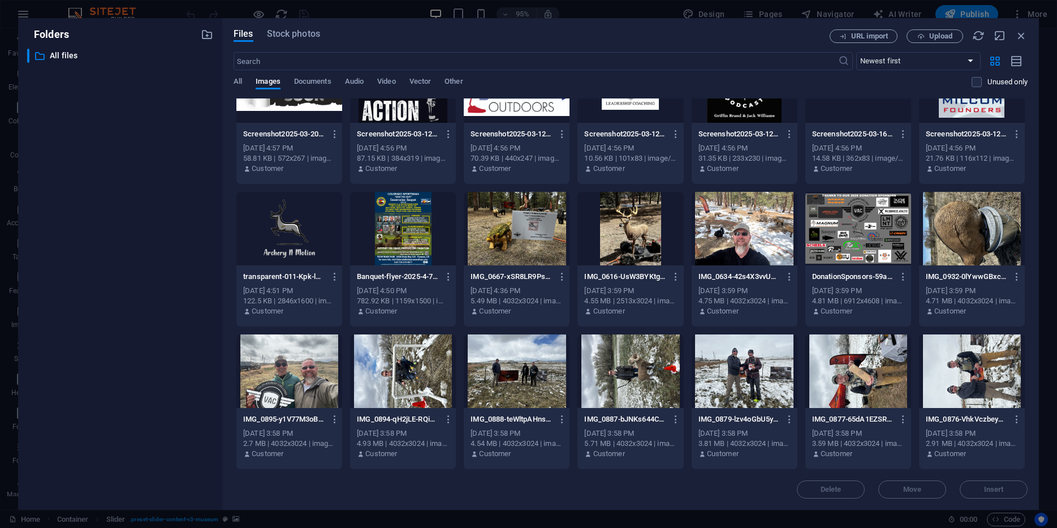
scroll to position [3048, 0]
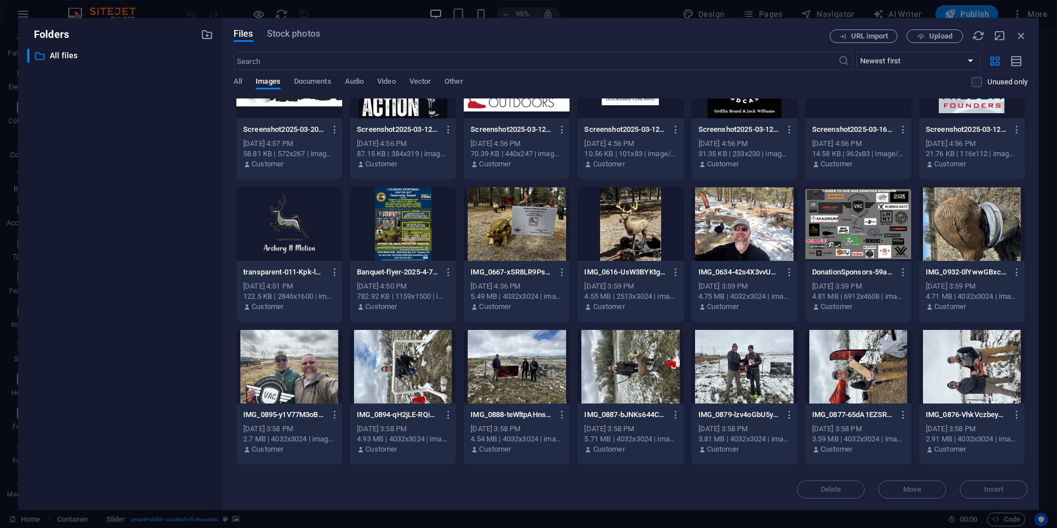
click at [656, 376] on div at bounding box center [631, 367] width 106 height 74
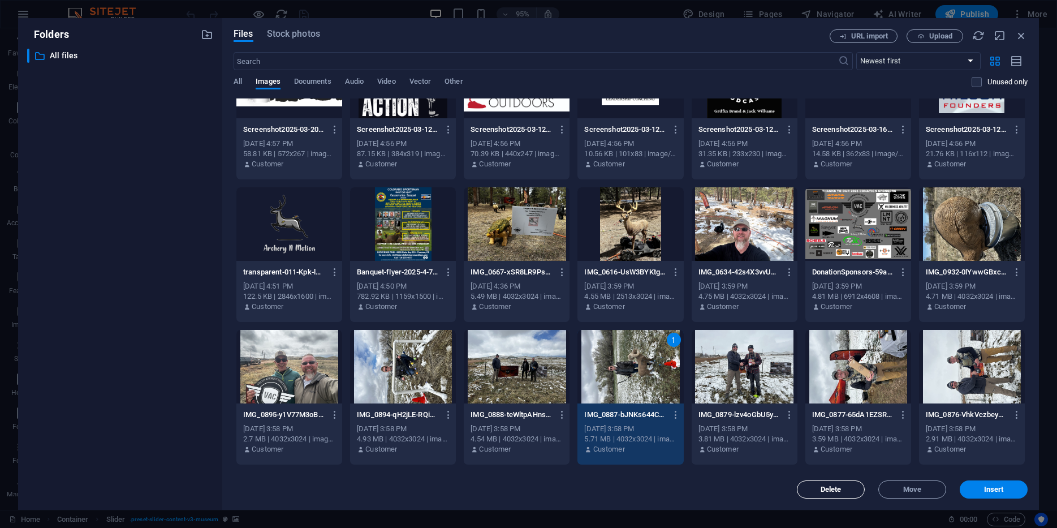
click at [847, 489] on span "Delete" at bounding box center [831, 489] width 58 height 7
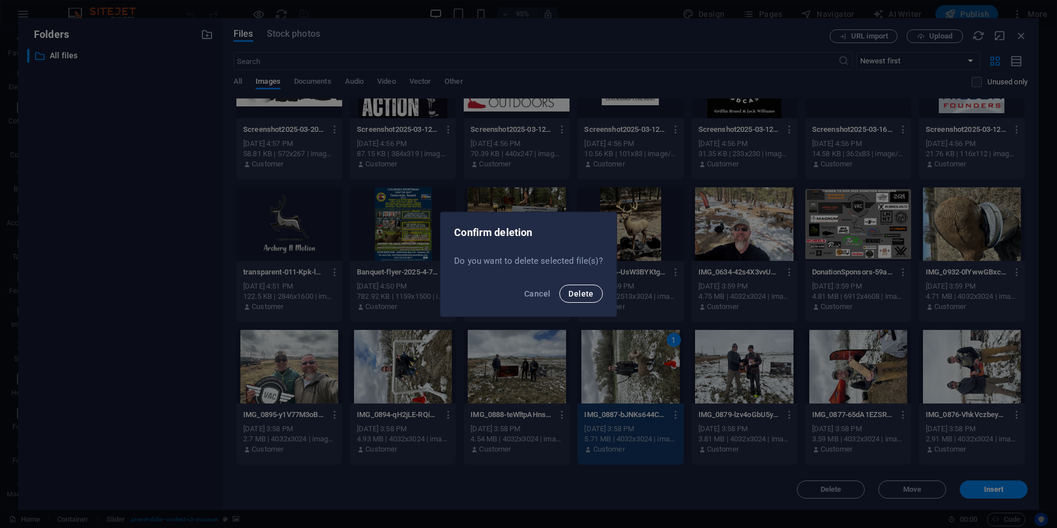
click at [581, 287] on button "Delete" at bounding box center [580, 294] width 43 height 18
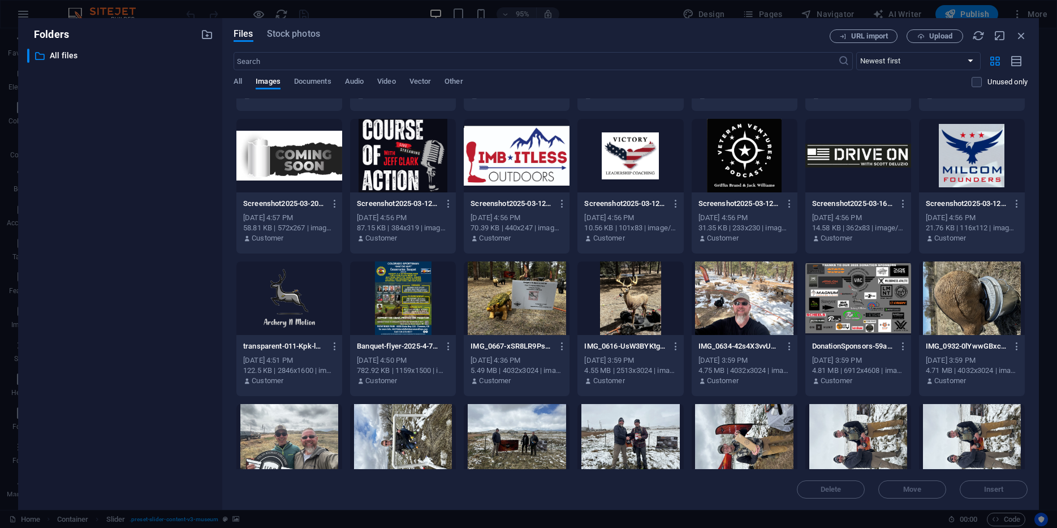
scroll to position [2979, 0]
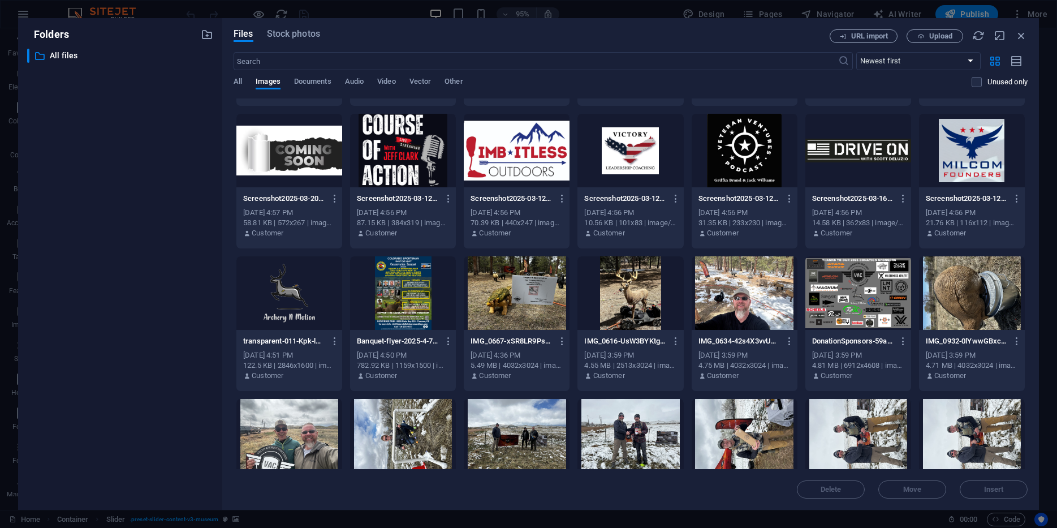
click at [972, 281] on div at bounding box center [972, 293] width 106 height 74
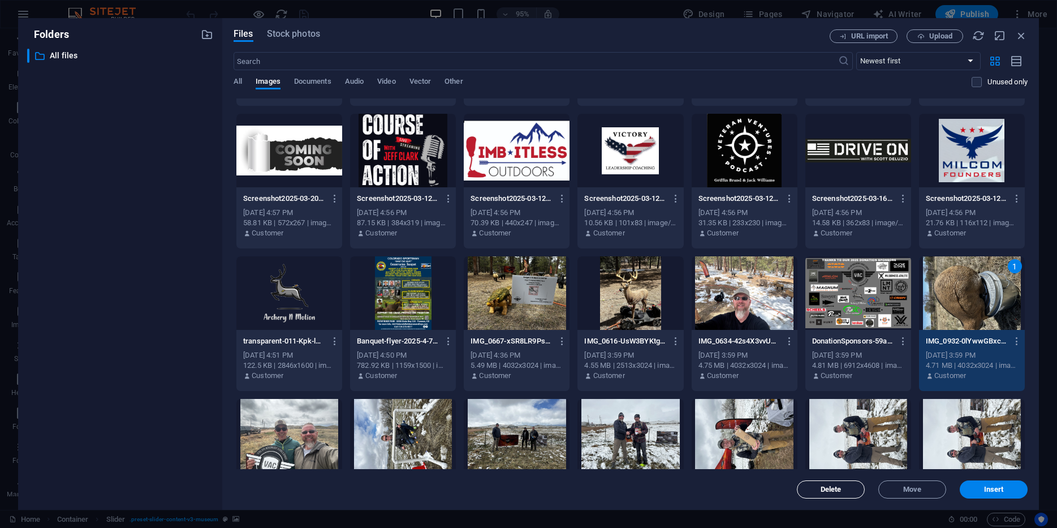
click at [838, 489] on span "Delete" at bounding box center [831, 489] width 21 height 7
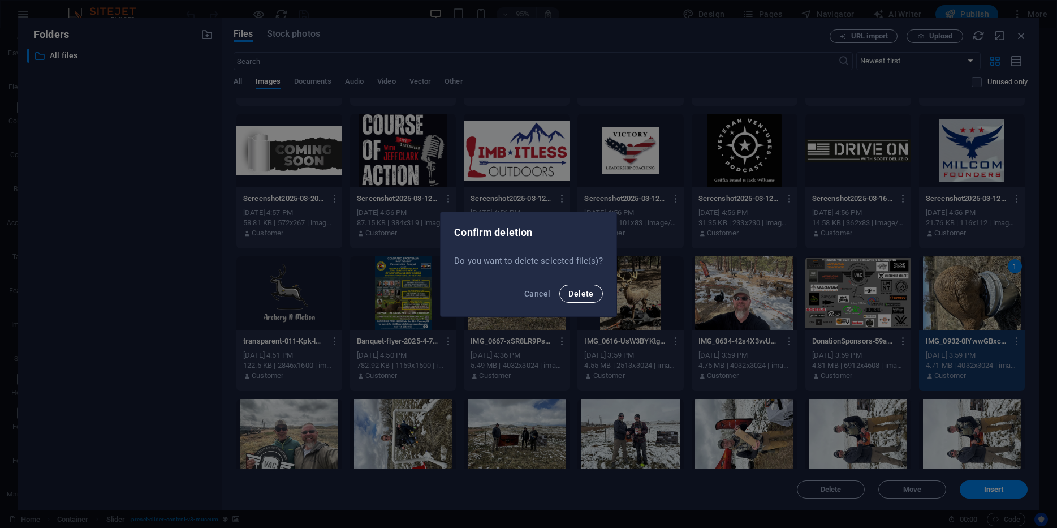
click at [579, 294] on span "Delete" at bounding box center [580, 293] width 25 height 9
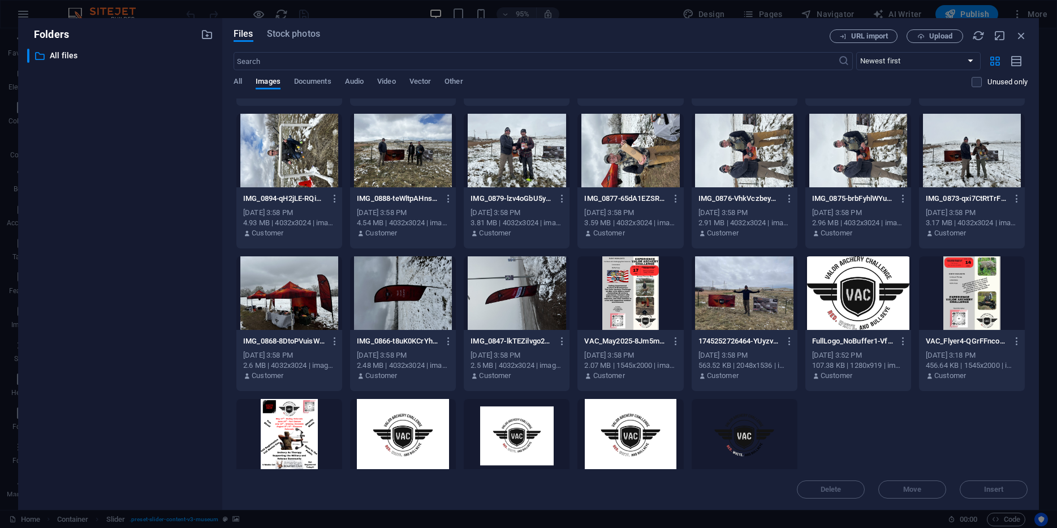
scroll to position [3265, 0]
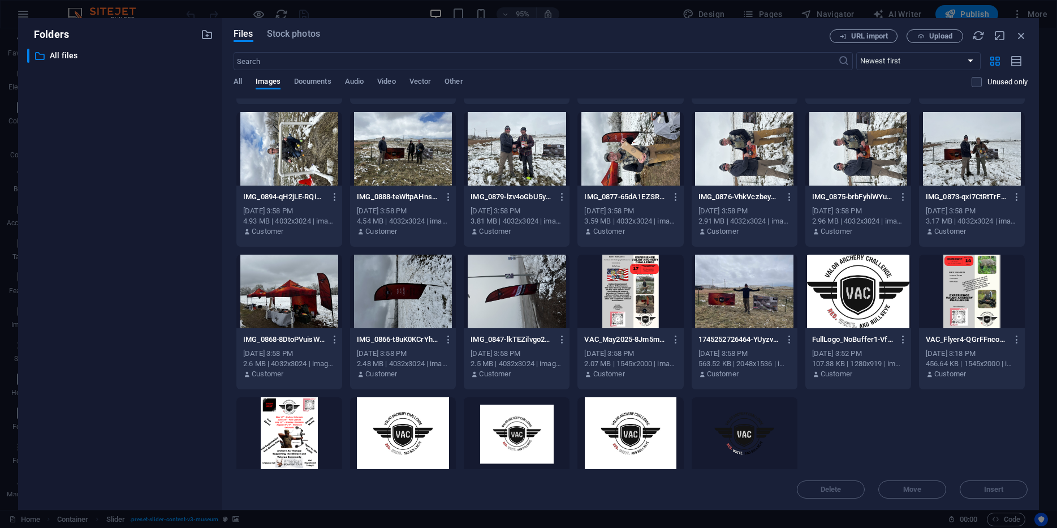
click at [738, 291] on div at bounding box center [745, 292] width 106 height 74
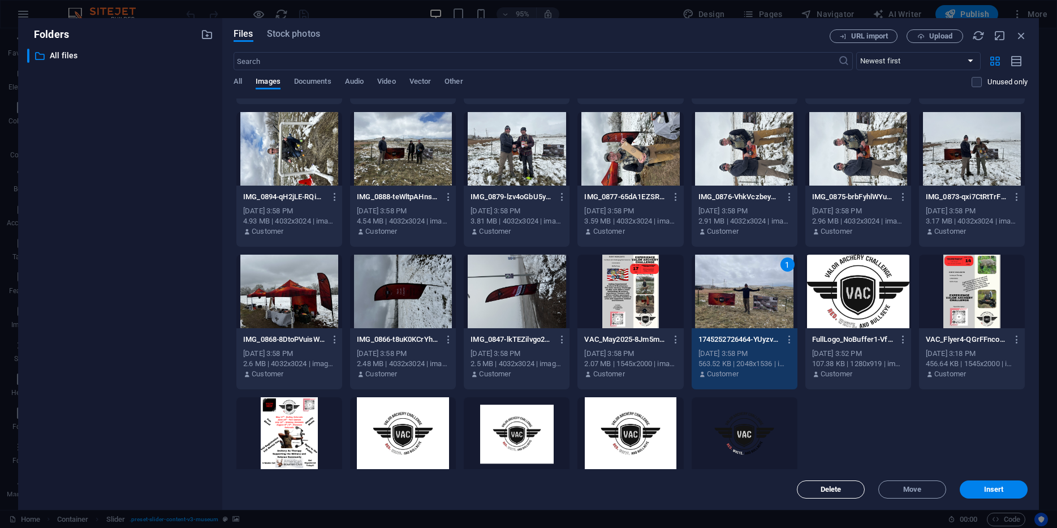
click at [830, 488] on span "Delete" at bounding box center [831, 489] width 21 height 7
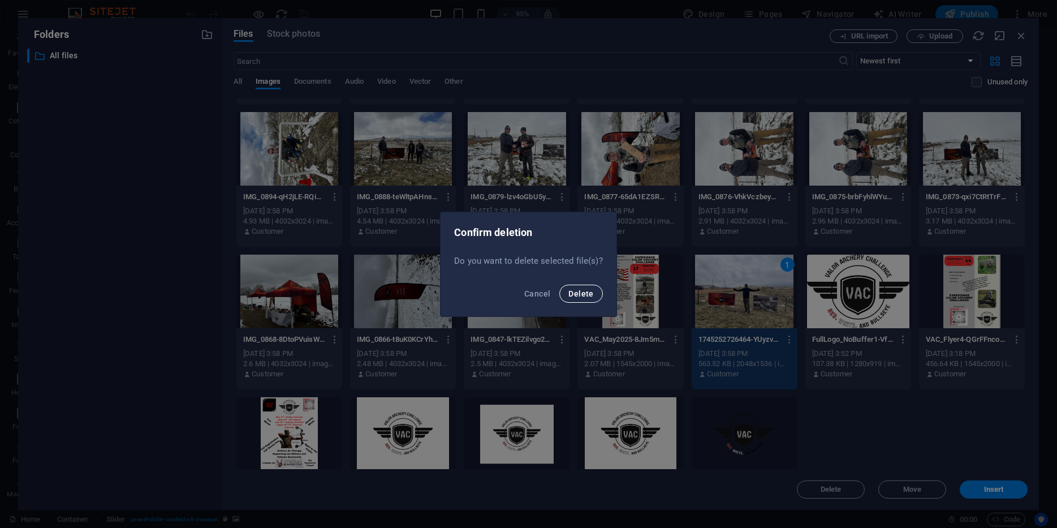
click at [569, 292] on span "Delete" at bounding box center [580, 293] width 25 height 9
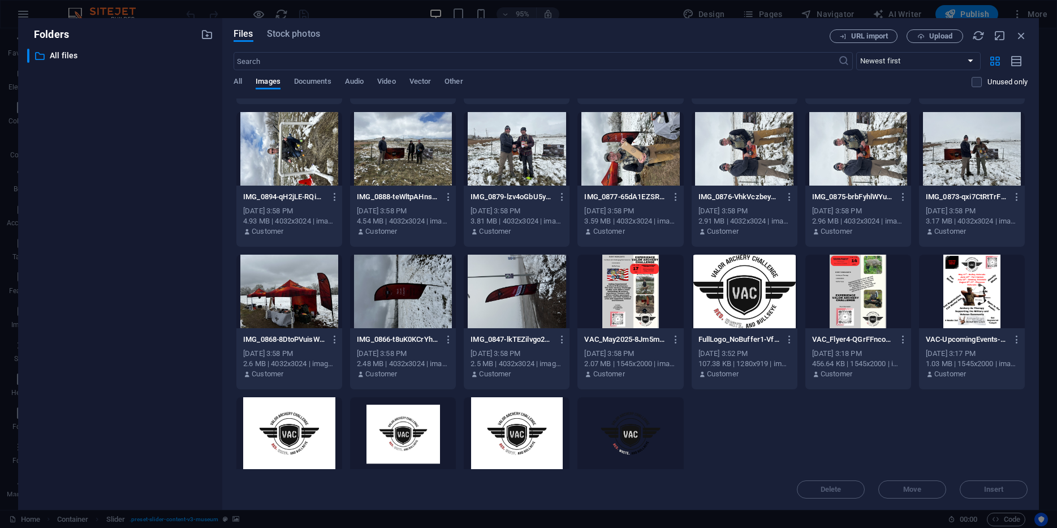
click at [642, 287] on div at bounding box center [631, 292] width 106 height 74
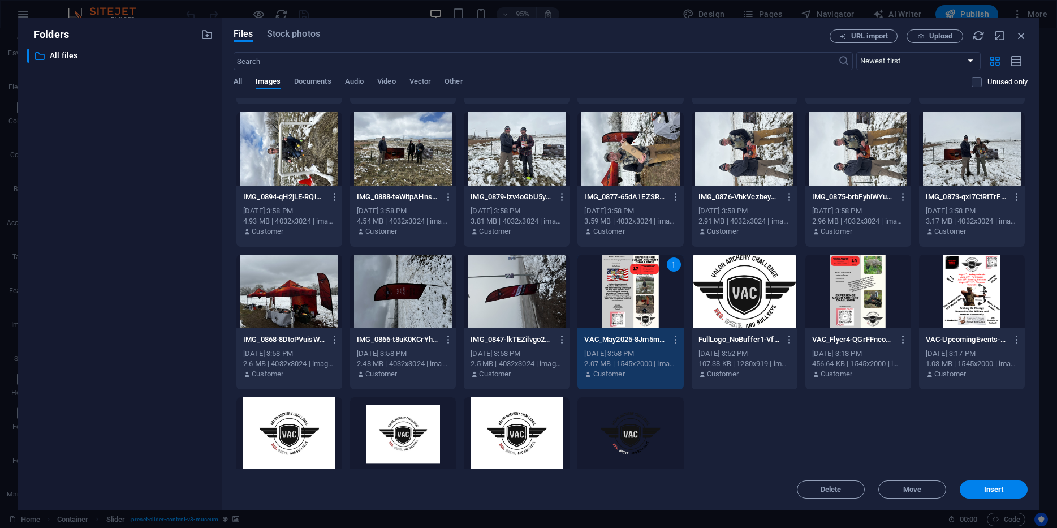
click at [834, 474] on div "Delete Move Insert" at bounding box center [631, 483] width 794 height 29
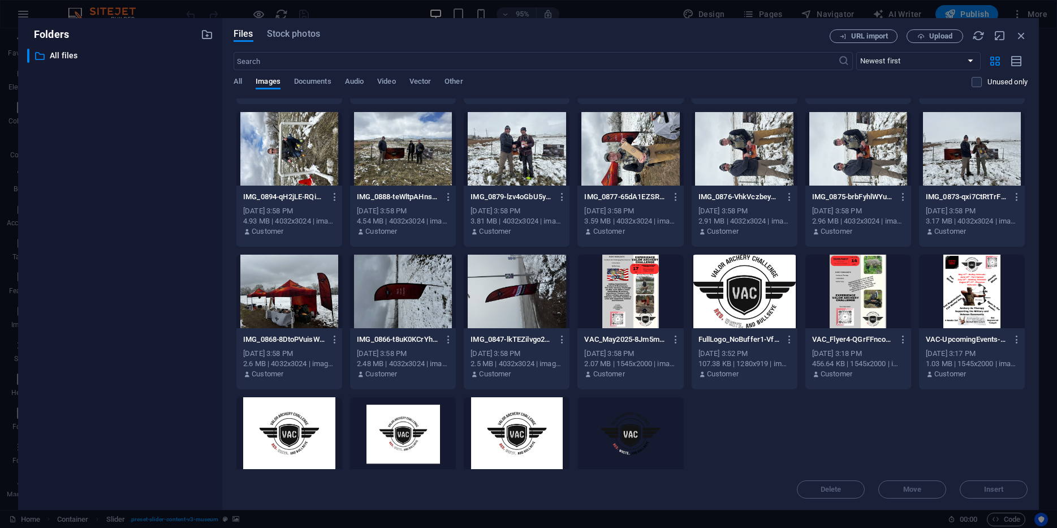
click at [647, 292] on div at bounding box center [631, 292] width 106 height 74
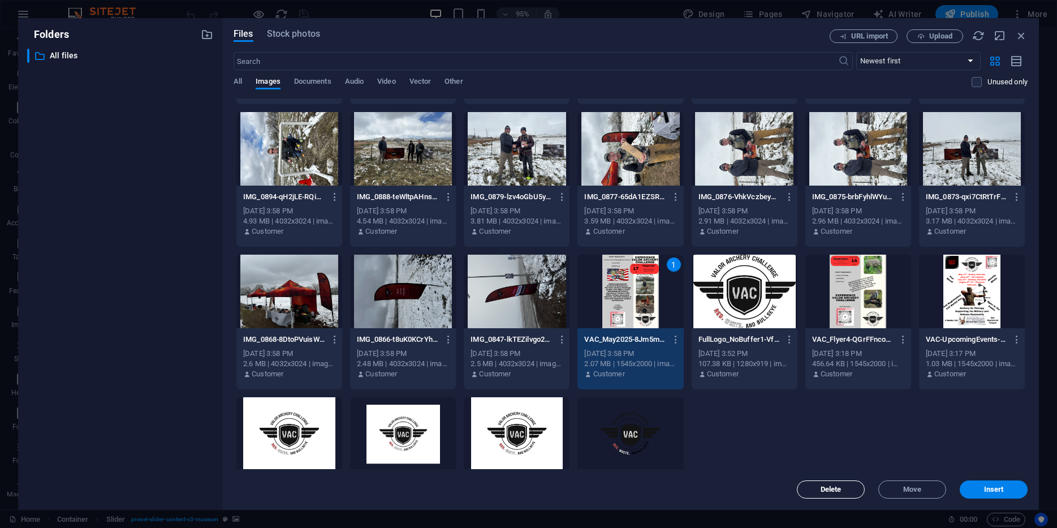
click at [837, 487] on span "Delete" at bounding box center [831, 489] width 21 height 7
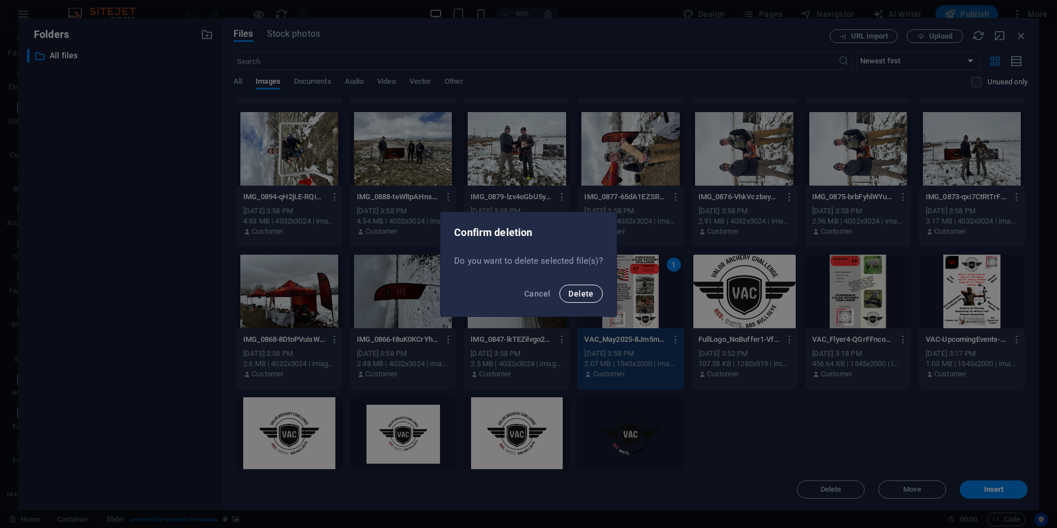
click at [571, 289] on span "Delete" at bounding box center [580, 293] width 25 height 9
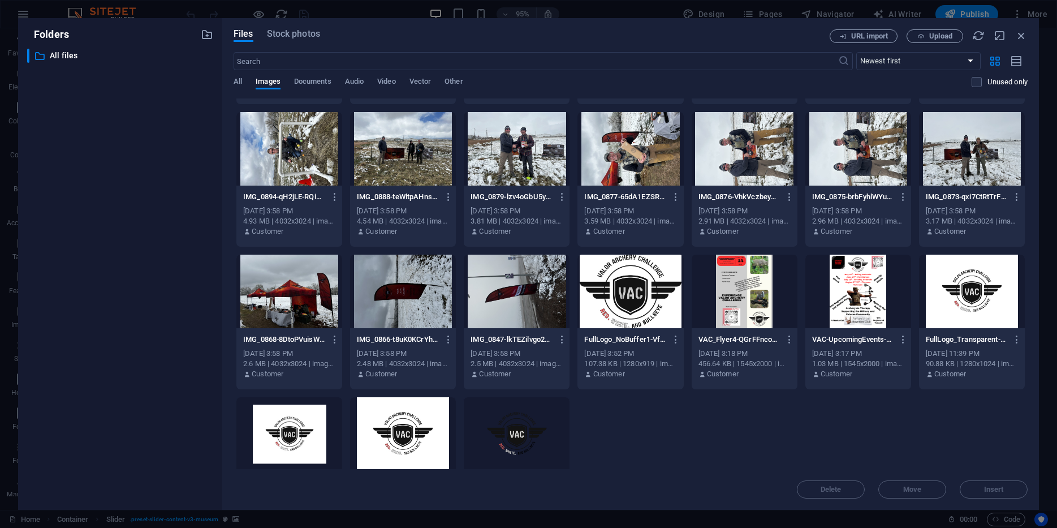
click at [736, 286] on div at bounding box center [745, 292] width 106 height 74
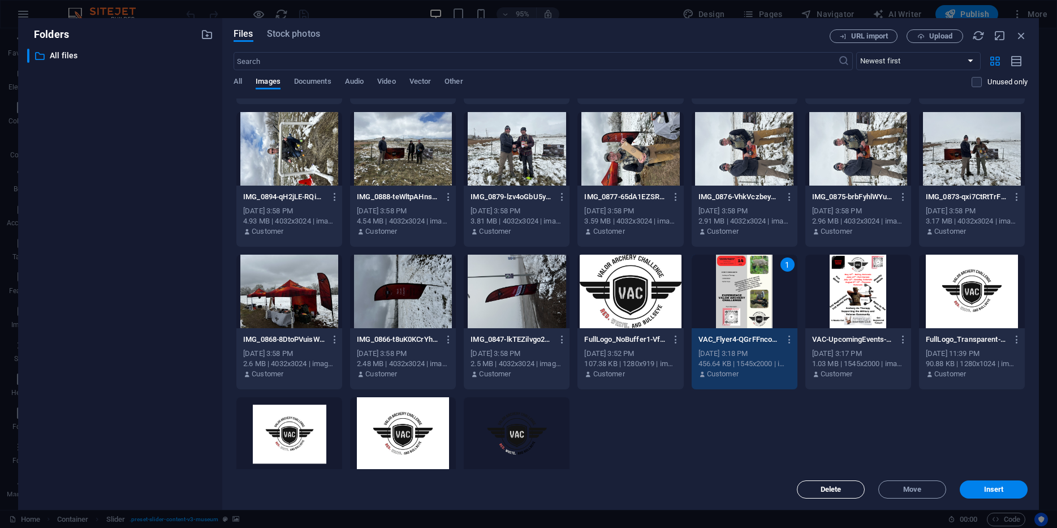
click at [829, 486] on span "Delete" at bounding box center [831, 489] width 21 height 7
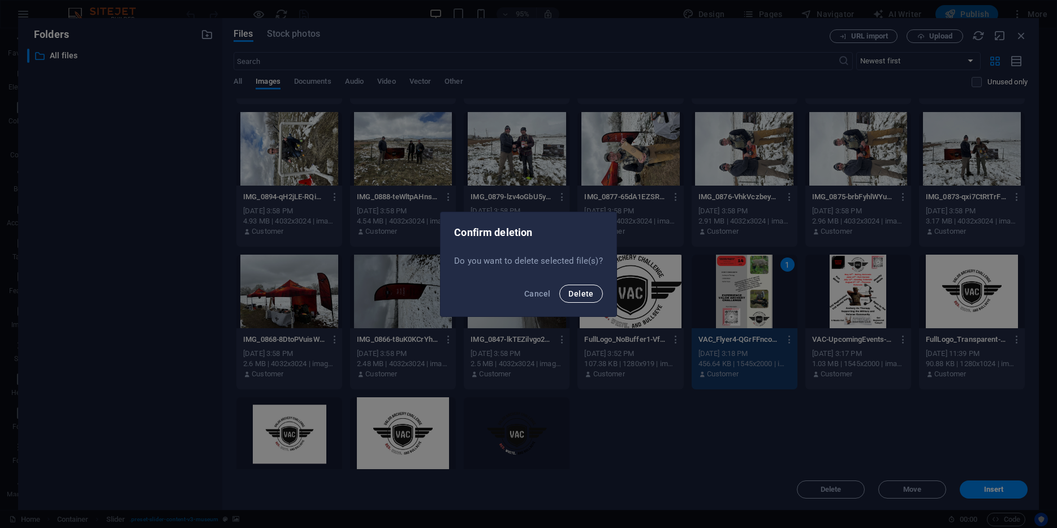
click at [573, 291] on span "Delete" at bounding box center [580, 293] width 25 height 9
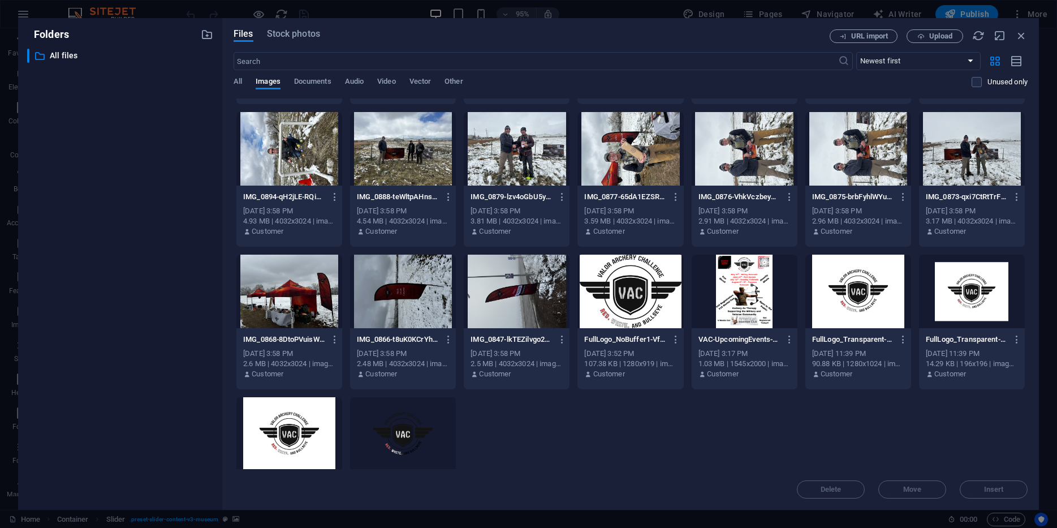
click at [731, 283] on div at bounding box center [745, 292] width 106 height 74
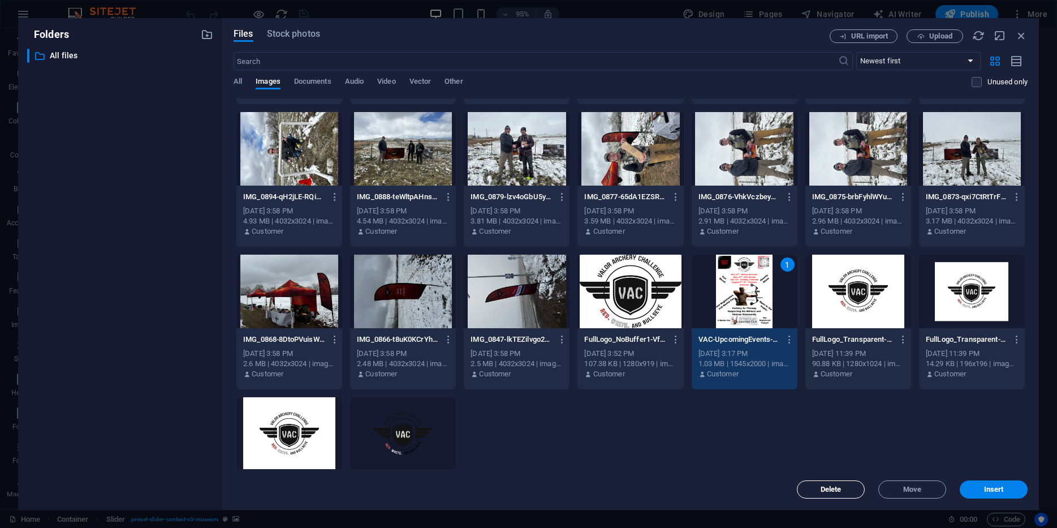
click at [812, 484] on button "Delete" at bounding box center [831, 489] width 68 height 18
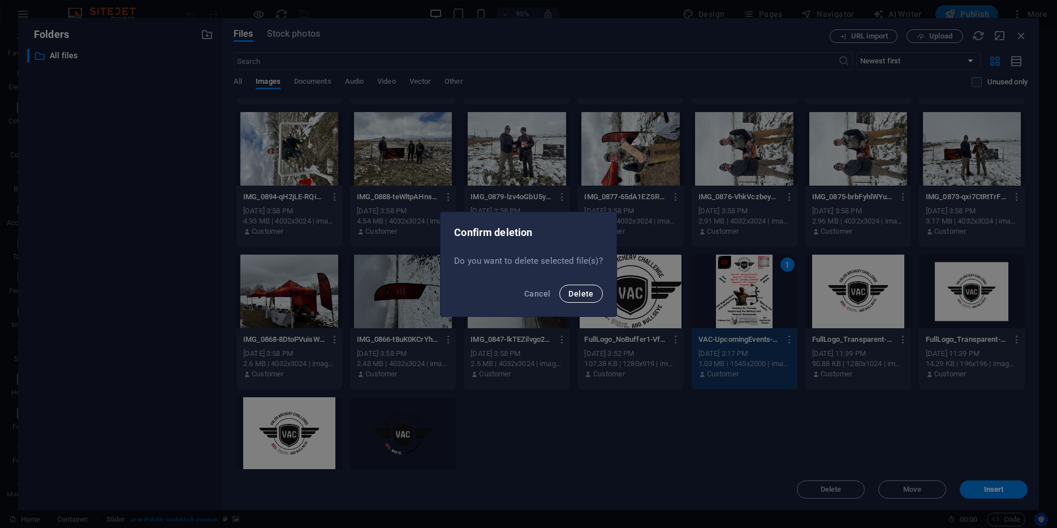
click at [579, 286] on button "Delete" at bounding box center [580, 294] width 43 height 18
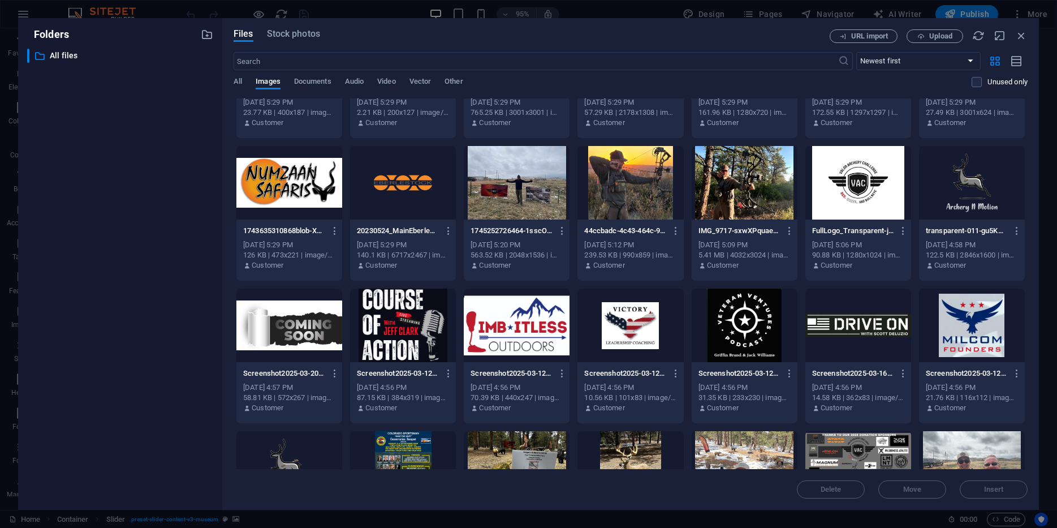
scroll to position [2773, 0]
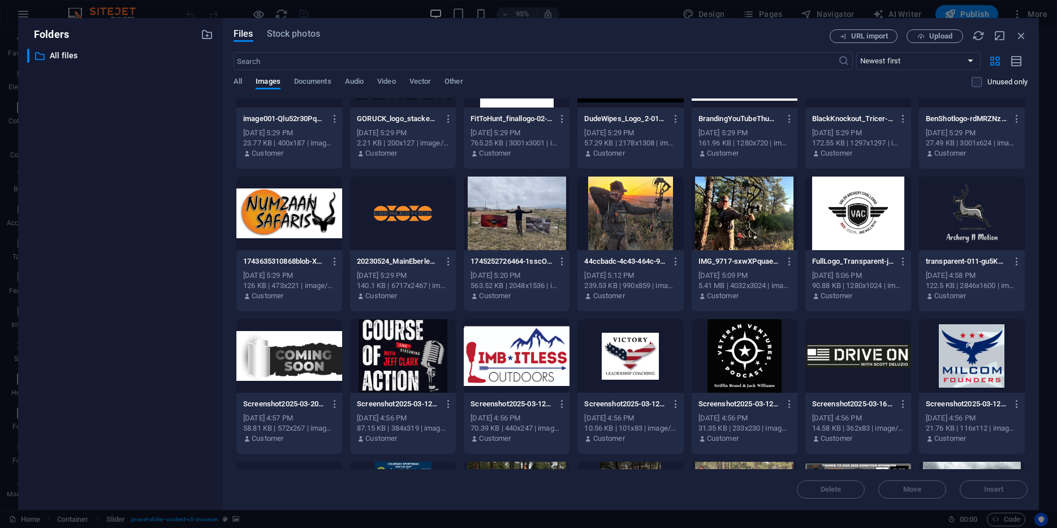
click at [713, 211] on div at bounding box center [745, 213] width 106 height 74
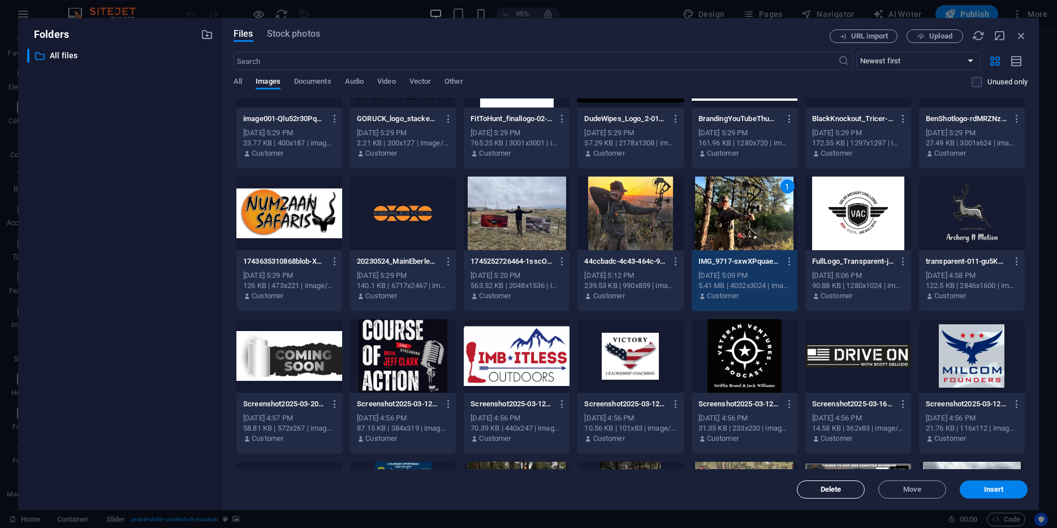
click at [826, 487] on span "Delete" at bounding box center [831, 489] width 21 height 7
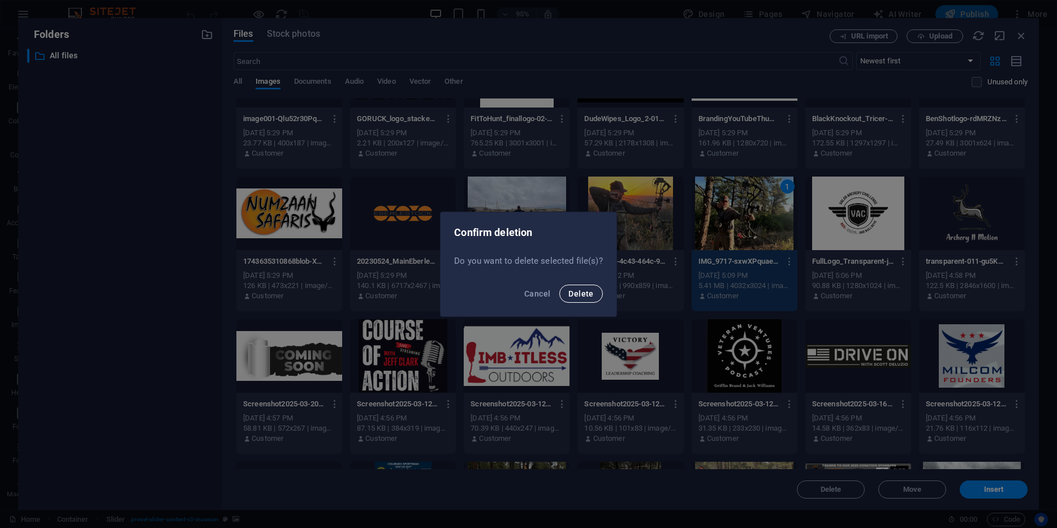
click at [592, 296] on span "Delete" at bounding box center [580, 293] width 25 height 9
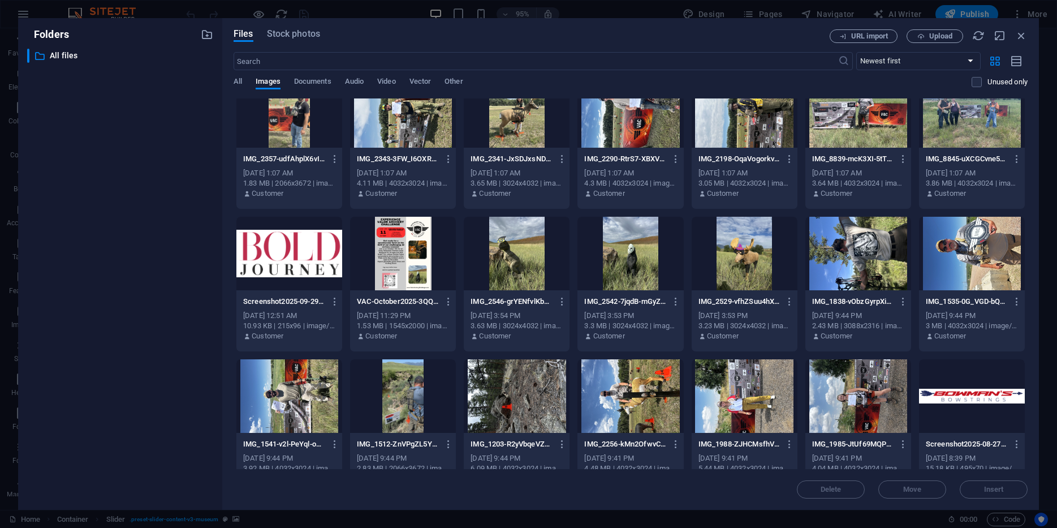
scroll to position [0, 0]
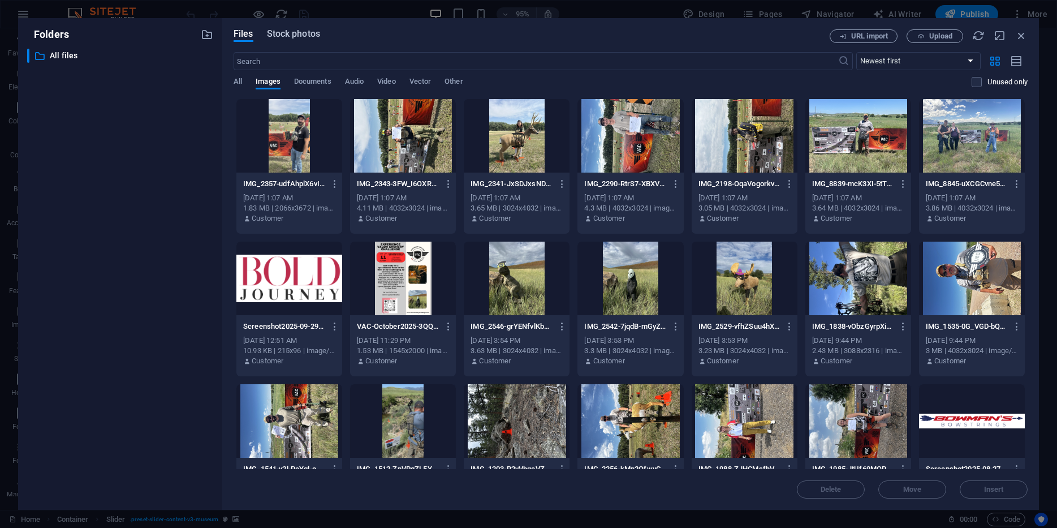
click at [289, 31] on span "Stock photos" at bounding box center [293, 34] width 53 height 14
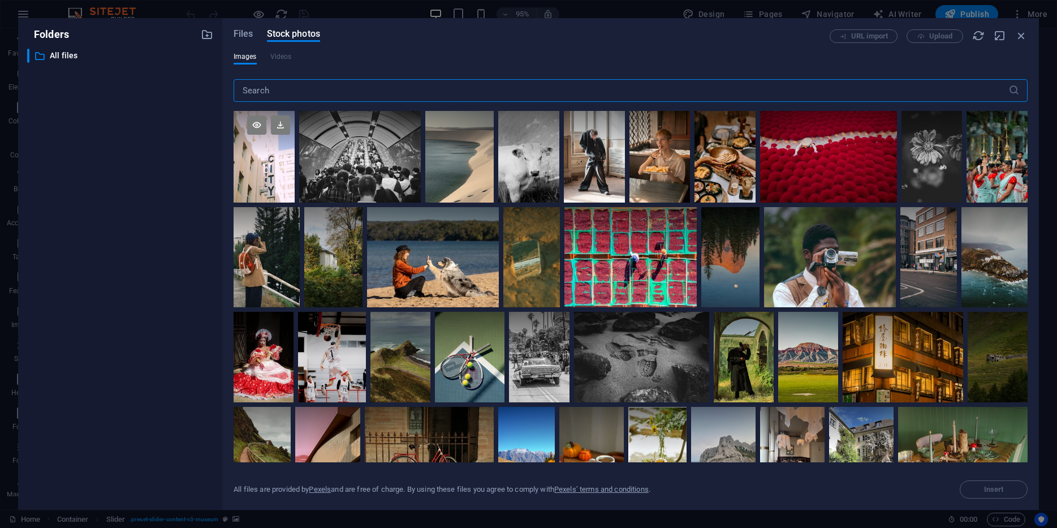
click at [255, 149] on div at bounding box center [264, 134] width 61 height 46
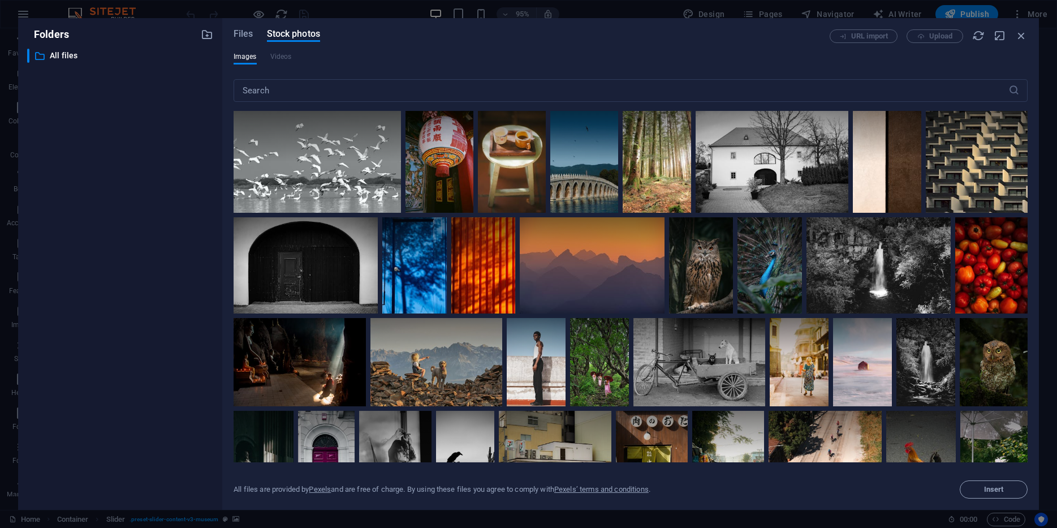
scroll to position [1981, 0]
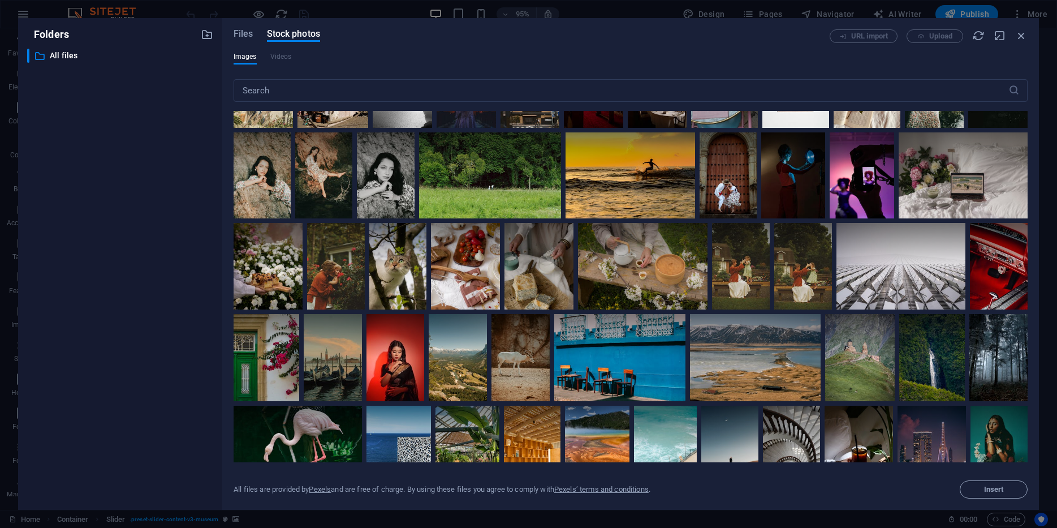
click at [167, 175] on div "​ All files All files" at bounding box center [120, 275] width 186 height 452
click at [1027, 35] on icon "button" at bounding box center [1021, 35] width 12 height 12
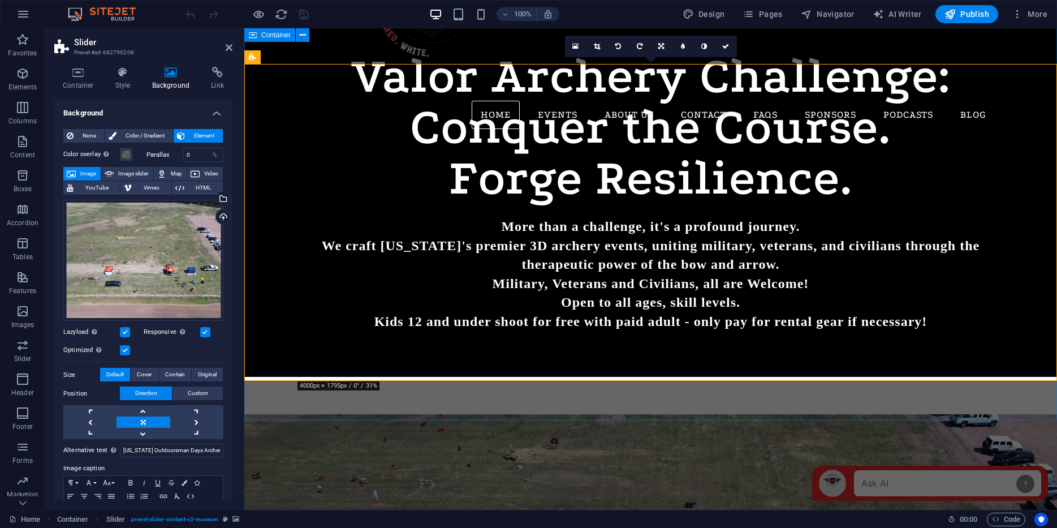
click at [973, 15] on span "Publish" at bounding box center [967, 13] width 45 height 11
